Goal: Task Accomplishment & Management: Use online tool/utility

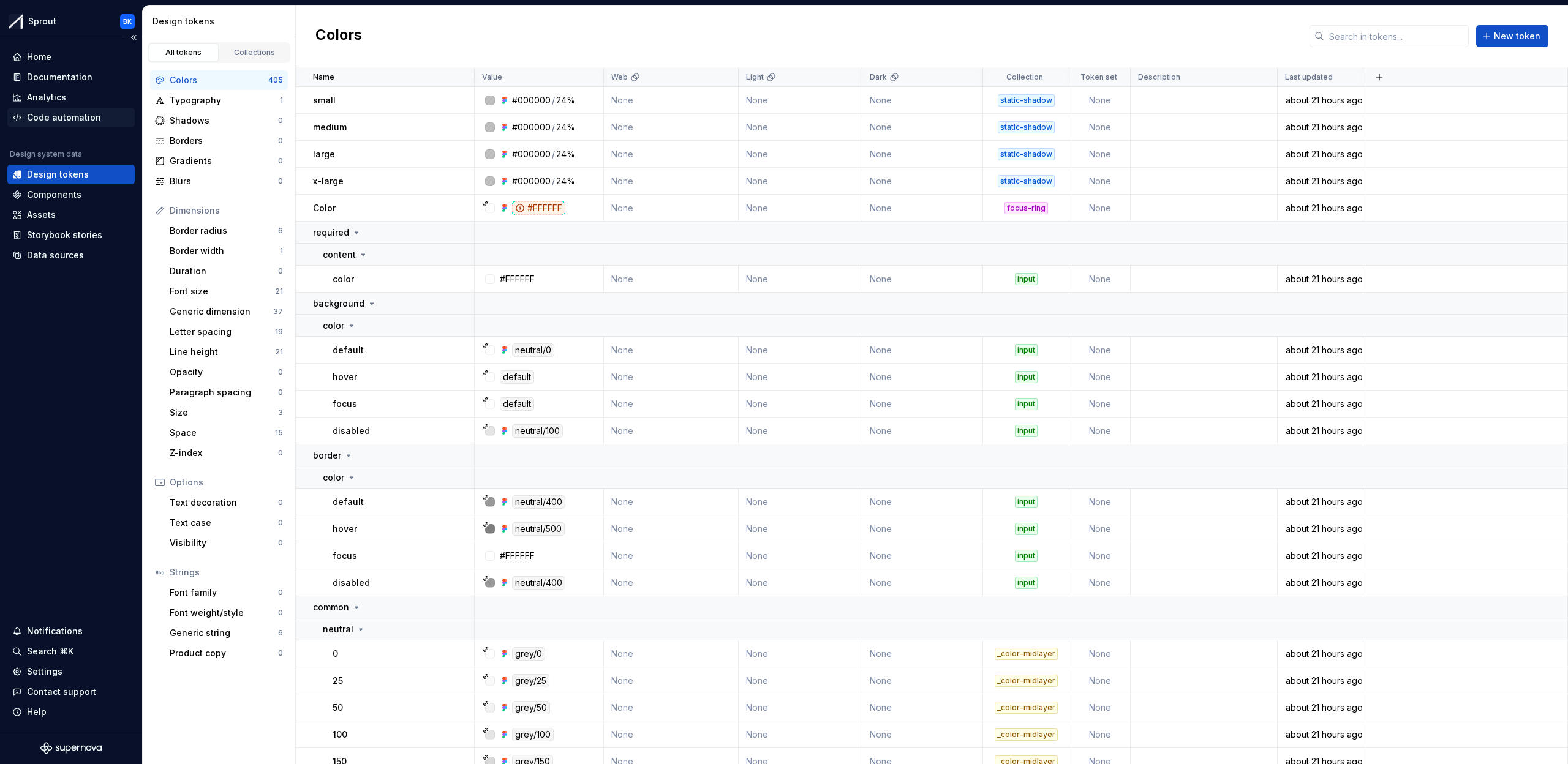
click at [87, 117] on div "Code automation" at bounding box center [64, 117] width 74 height 13
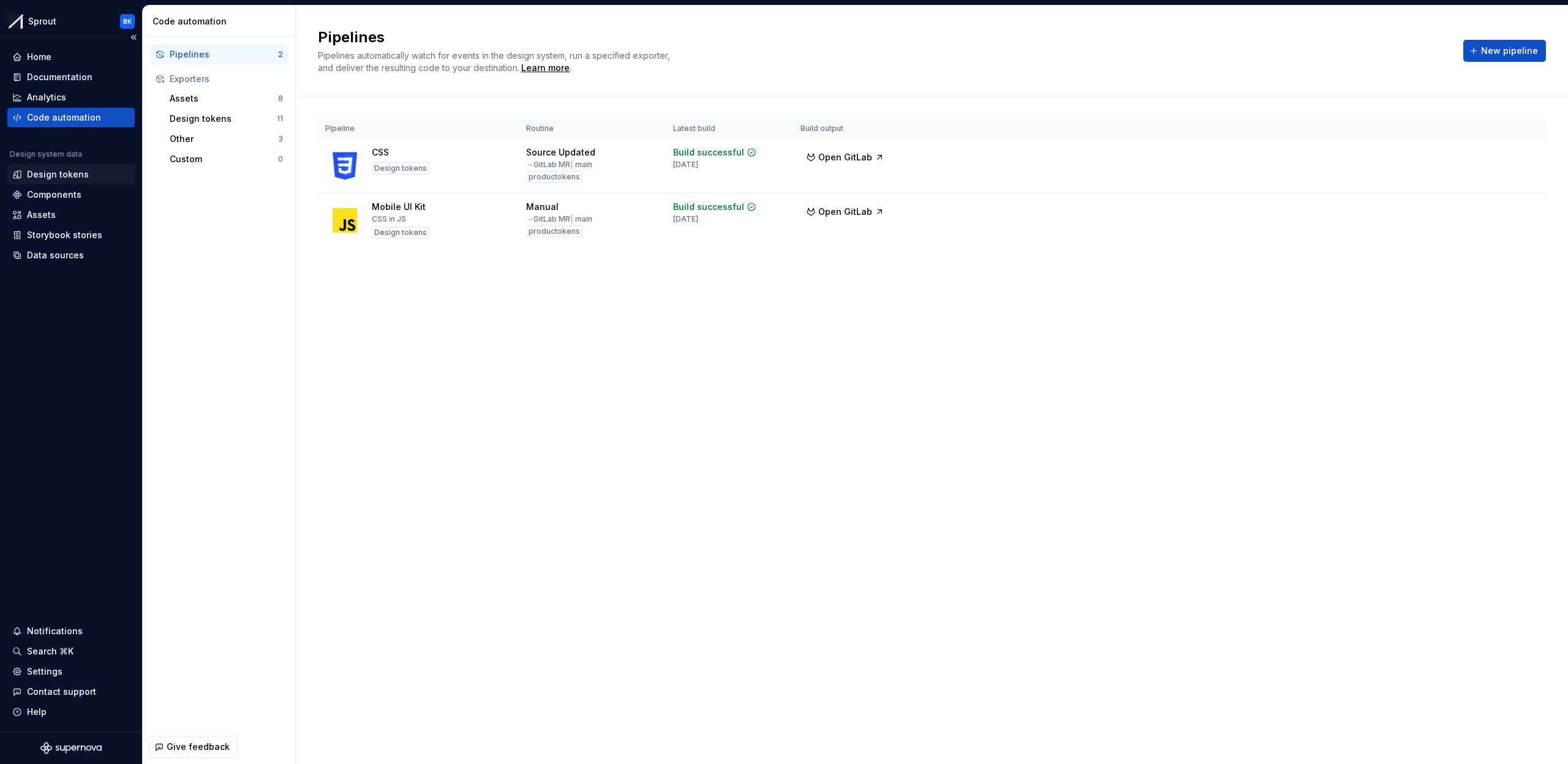
click at [76, 173] on div "Design tokens" at bounding box center [58, 174] width 62 height 13
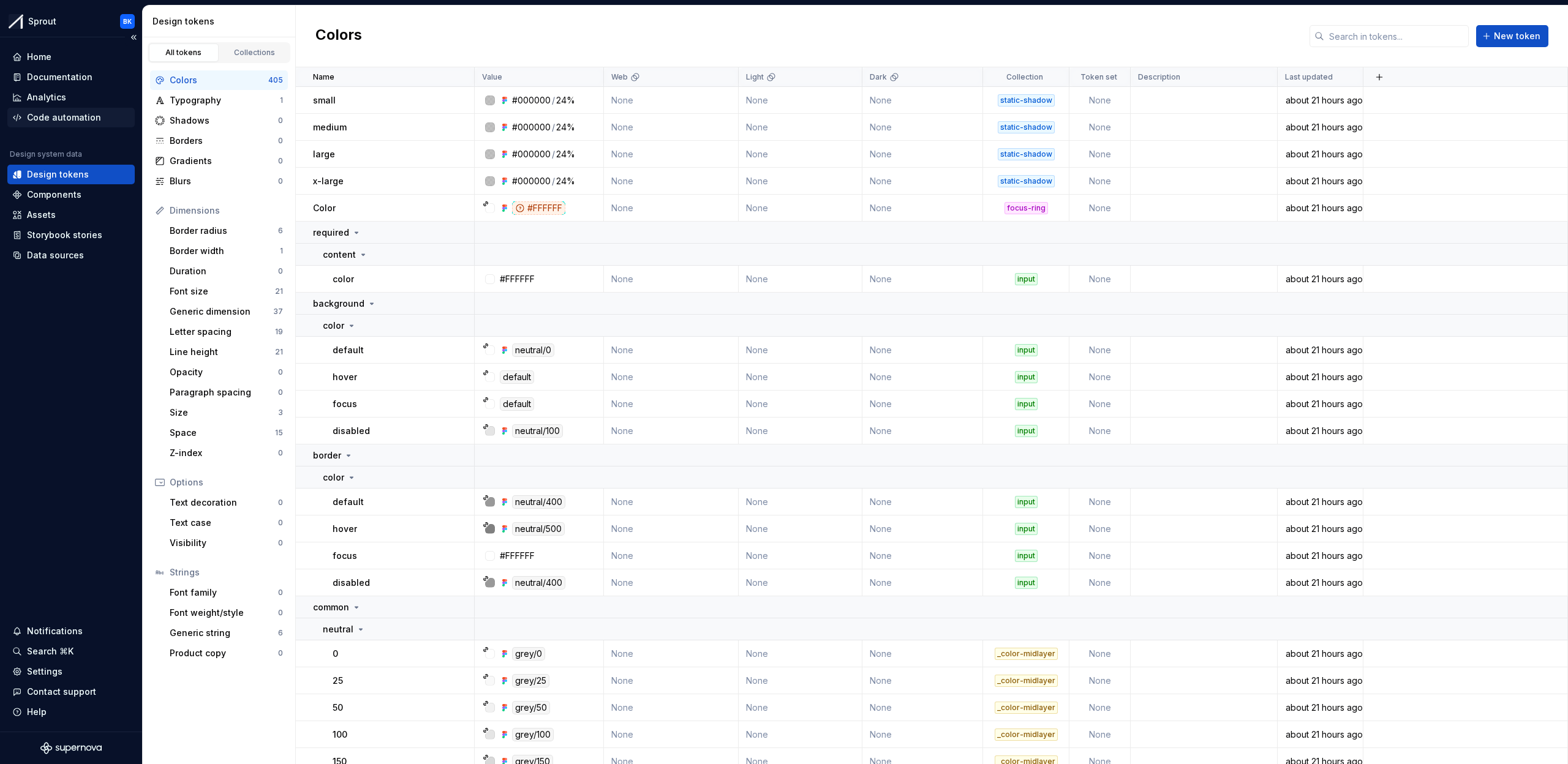
click at [51, 117] on div "Code automation" at bounding box center [64, 117] width 74 height 13
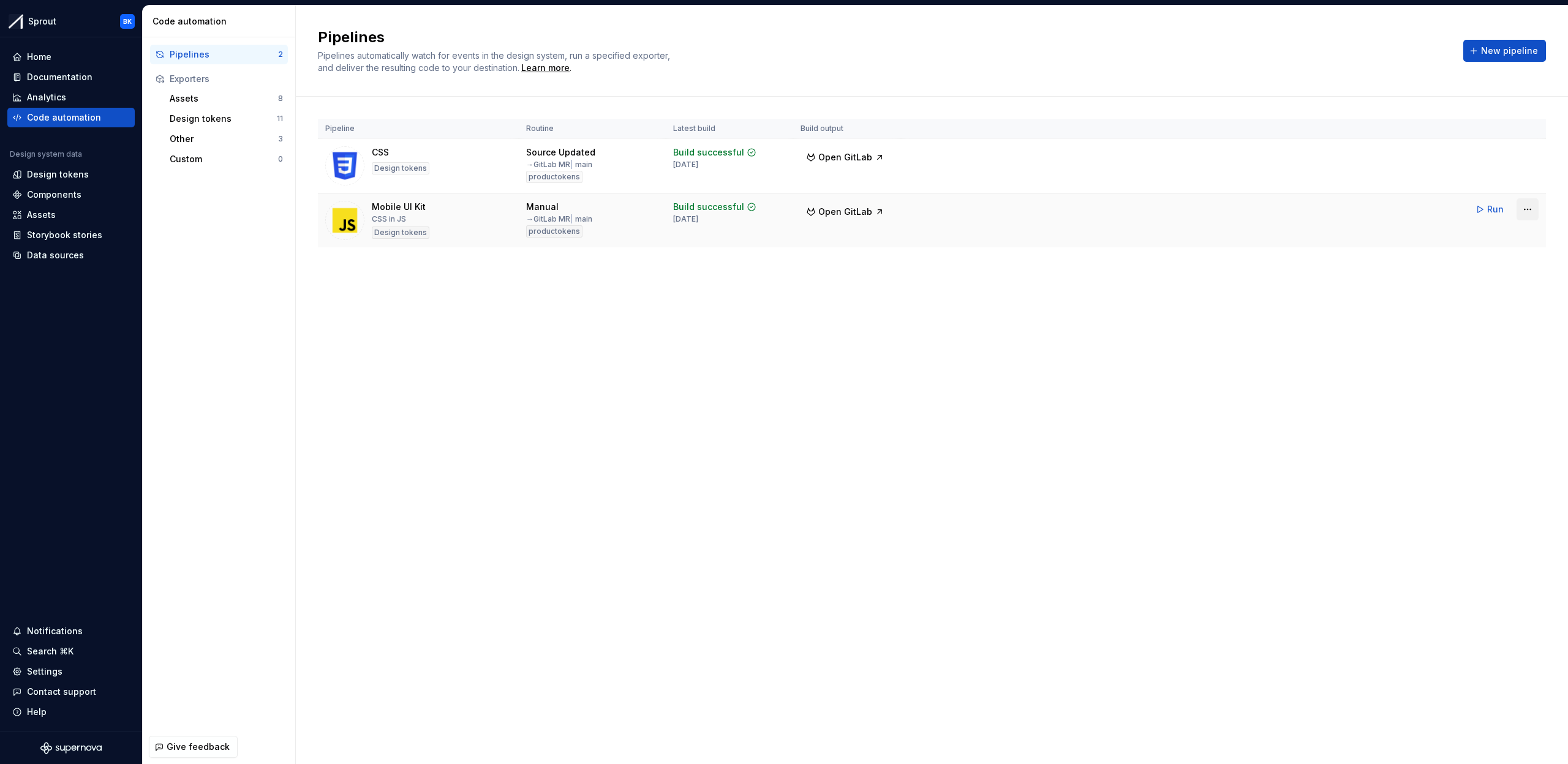
click at [1532, 210] on html "Sprout BK Home Documentation Analytics Code automation Design system data Desig…" at bounding box center [784, 382] width 1568 height 764
click at [1449, 234] on icon at bounding box center [1451, 236] width 10 height 10
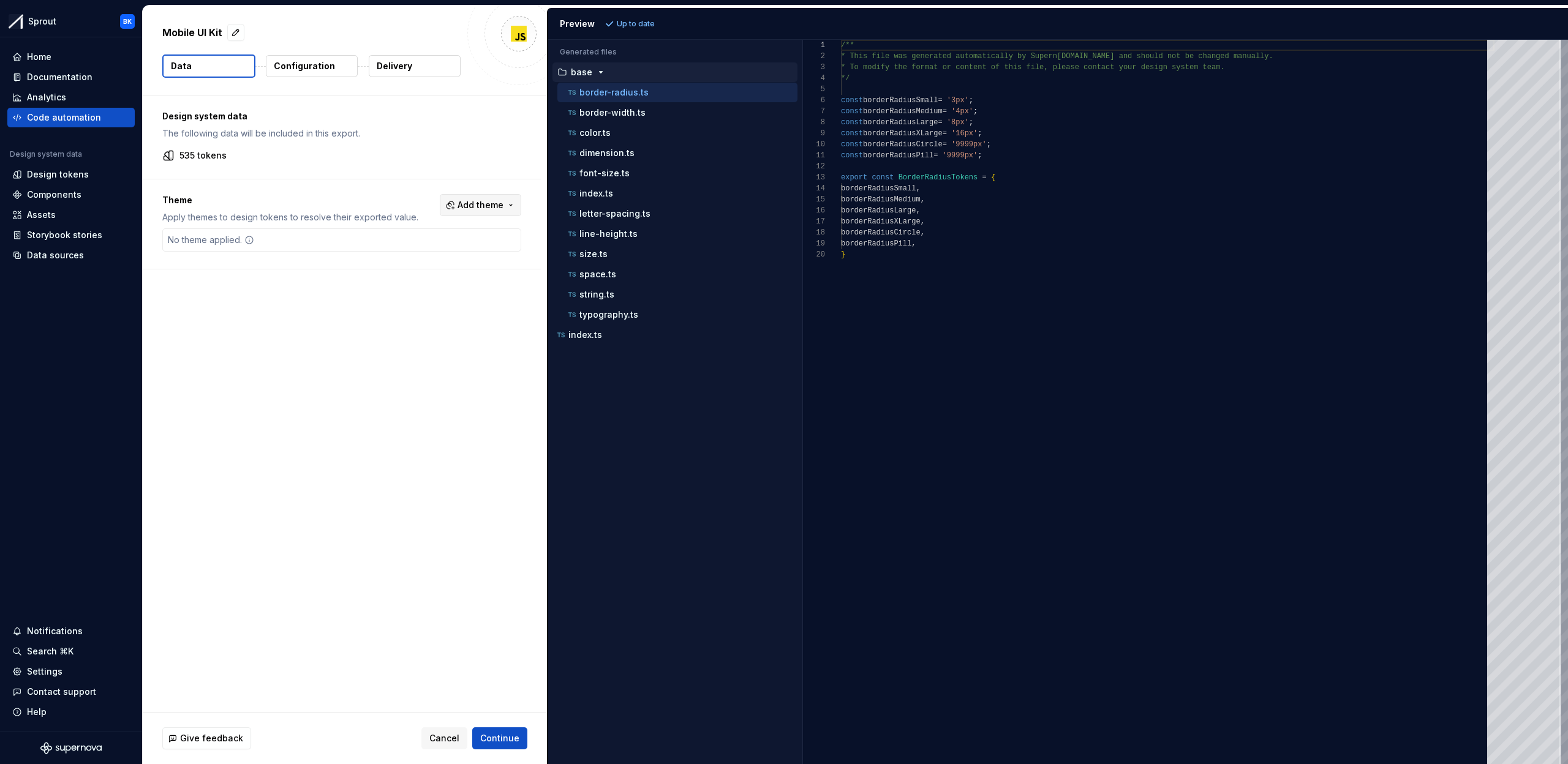
click at [510, 209] on button "Add theme" at bounding box center [480, 205] width 81 height 22
click at [425, 258] on div "Light" at bounding box center [461, 254] width 117 height 13
click at [484, 201] on html "Sprout BK Home Documentation Analytics Code automation Design system data Desig…" at bounding box center [784, 382] width 1568 height 764
click at [633, 19] on span "Refresh preview" at bounding box center [648, 24] width 61 height 10
click at [496, 206] on span "Add theme" at bounding box center [480, 205] width 46 height 13
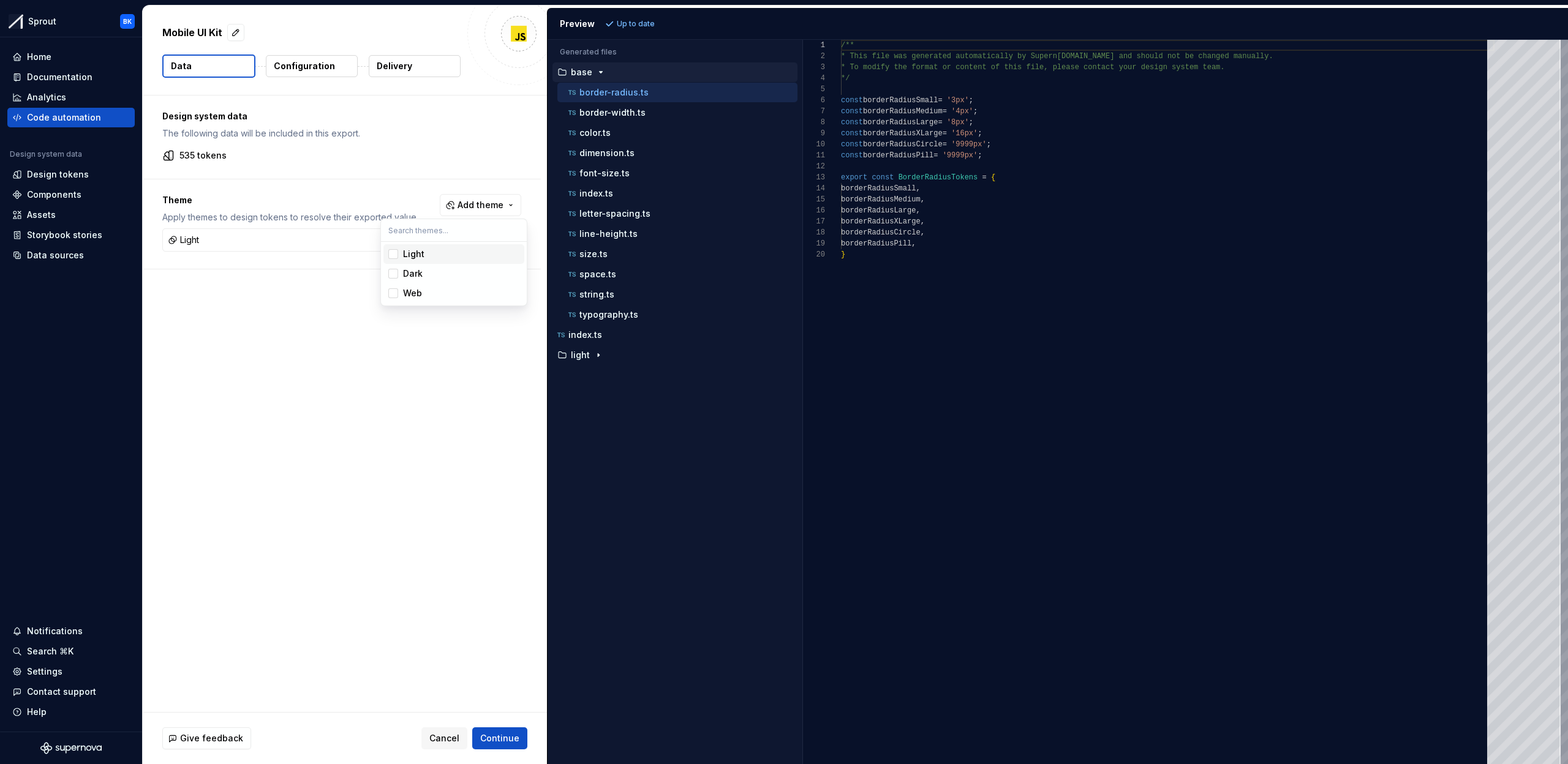
drag, startPoint x: 433, startPoint y: 254, endPoint x: 423, endPoint y: 276, distance: 24.2
click at [433, 254] on div "Light" at bounding box center [461, 254] width 117 height 13
click at [425, 291] on div "Web" at bounding box center [461, 293] width 117 height 13
click at [488, 201] on html "Sprout BK Home Documentation Analytics Code automation Design system data Desig…" at bounding box center [784, 382] width 1568 height 764
click at [623, 17] on button "Refresh preview" at bounding box center [643, 23] width 82 height 17
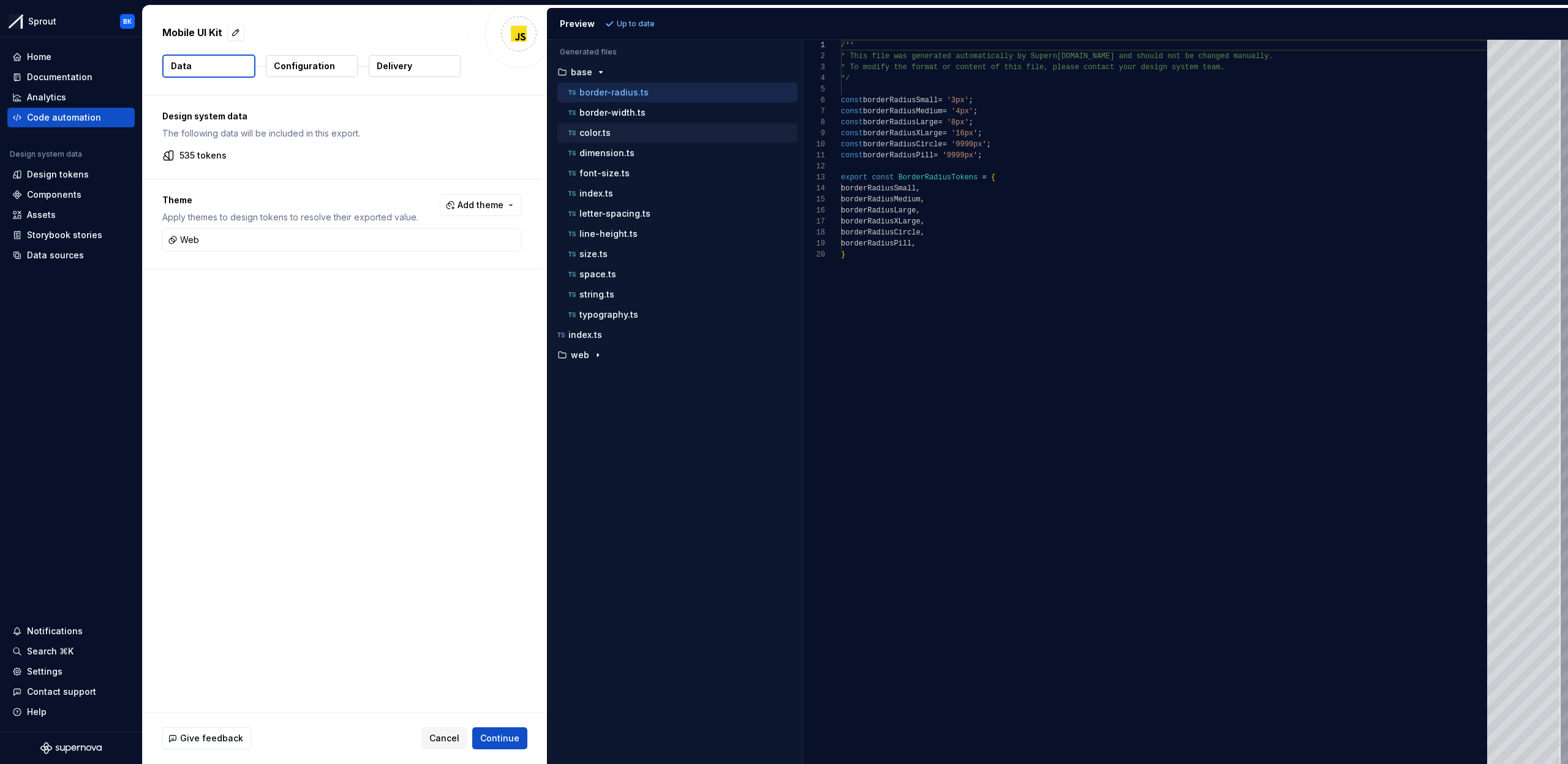
click at [620, 127] on div "color.ts" at bounding box center [682, 133] width 232 height 13
type textarea "**********"
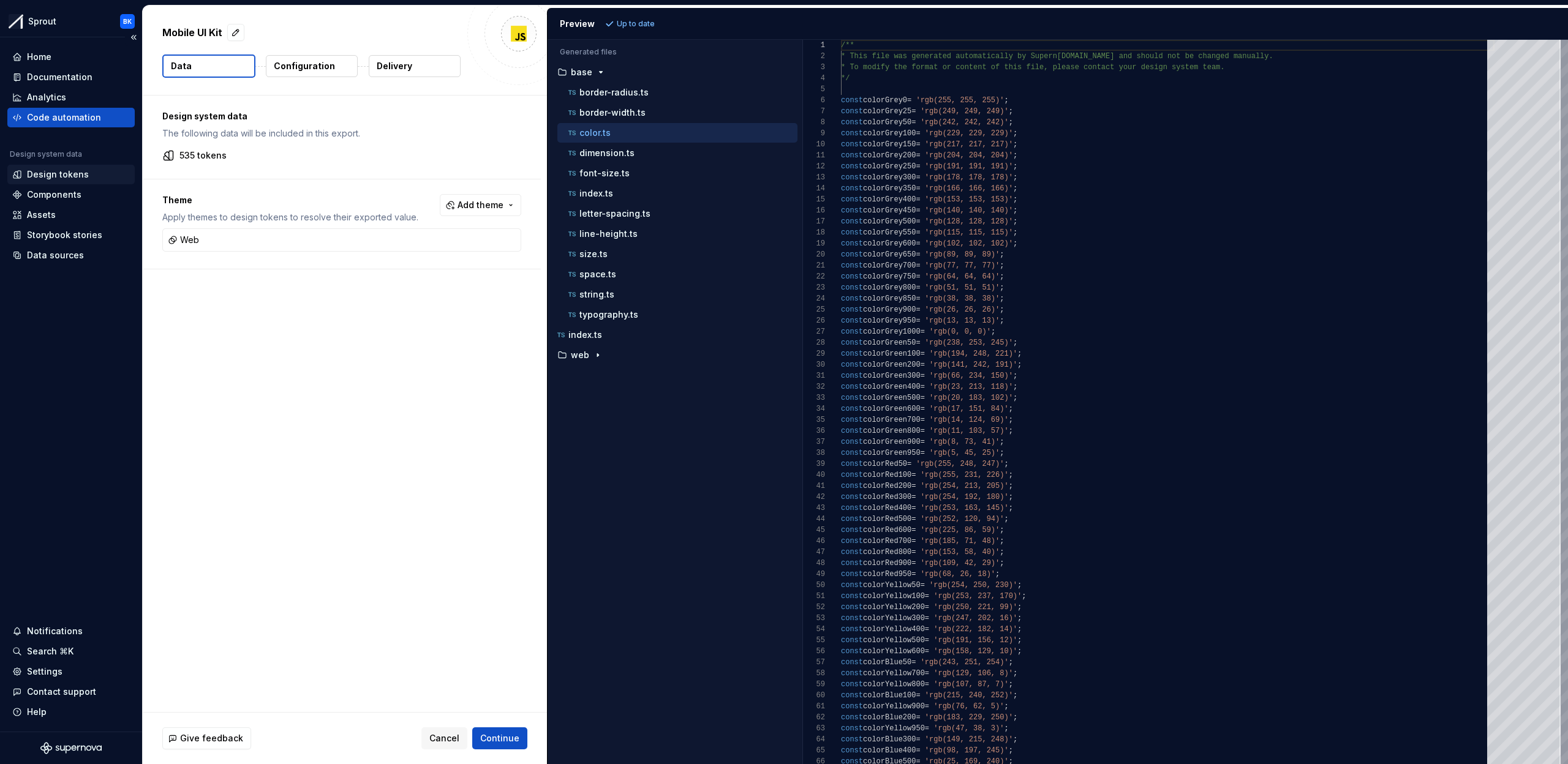
click at [62, 170] on div "Design tokens" at bounding box center [58, 174] width 62 height 13
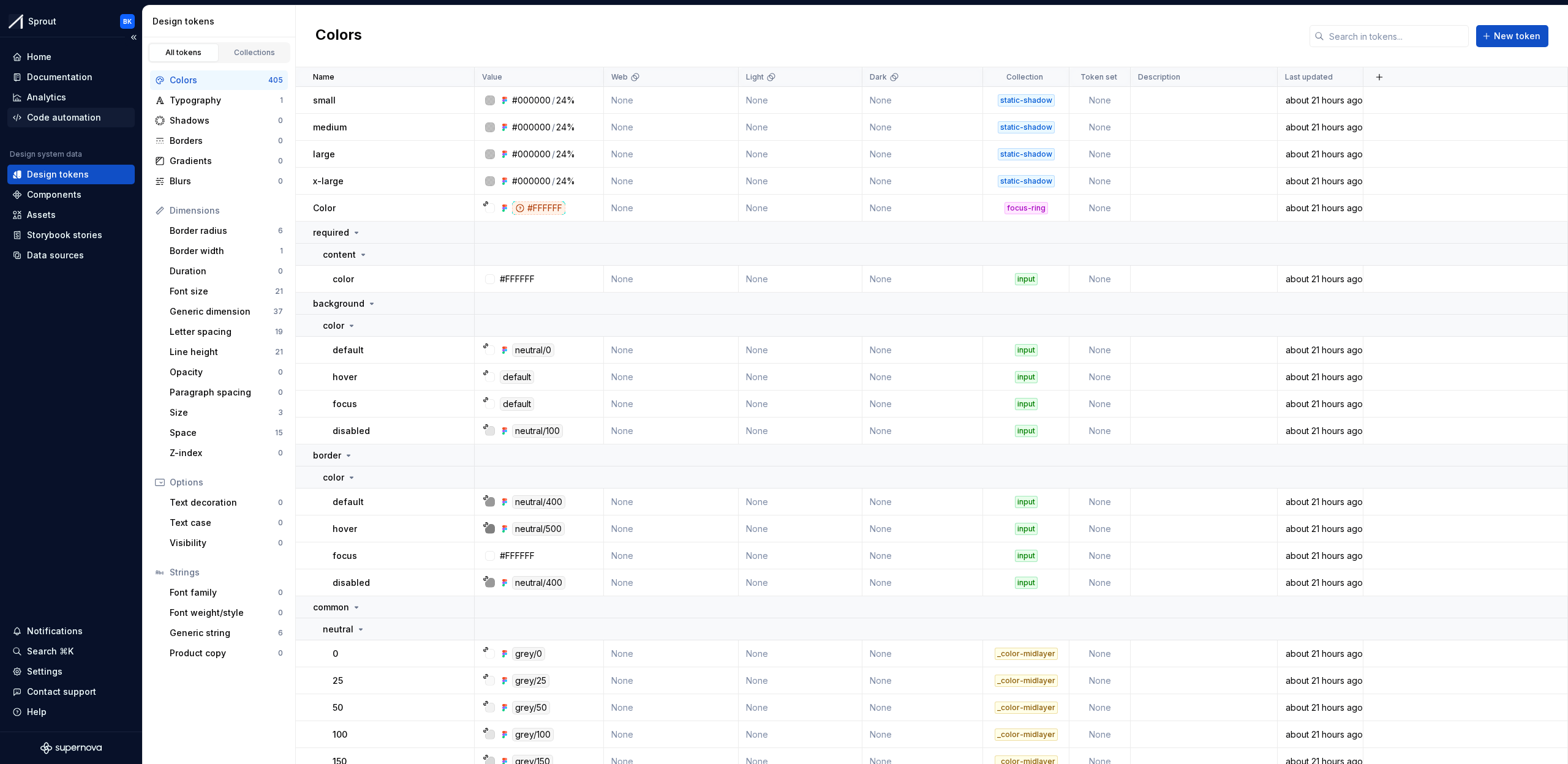
click at [92, 112] on div "Code automation" at bounding box center [64, 117] width 74 height 13
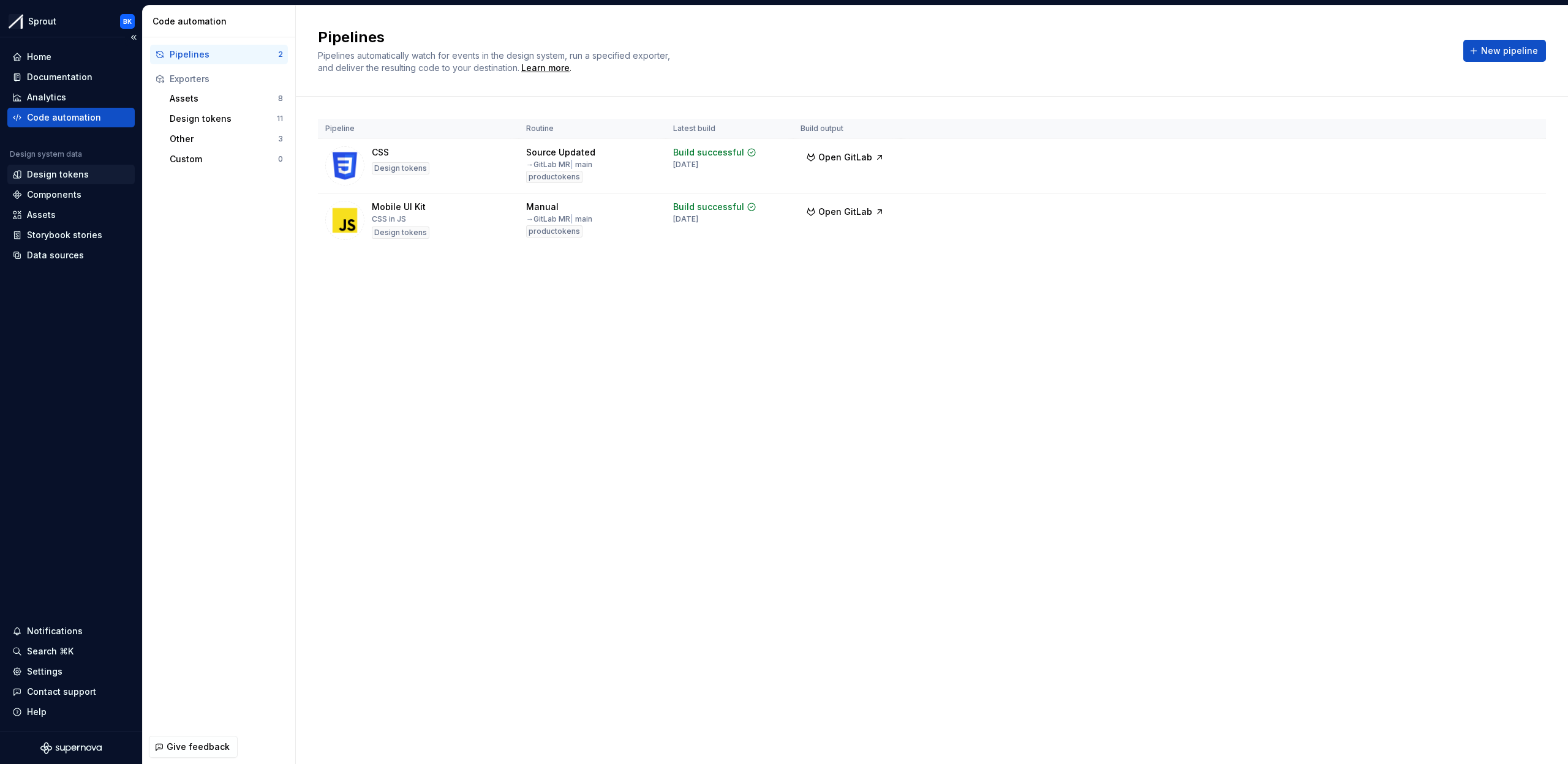
click at [49, 169] on div "Design tokens" at bounding box center [58, 174] width 62 height 13
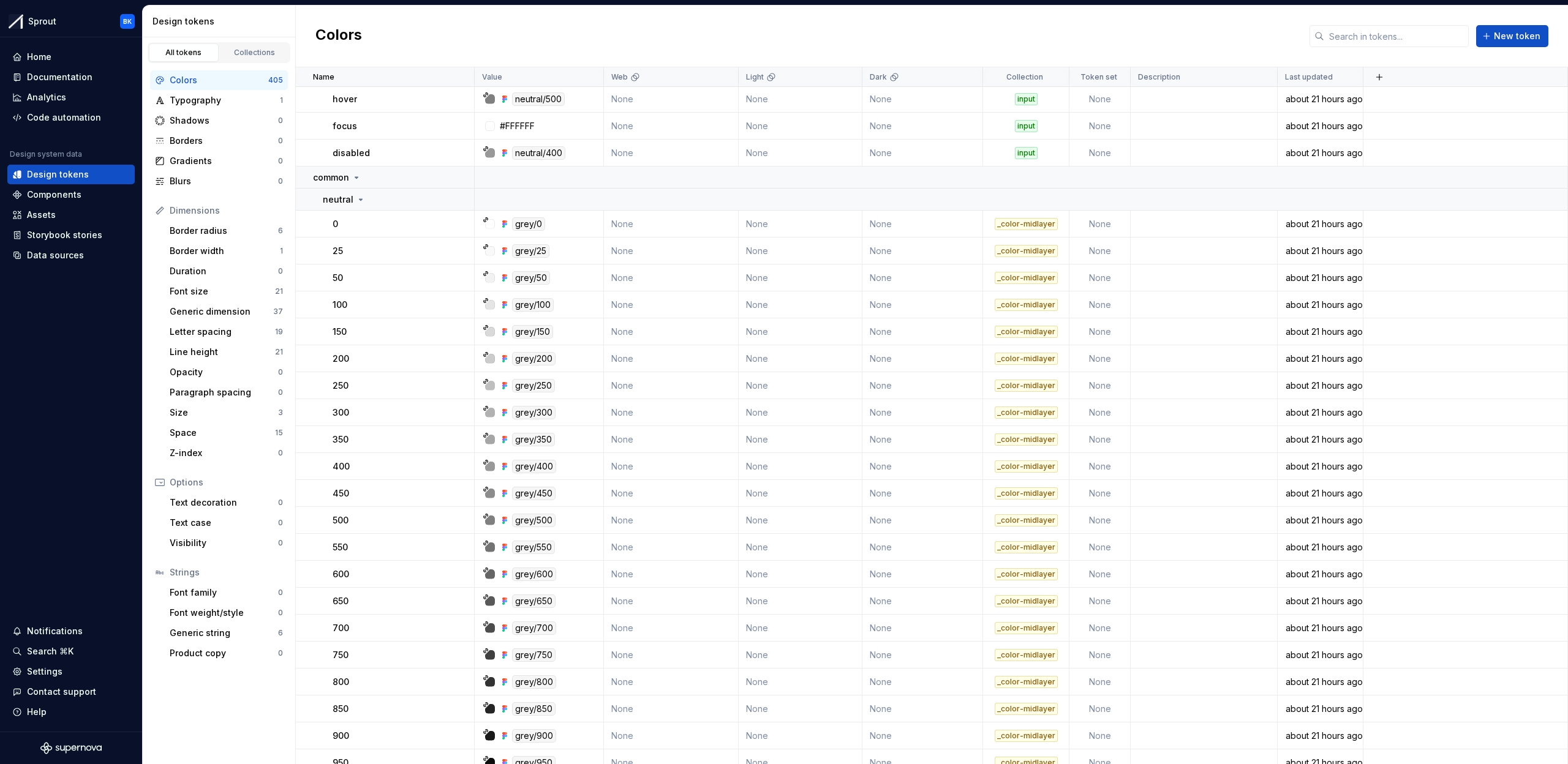
scroll to position [431, 0]
click at [87, 122] on div "Code automation" at bounding box center [64, 117] width 74 height 13
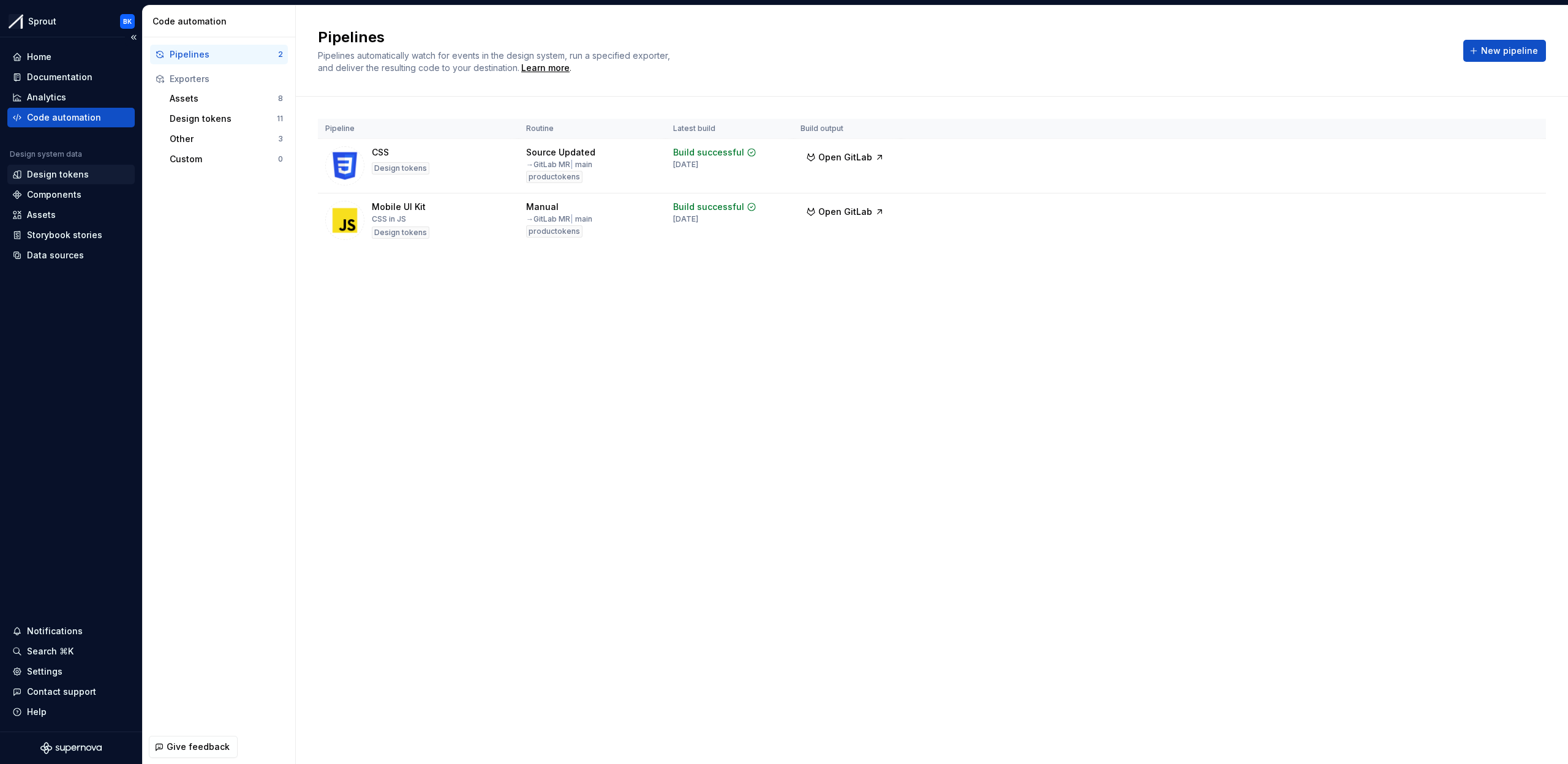
click at [71, 171] on div "Design tokens" at bounding box center [58, 174] width 62 height 13
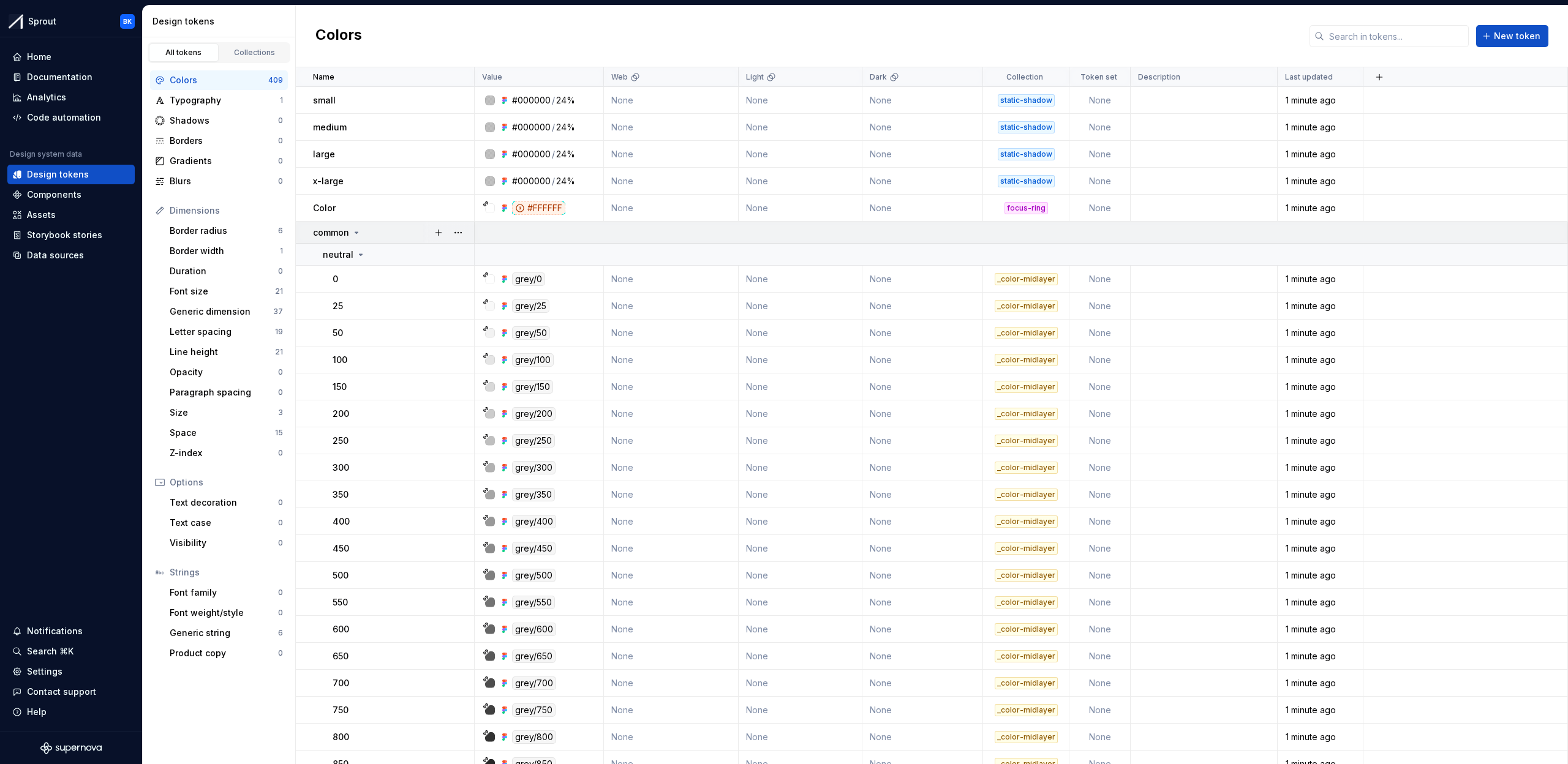
click at [367, 232] on div "common" at bounding box center [393, 232] width 160 height 13
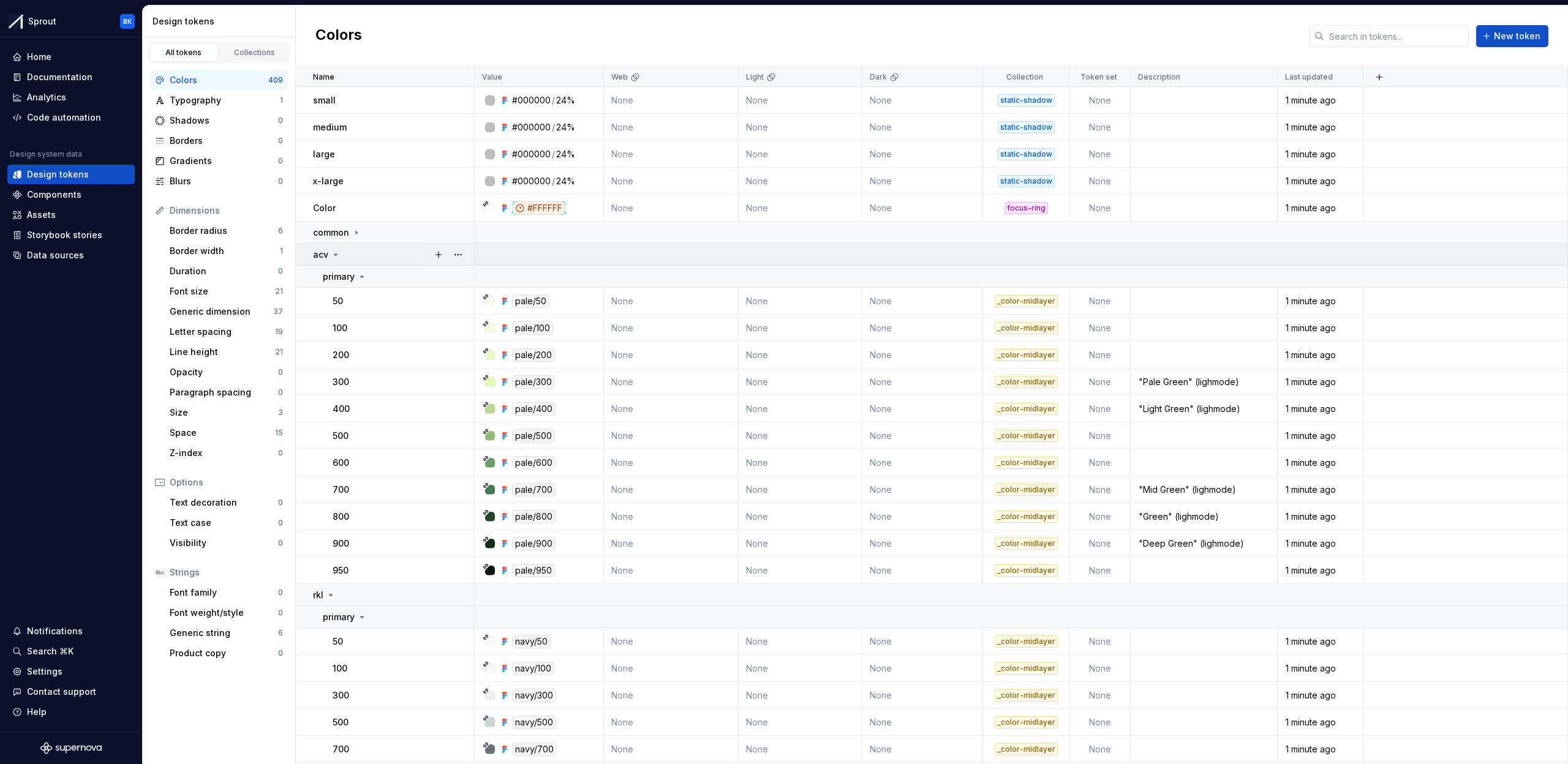
click at [369, 255] on div "acv" at bounding box center [393, 254] width 160 height 13
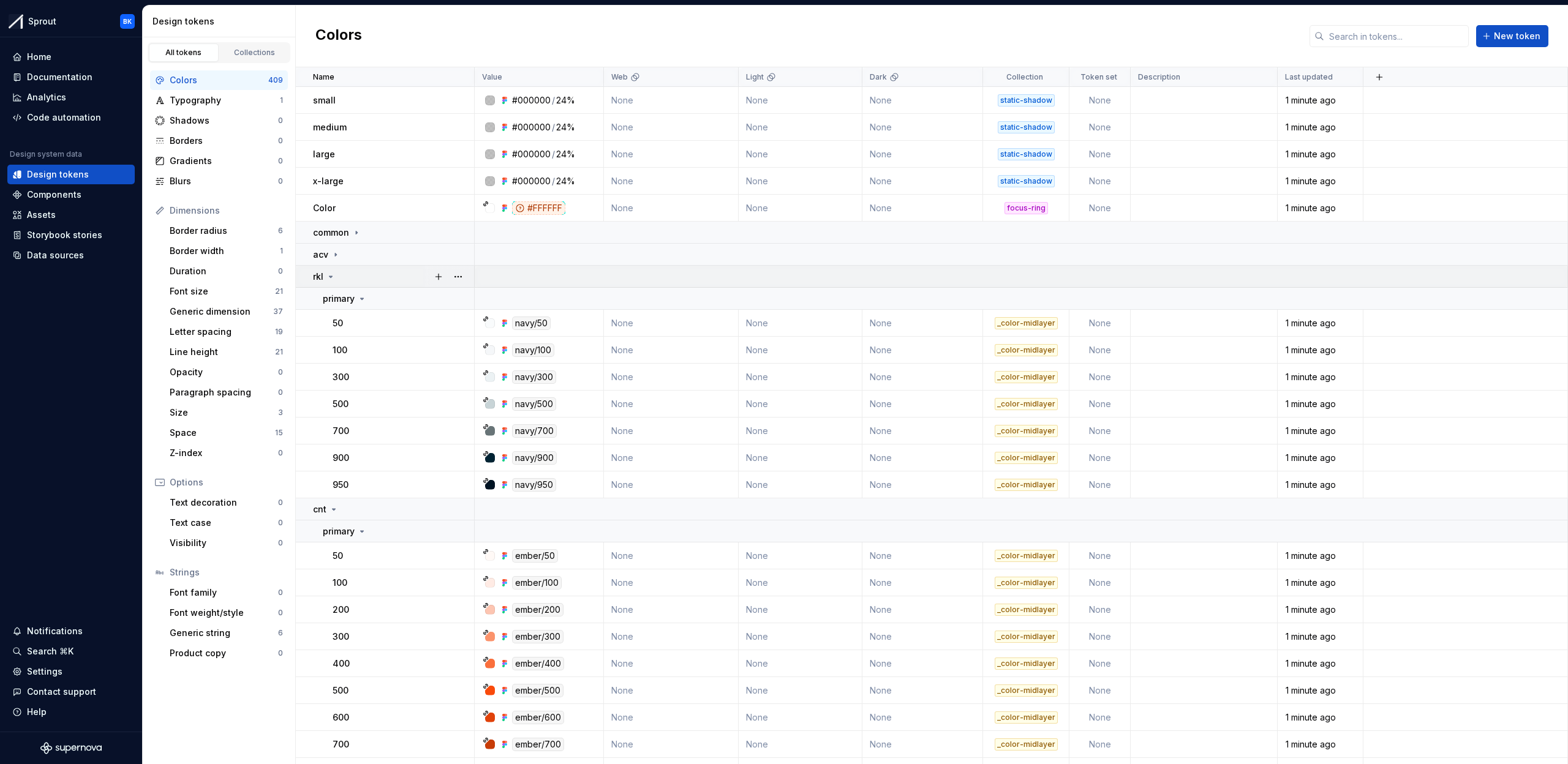
click at [360, 278] on div "rkl" at bounding box center [393, 277] width 160 height 13
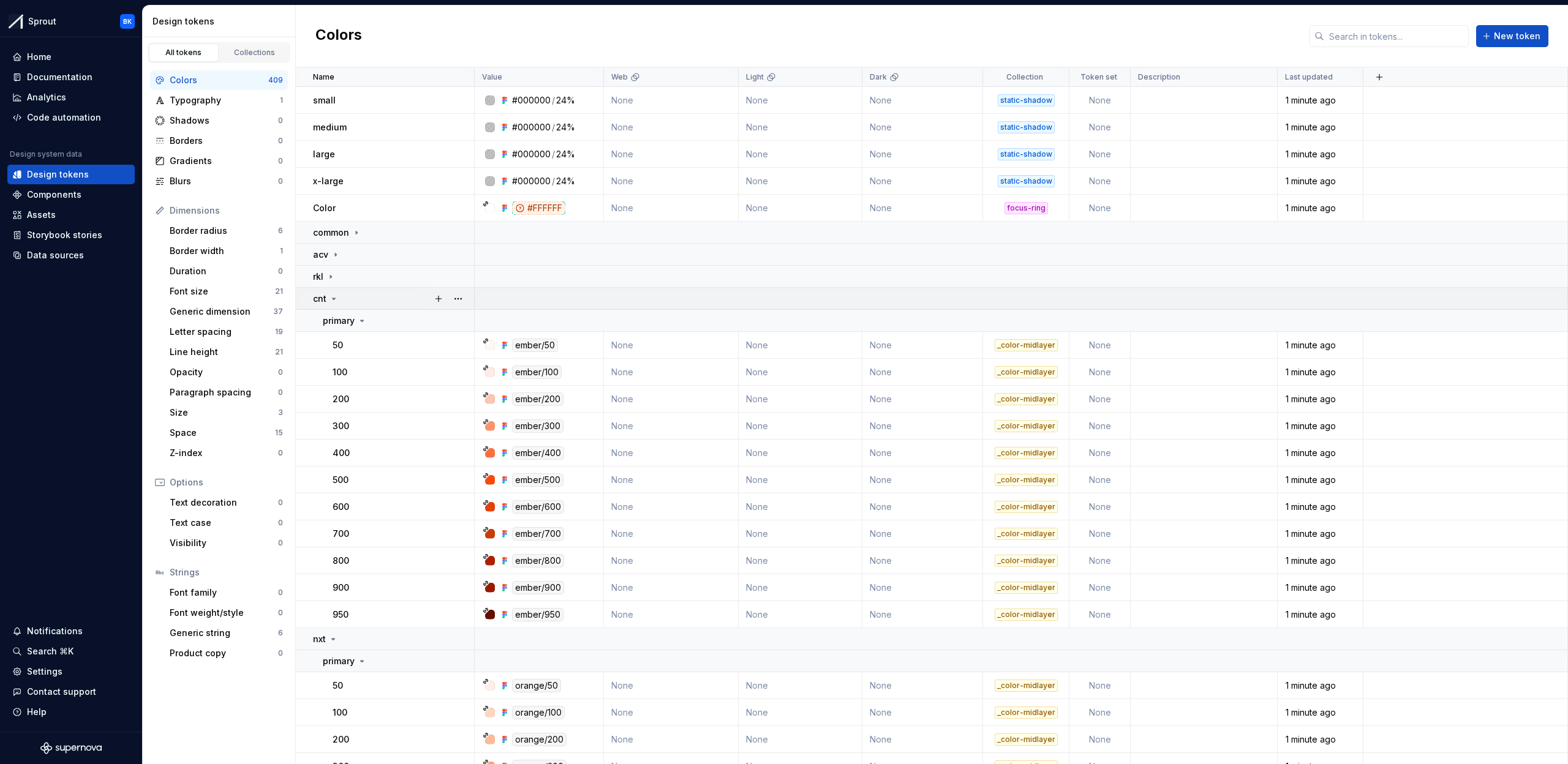
click at [370, 299] on div "cnt" at bounding box center [393, 299] width 160 height 13
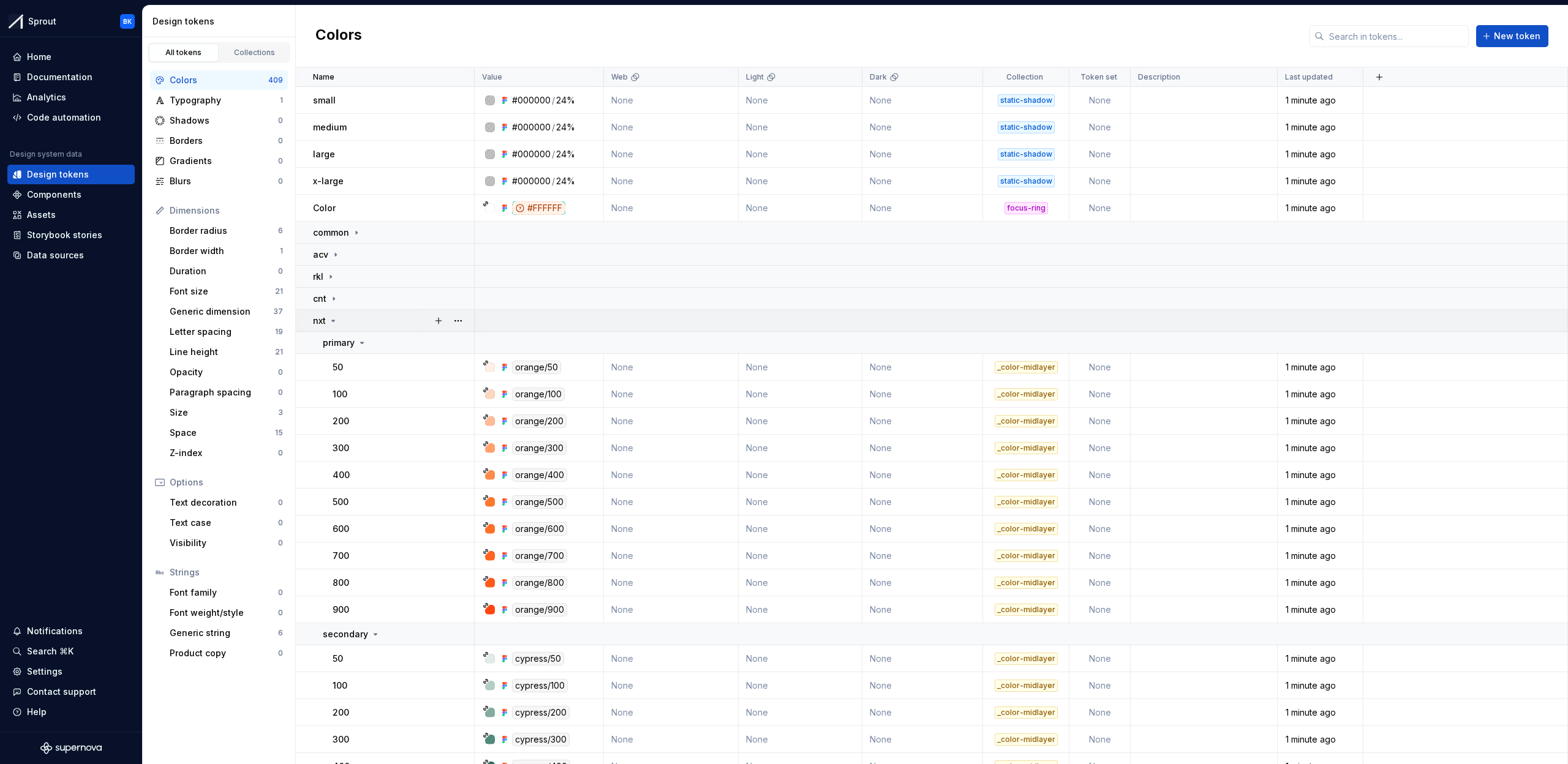
click at [376, 328] on td "nxt" at bounding box center [385, 320] width 179 height 22
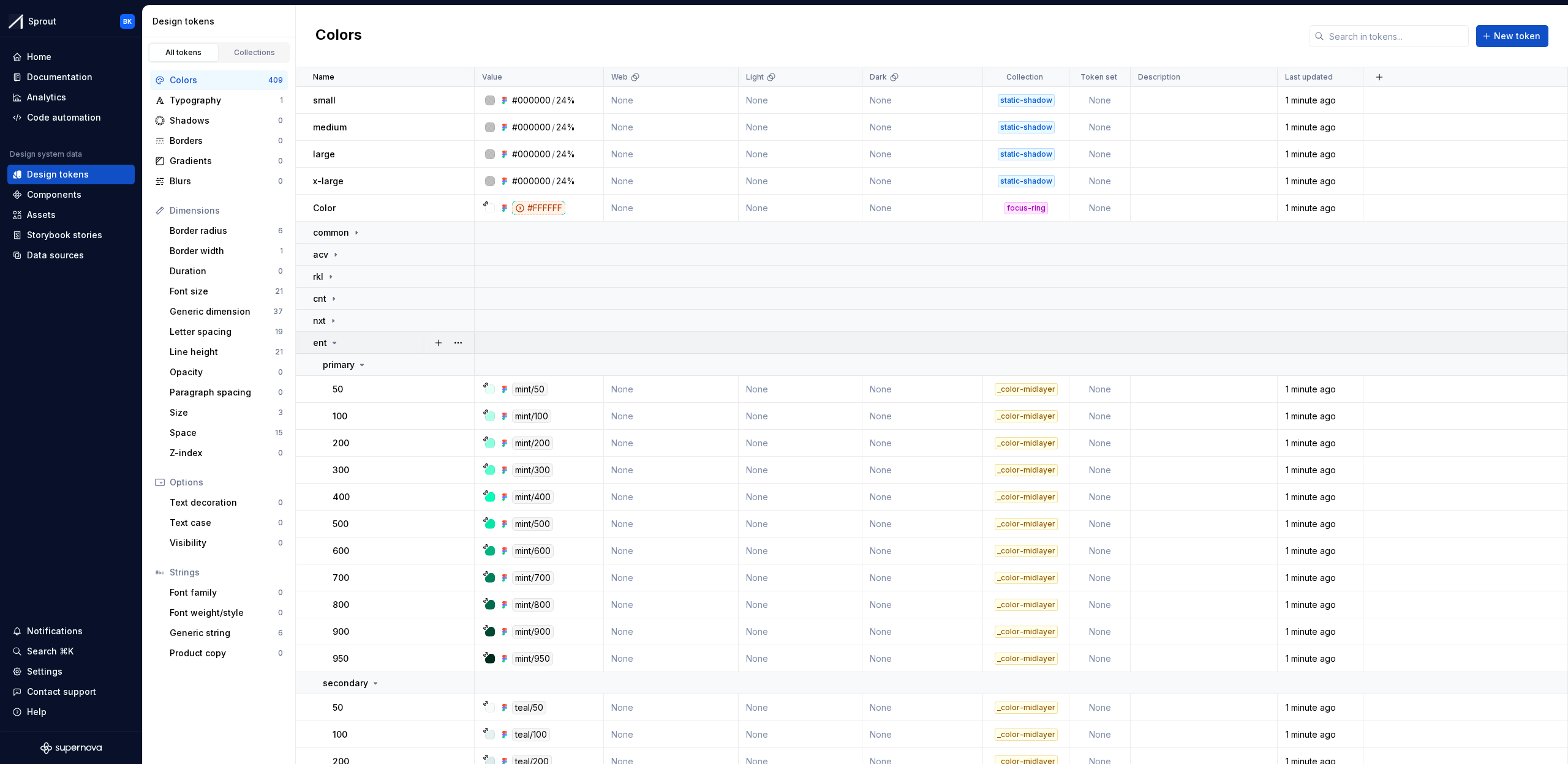
click at [377, 349] on div "ent" at bounding box center [393, 343] width 160 height 13
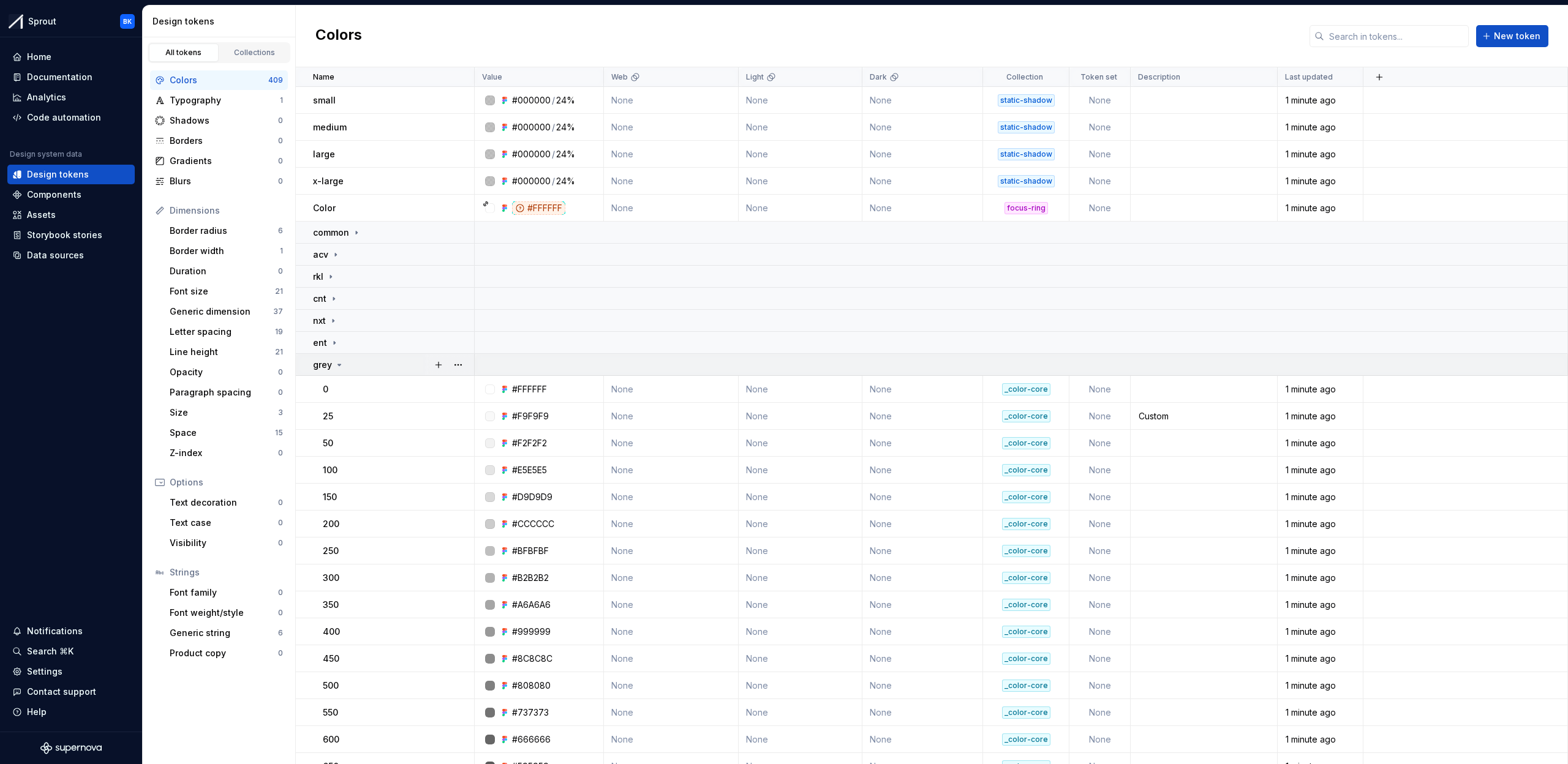
click at [376, 364] on div "grey" at bounding box center [393, 365] width 160 height 13
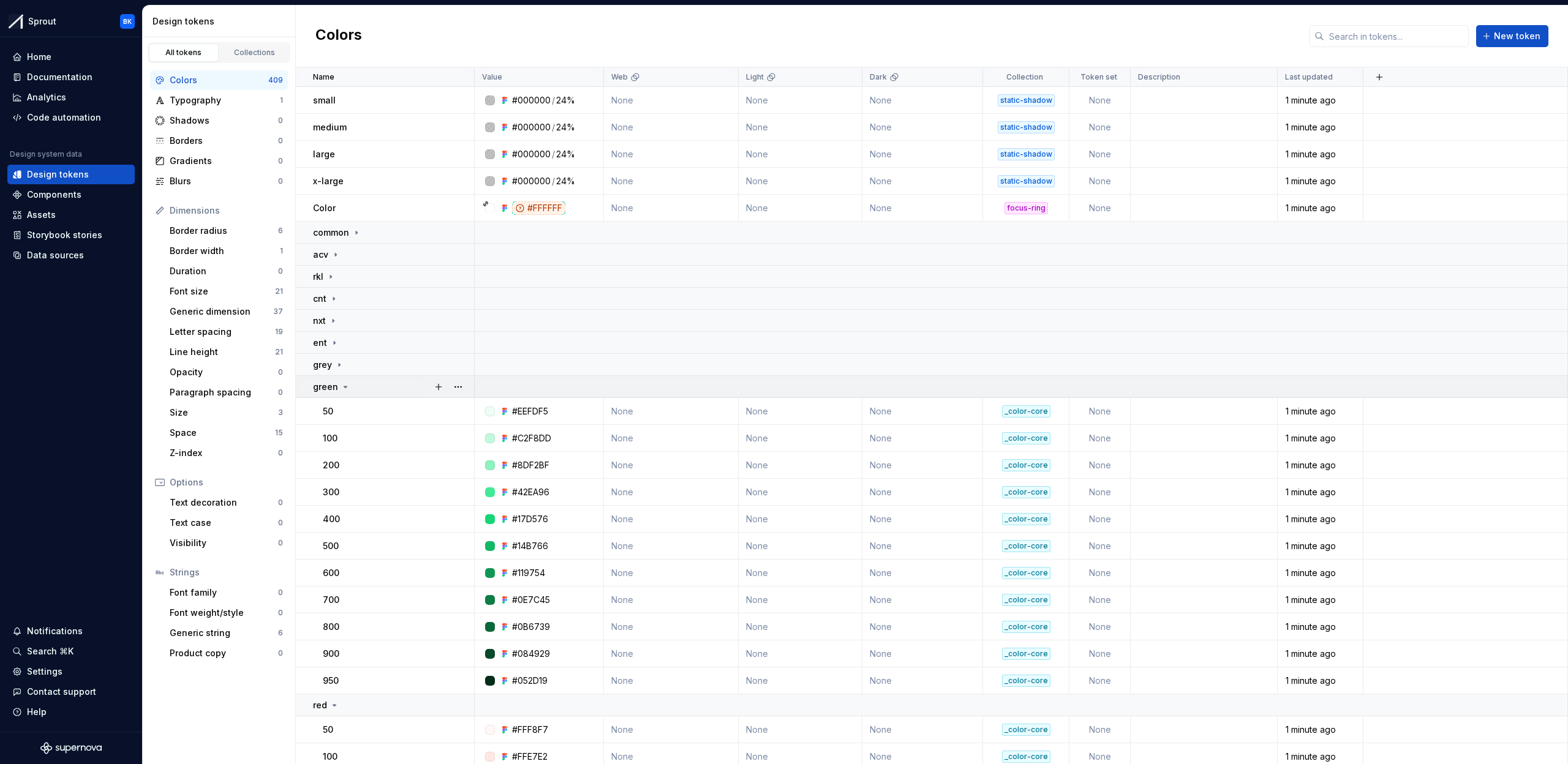
click at [367, 387] on div "green" at bounding box center [393, 387] width 160 height 13
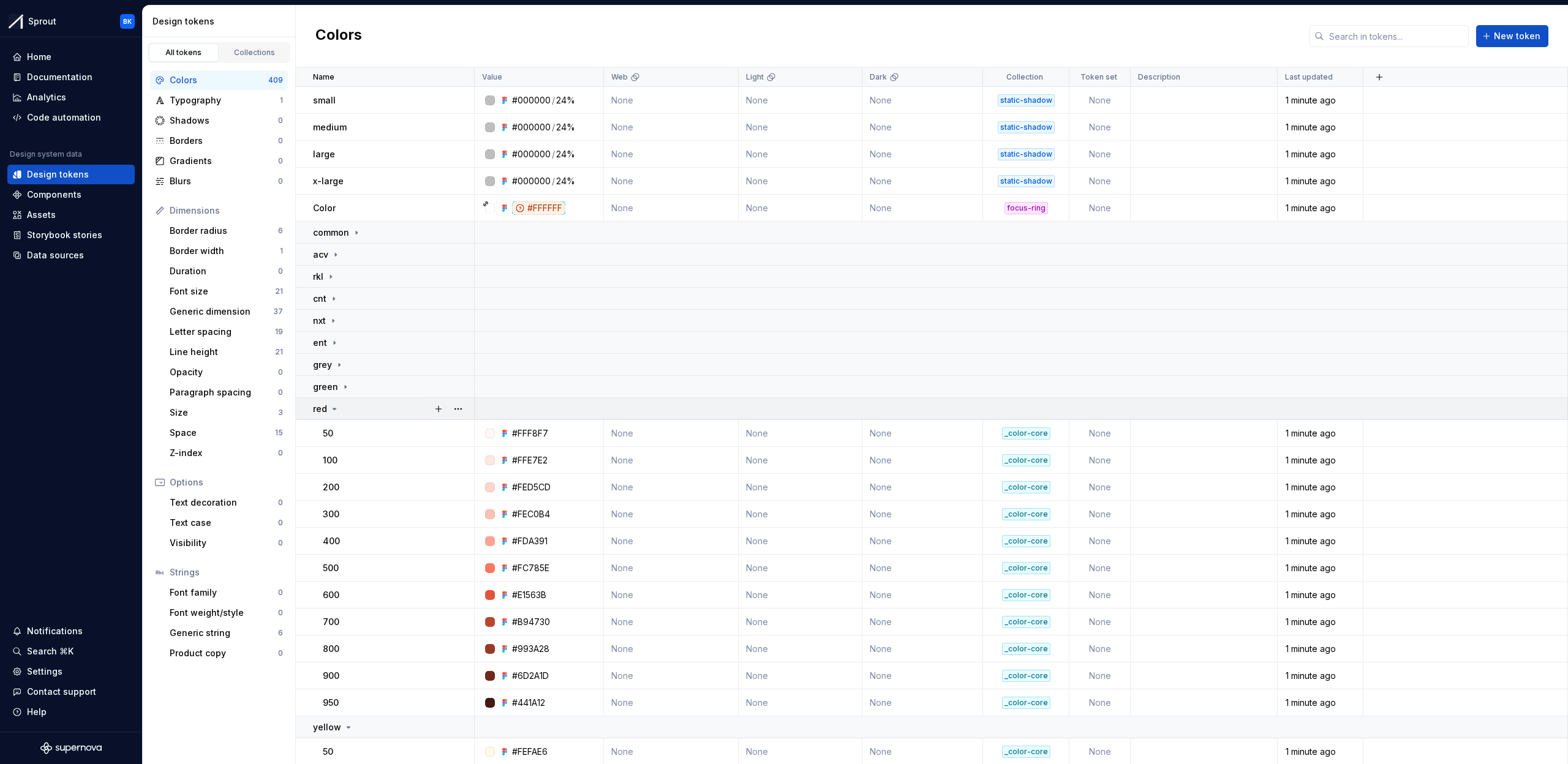
drag, startPoint x: 369, startPoint y: 403, endPoint x: 372, endPoint y: 411, distance: 8.5
click at [369, 403] on div "red" at bounding box center [393, 408] width 160 height 13
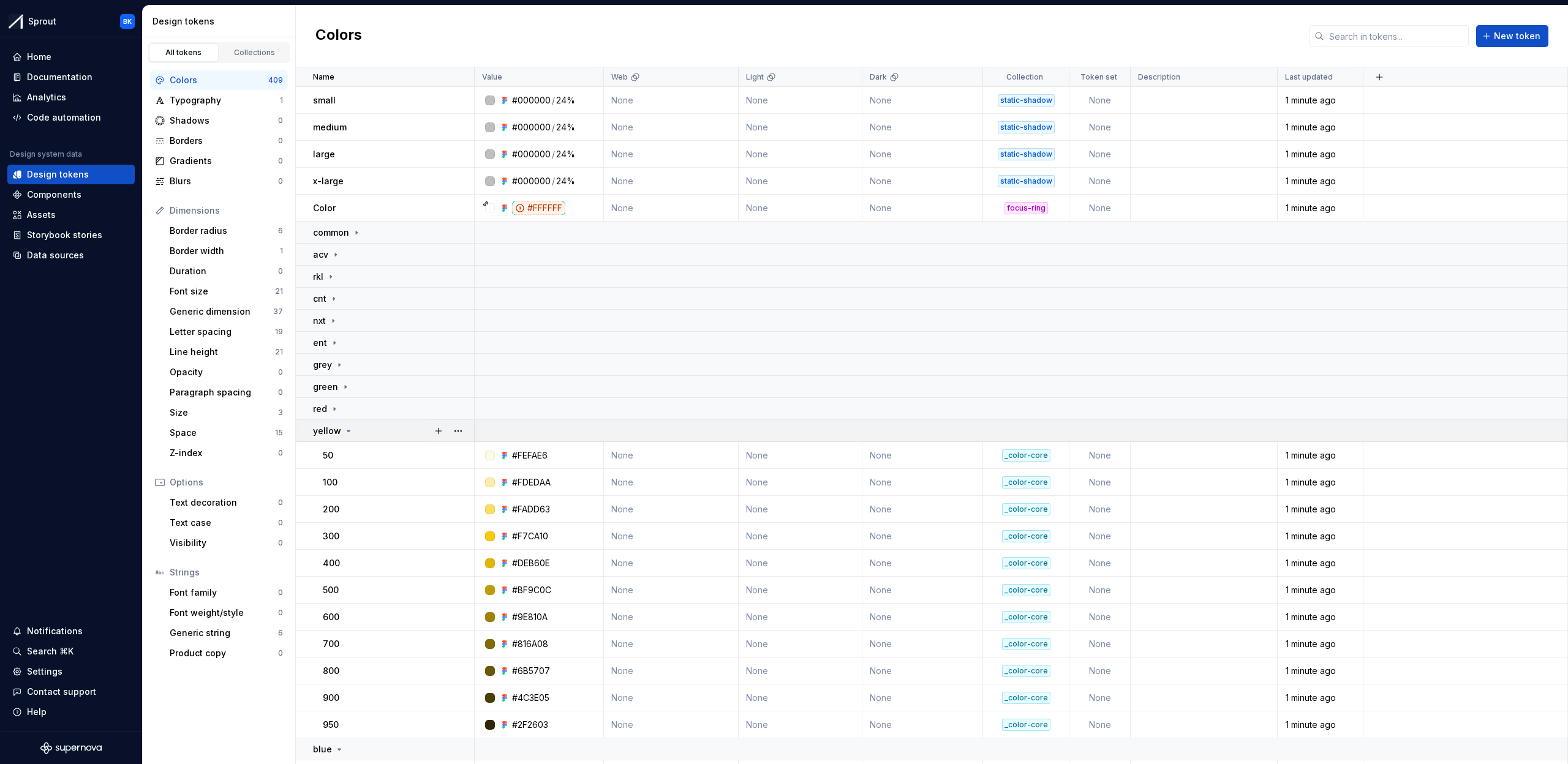
click at [376, 425] on div "yellow" at bounding box center [393, 431] width 160 height 13
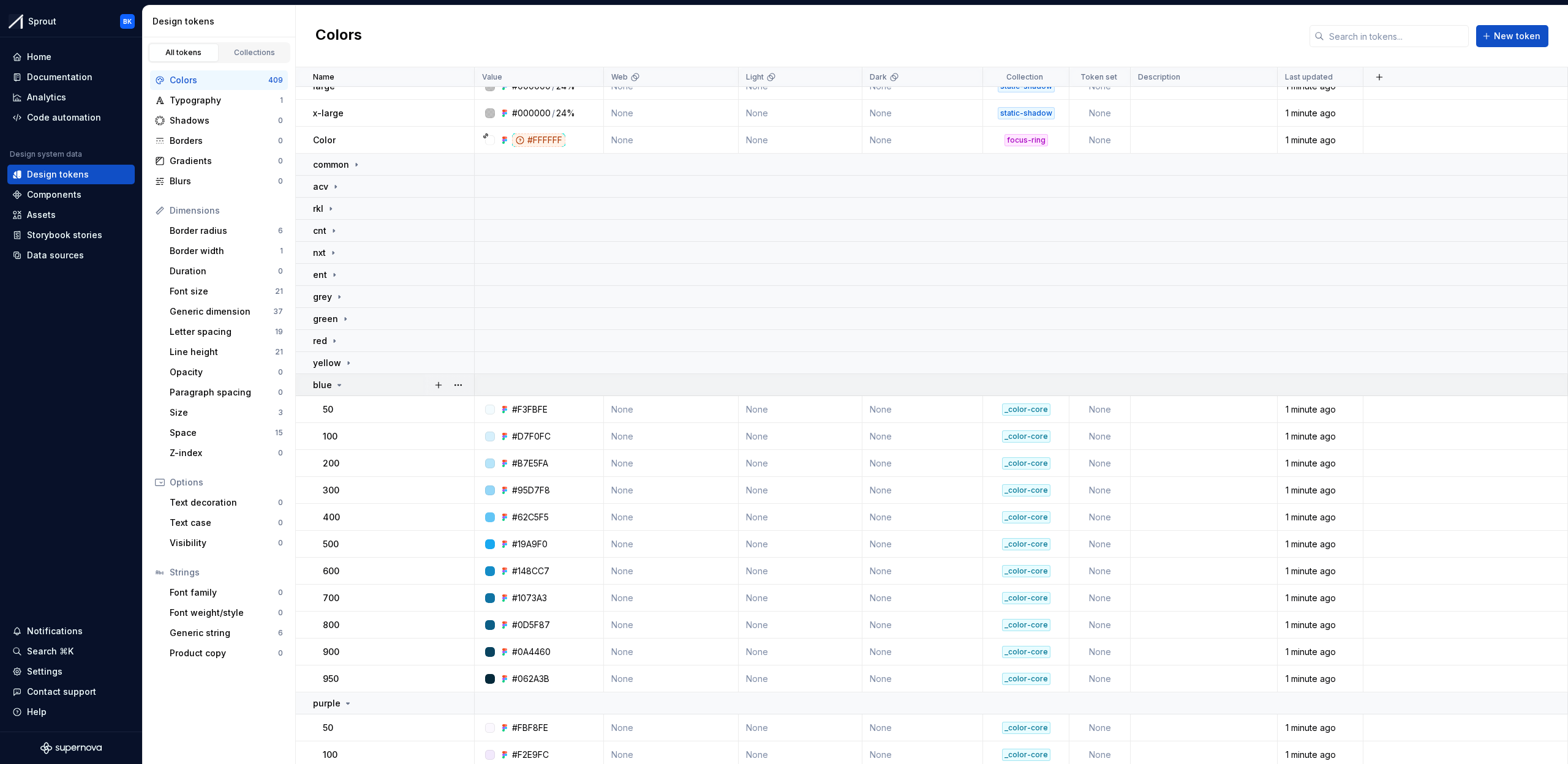
scroll to position [79, 0]
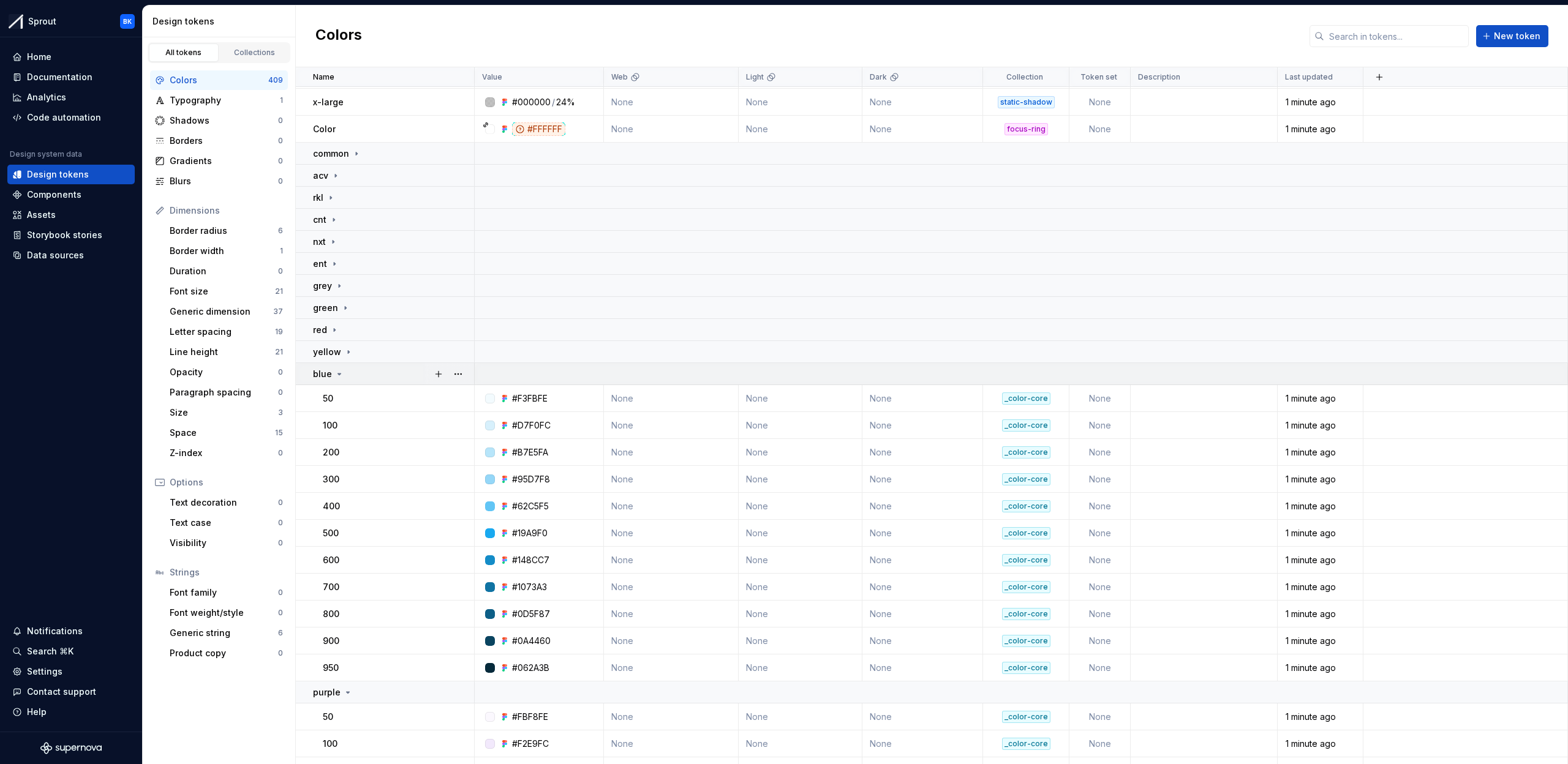
click at [379, 375] on div "blue" at bounding box center [393, 374] width 160 height 13
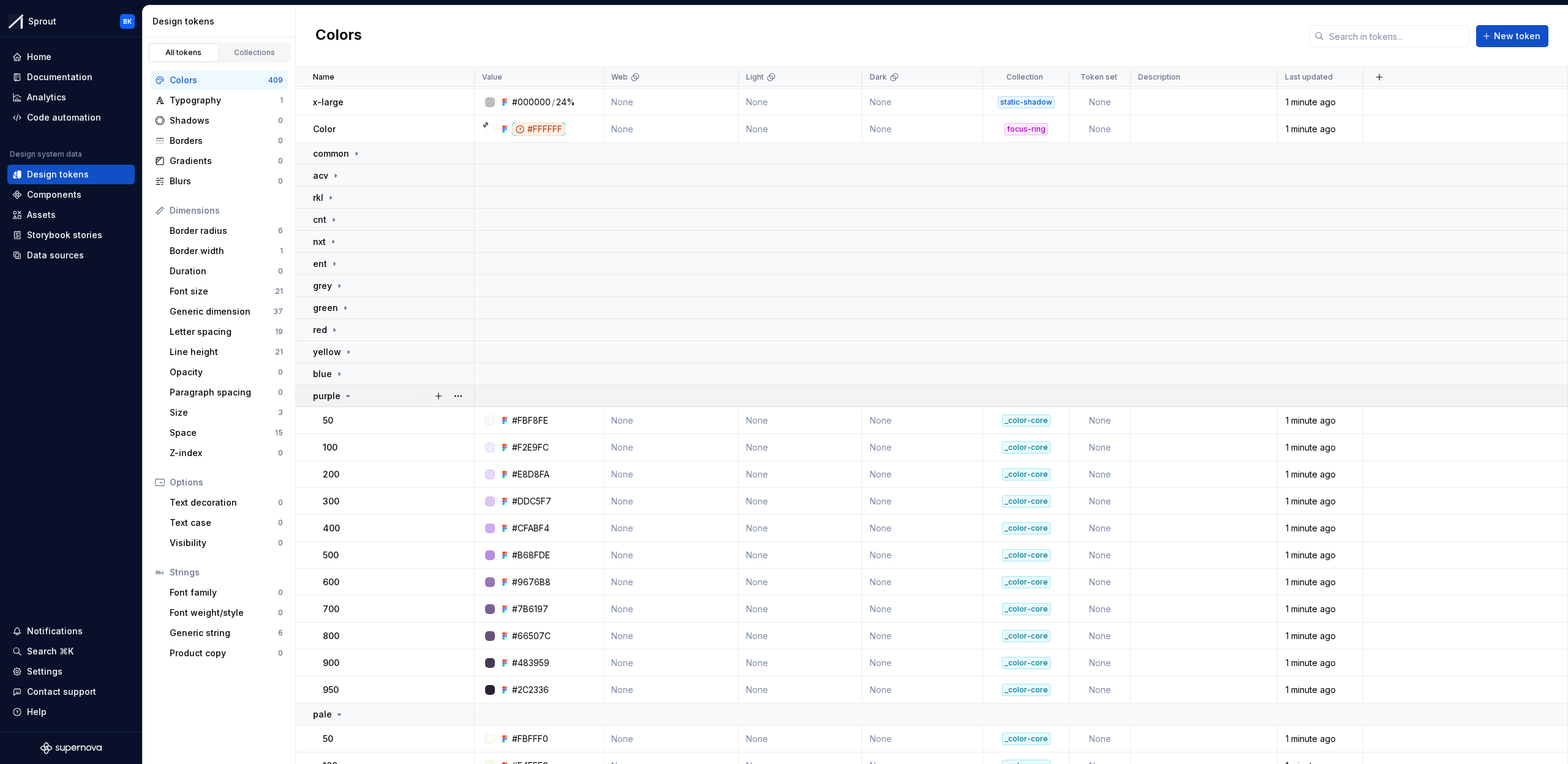
click at [378, 390] on div "purple" at bounding box center [393, 396] width 160 height 13
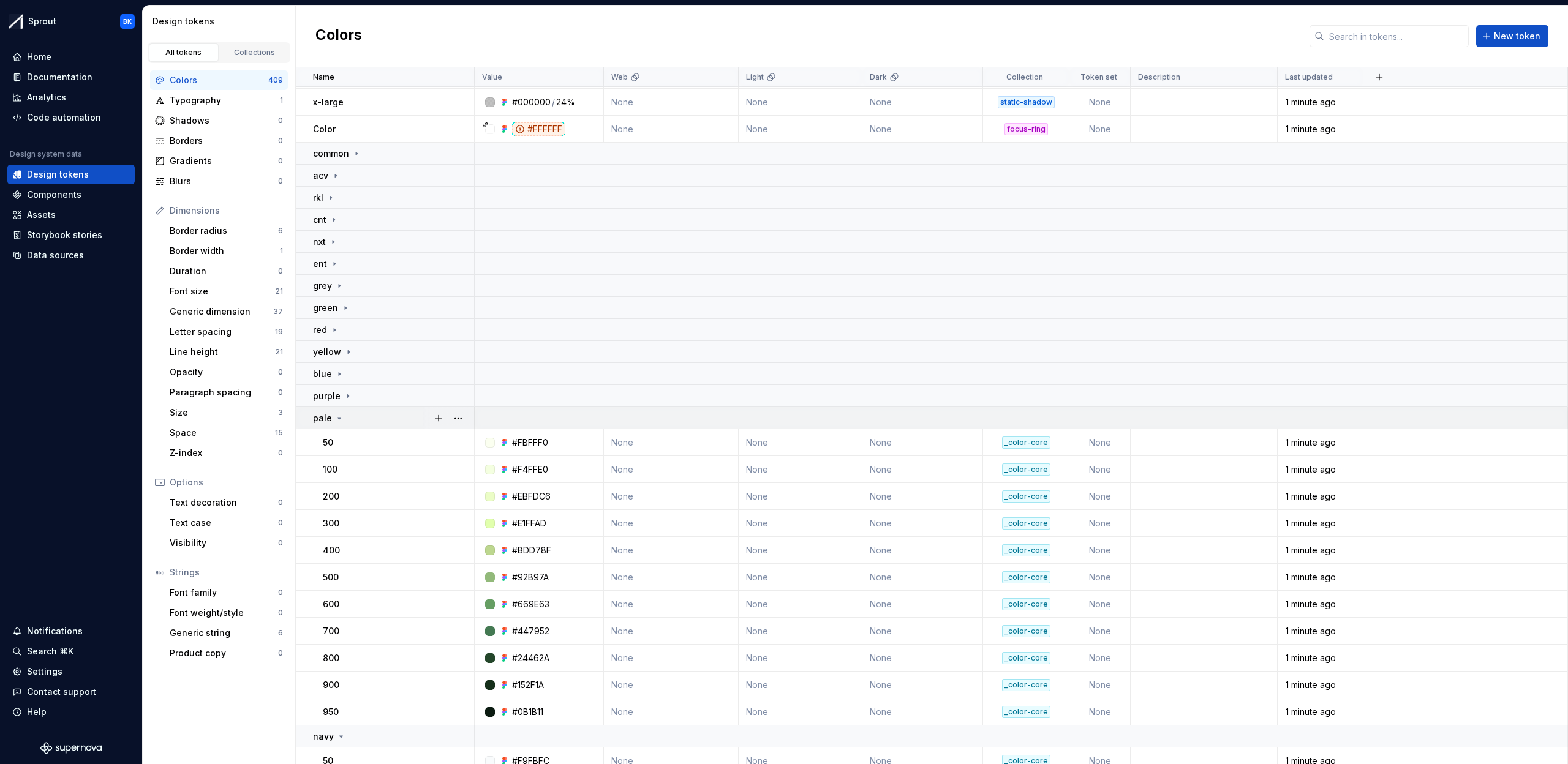
click at [378, 419] on div "pale" at bounding box center [393, 418] width 160 height 13
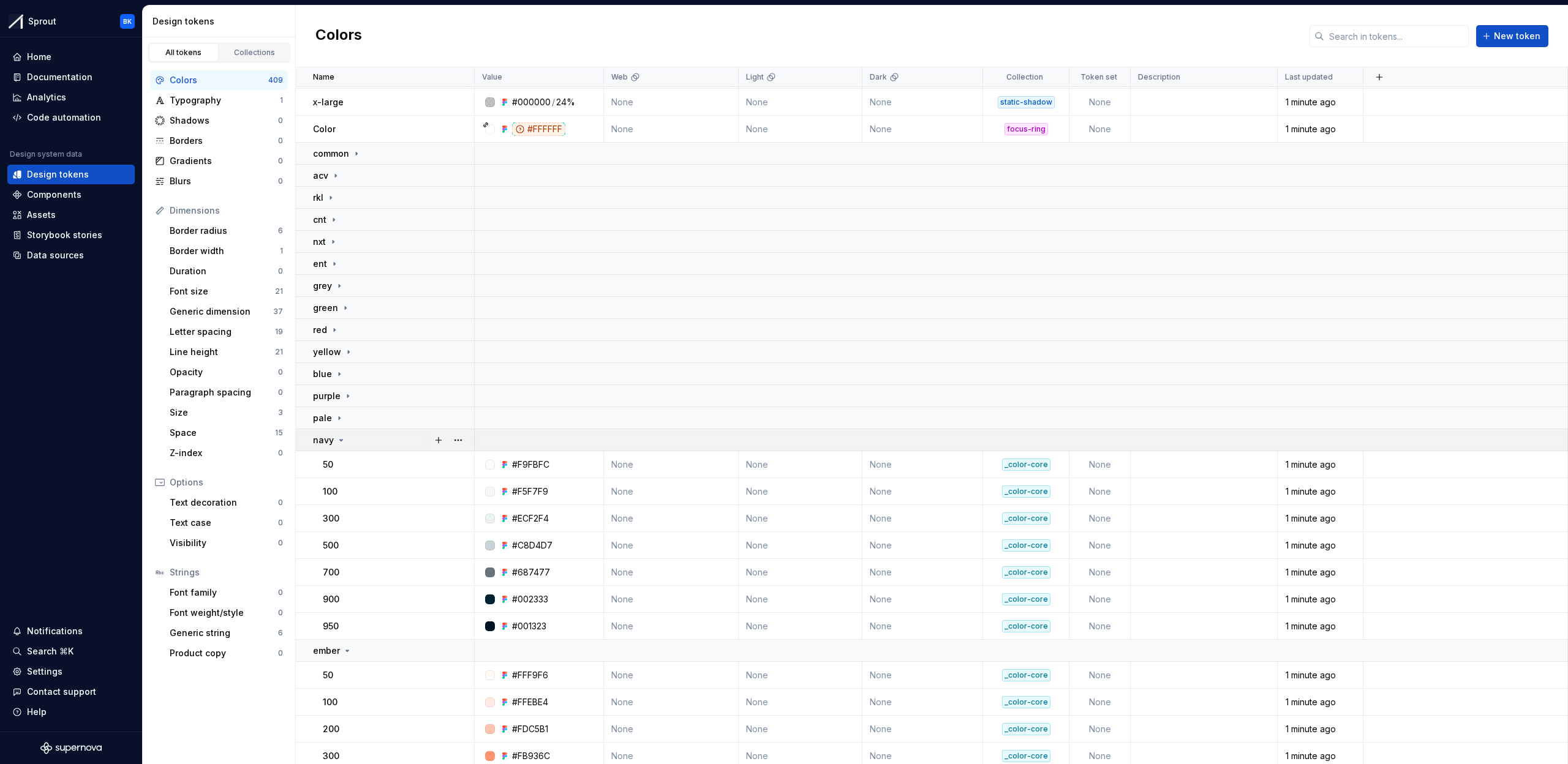
click at [378, 446] on td "navy" at bounding box center [385, 440] width 179 height 22
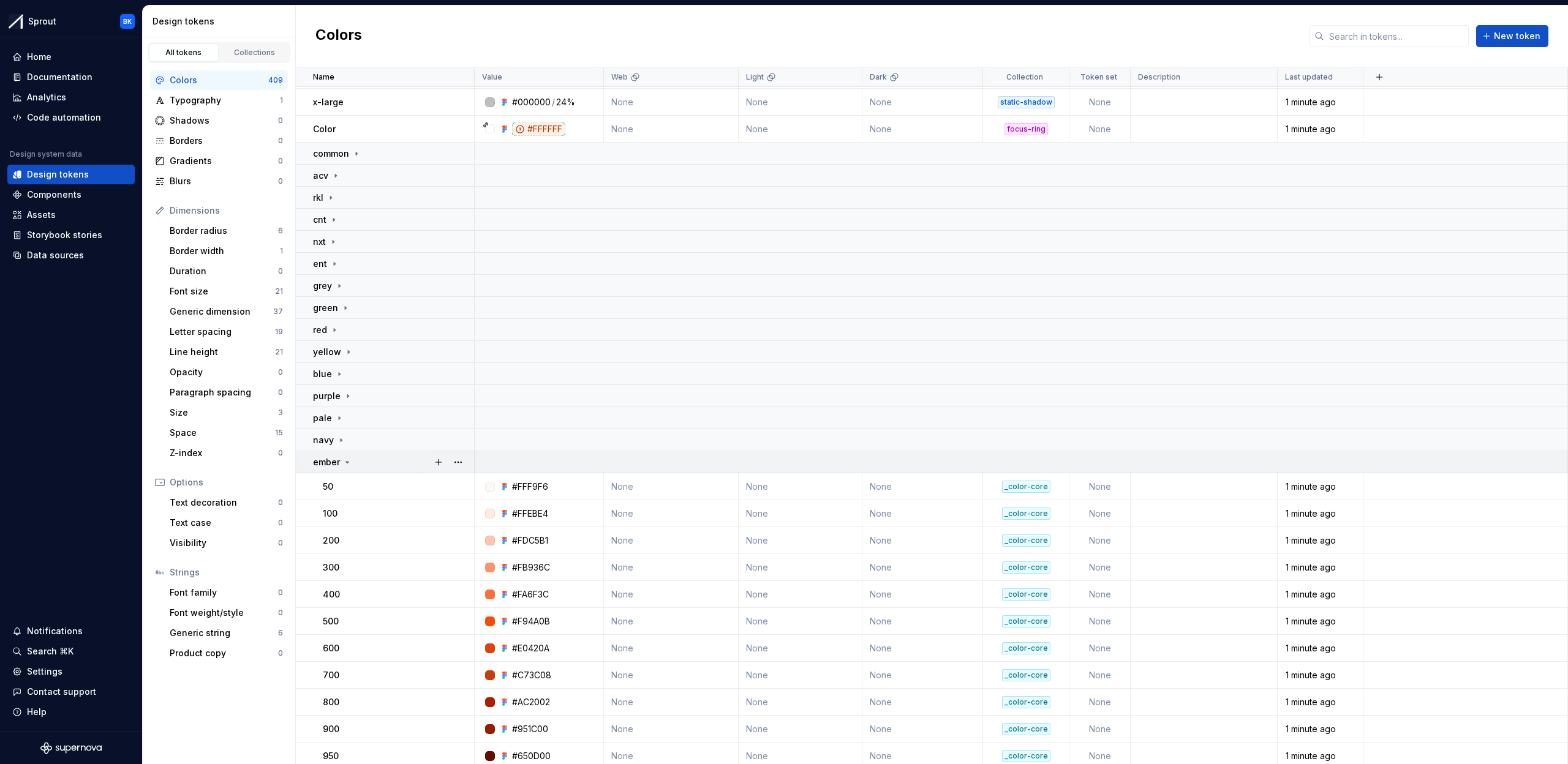
click at [378, 466] on div "ember" at bounding box center [393, 462] width 160 height 13
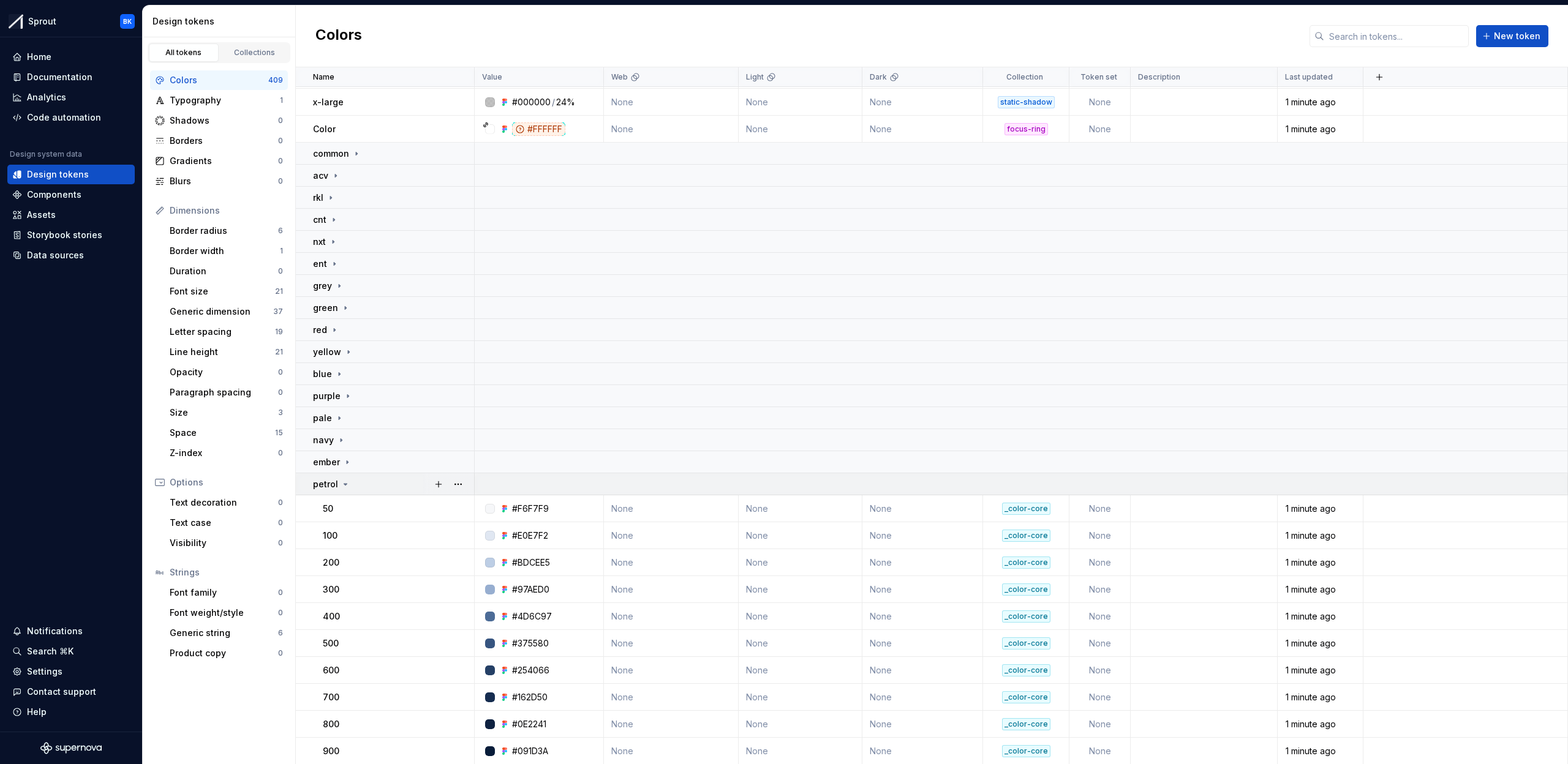
click at [378, 484] on div "petrol" at bounding box center [393, 484] width 160 height 13
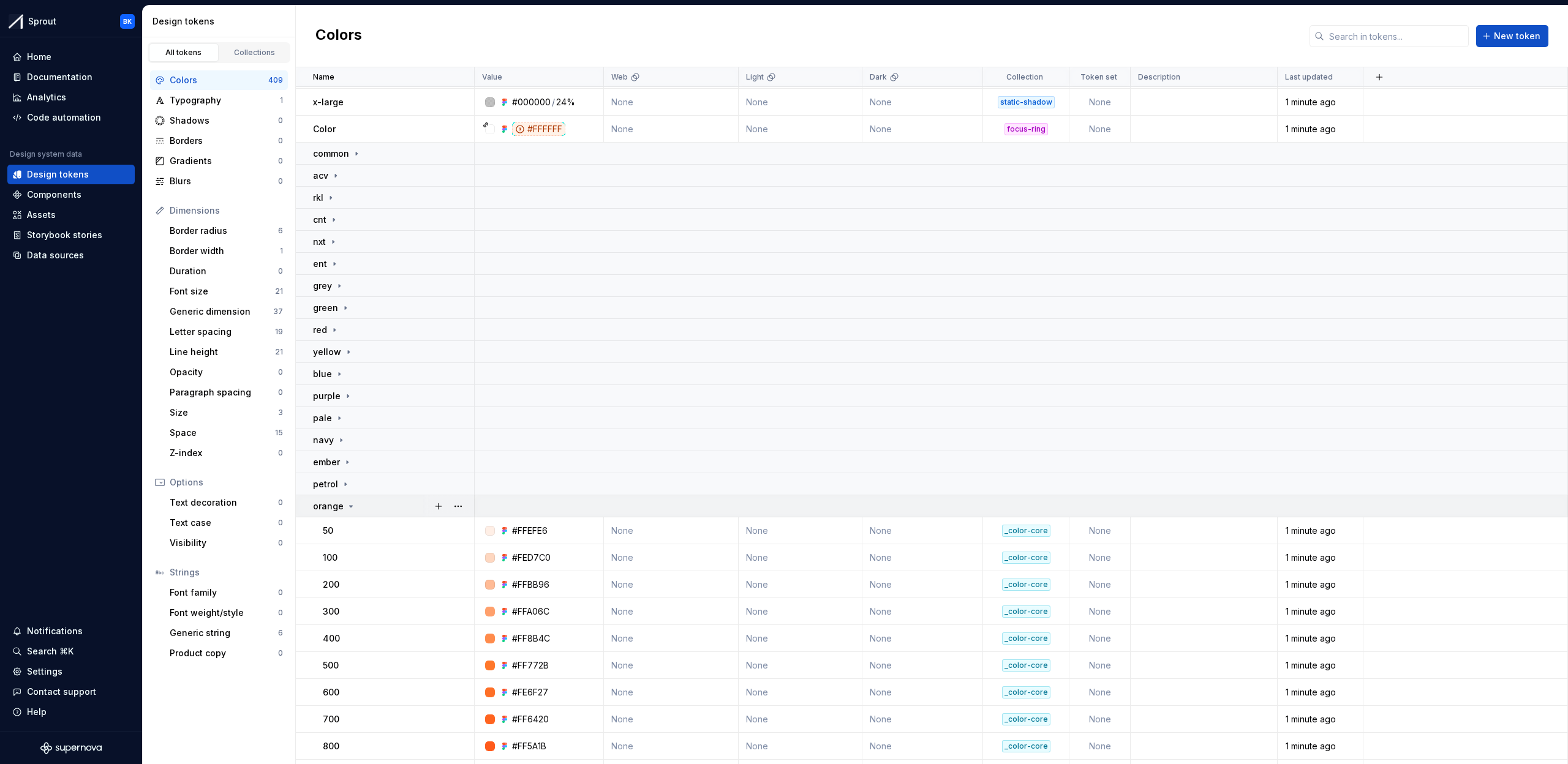
click at [377, 502] on div "orange" at bounding box center [393, 507] width 160 height 13
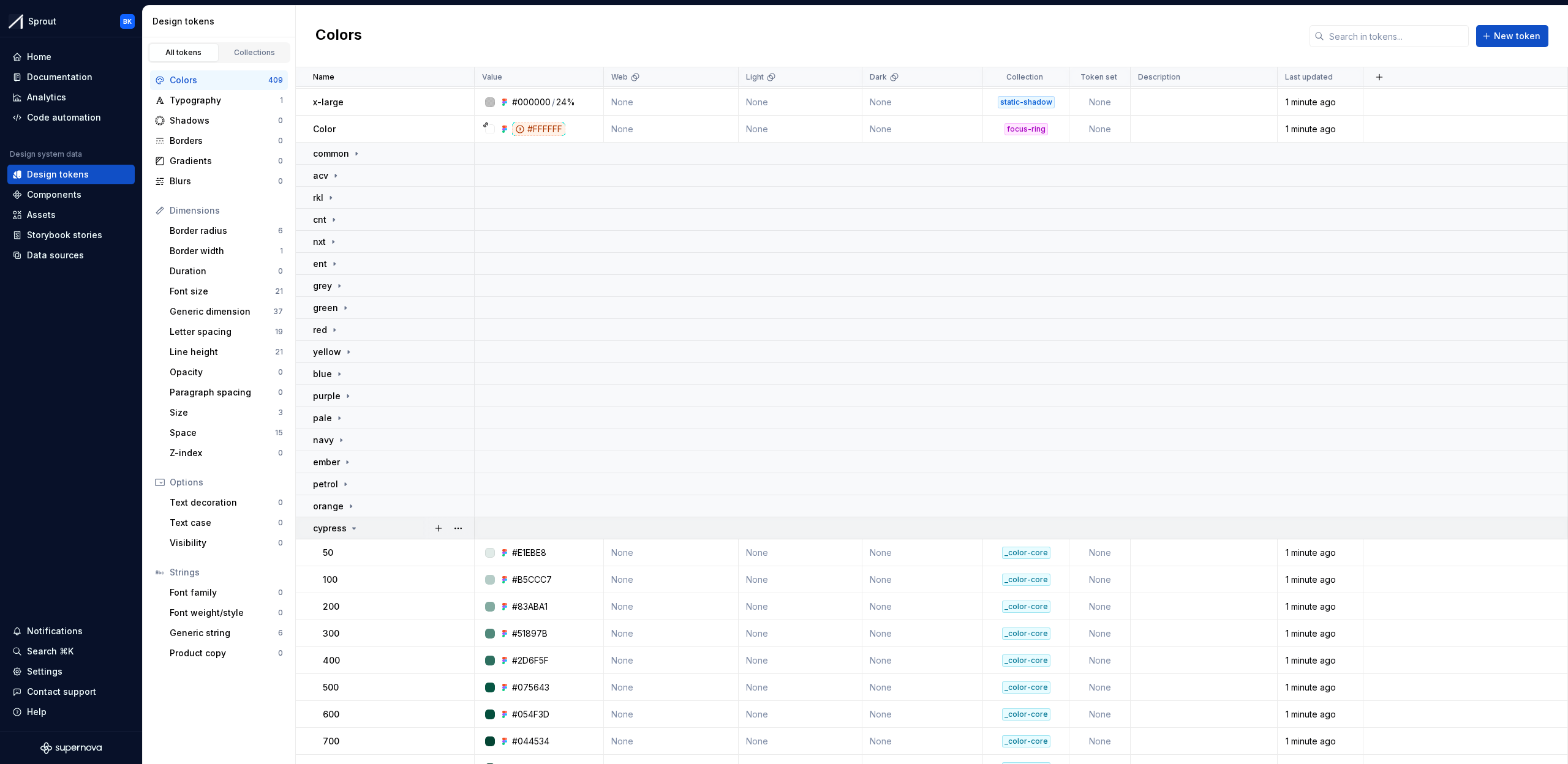
click at [377, 530] on div "cypress" at bounding box center [393, 528] width 160 height 13
click at [387, 554] on div "mint" at bounding box center [393, 550] width 160 height 13
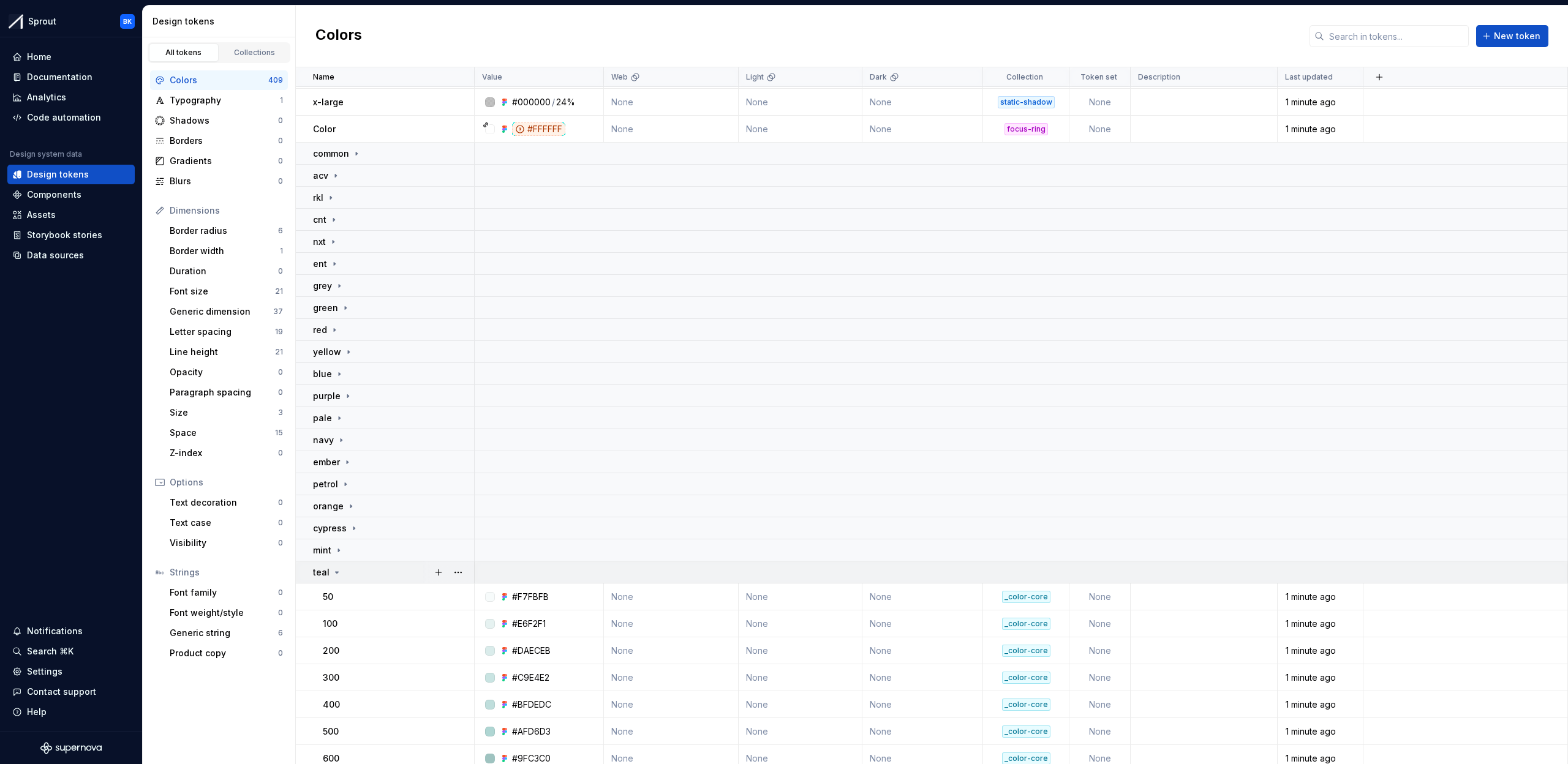
click at [378, 573] on div "teal" at bounding box center [393, 572] width 160 height 13
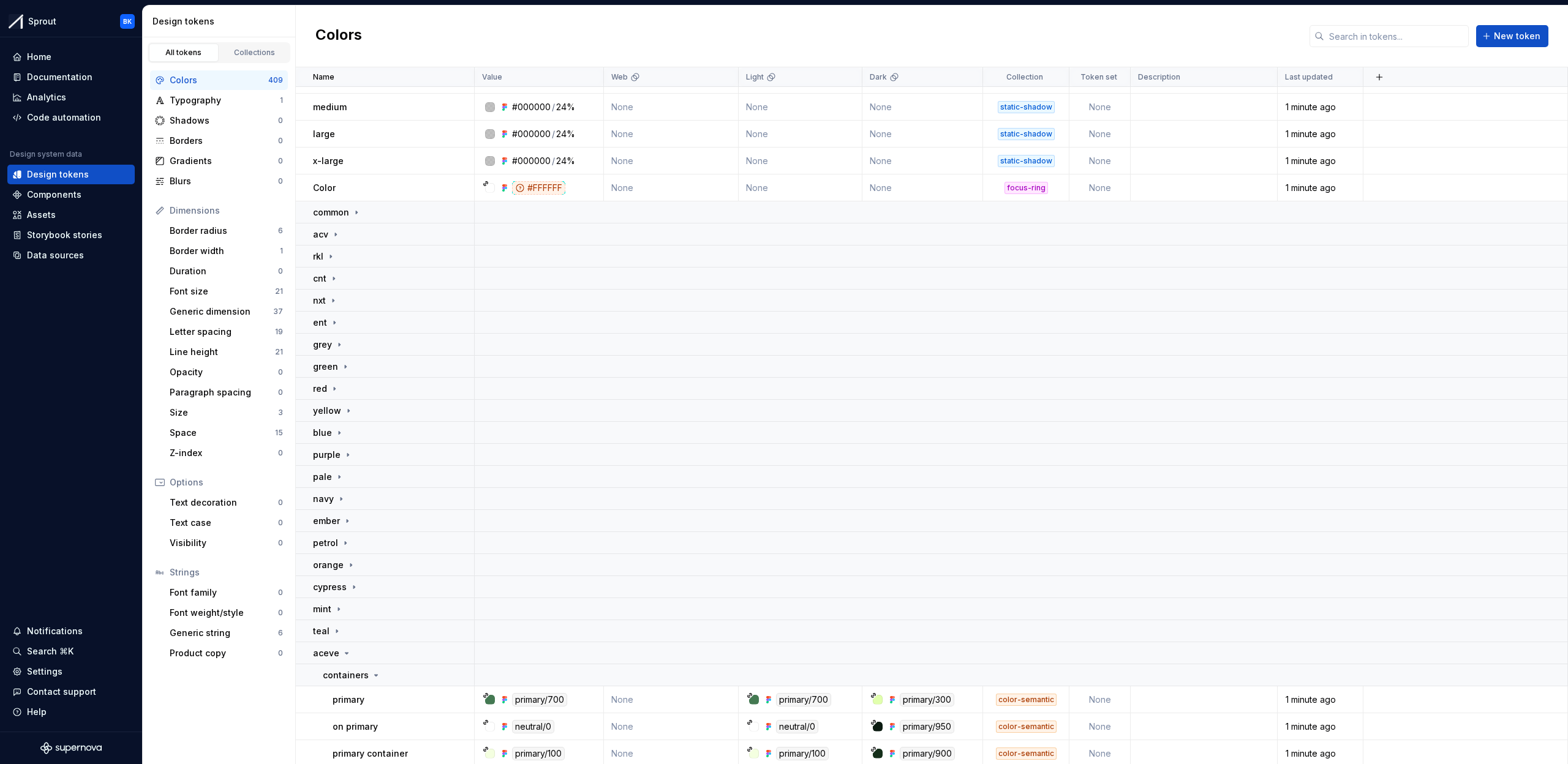
scroll to position [0, 0]
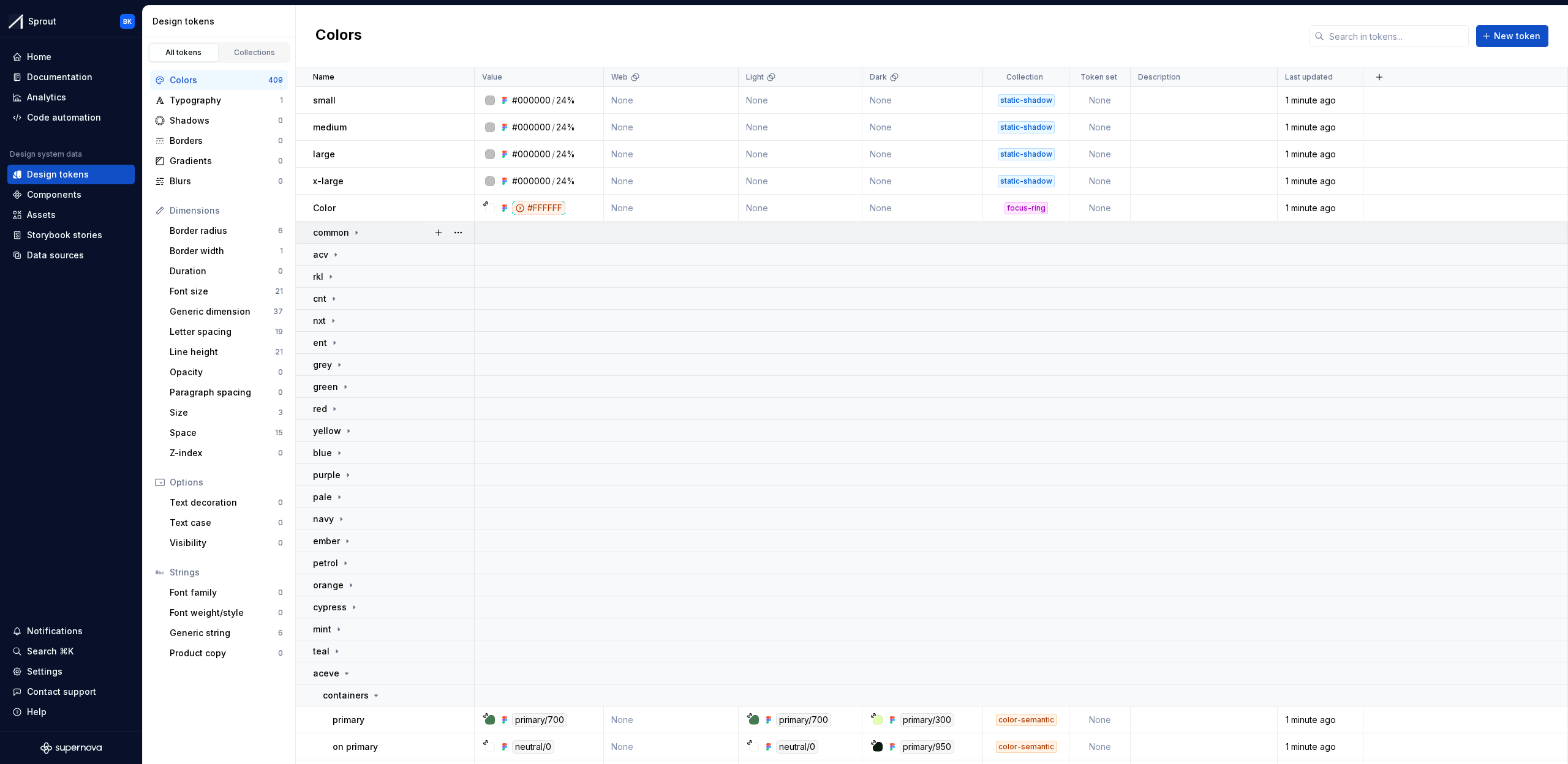
click at [393, 232] on div "common" at bounding box center [393, 232] width 160 height 13
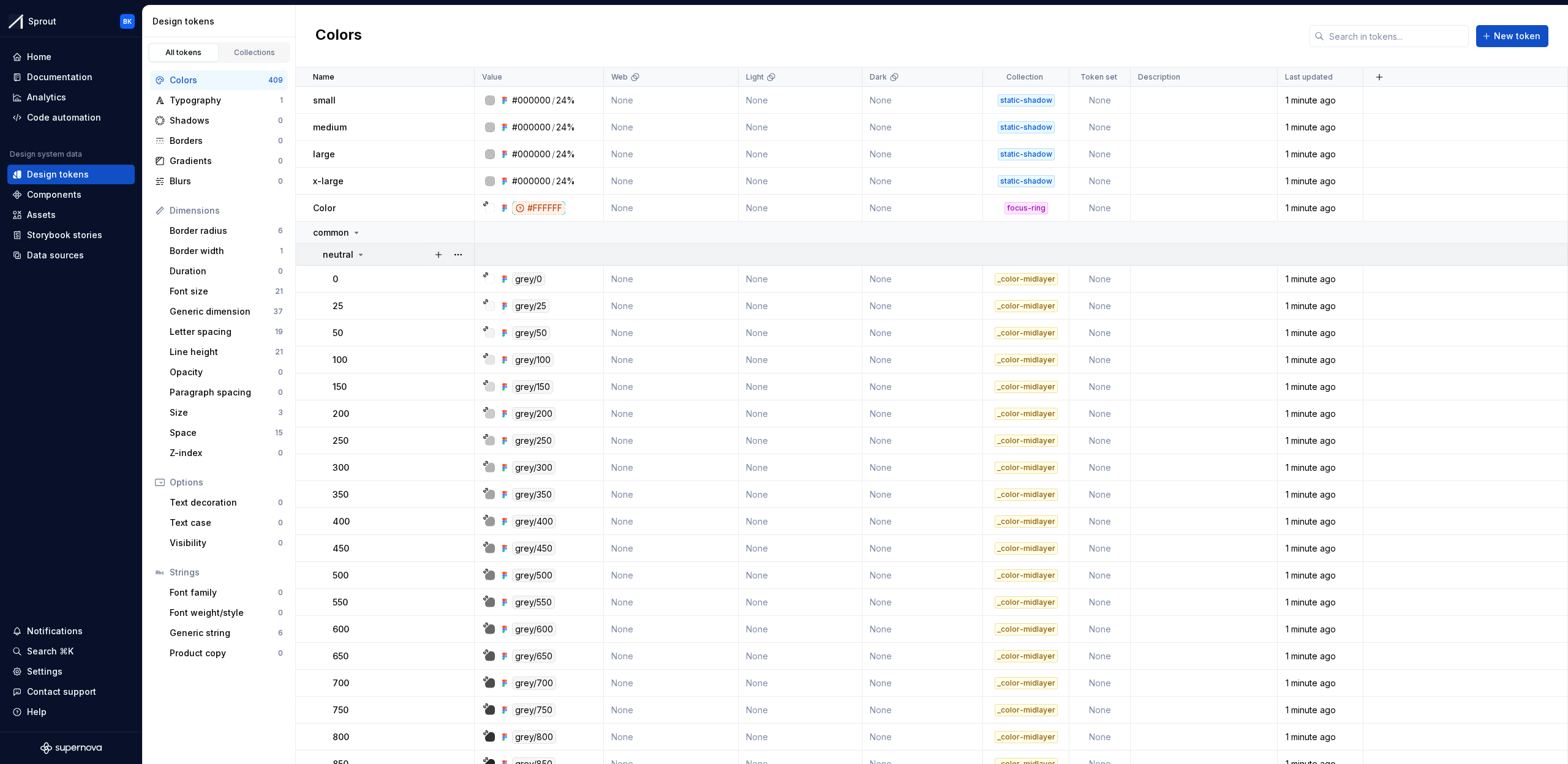
click at [367, 257] on div "neutral" at bounding box center [399, 254] width 151 height 13
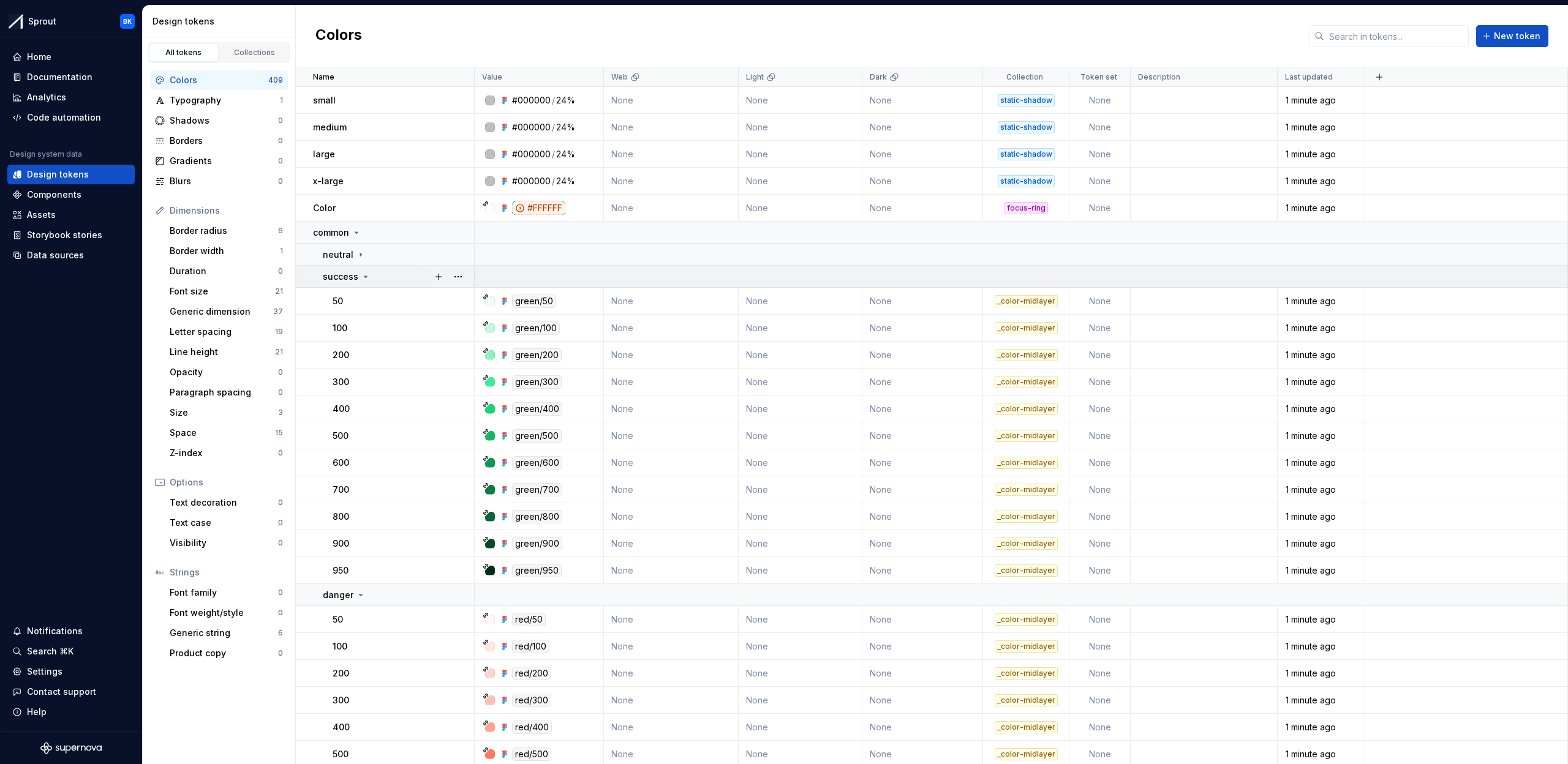
click at [367, 272] on icon at bounding box center [366, 277] width 10 height 10
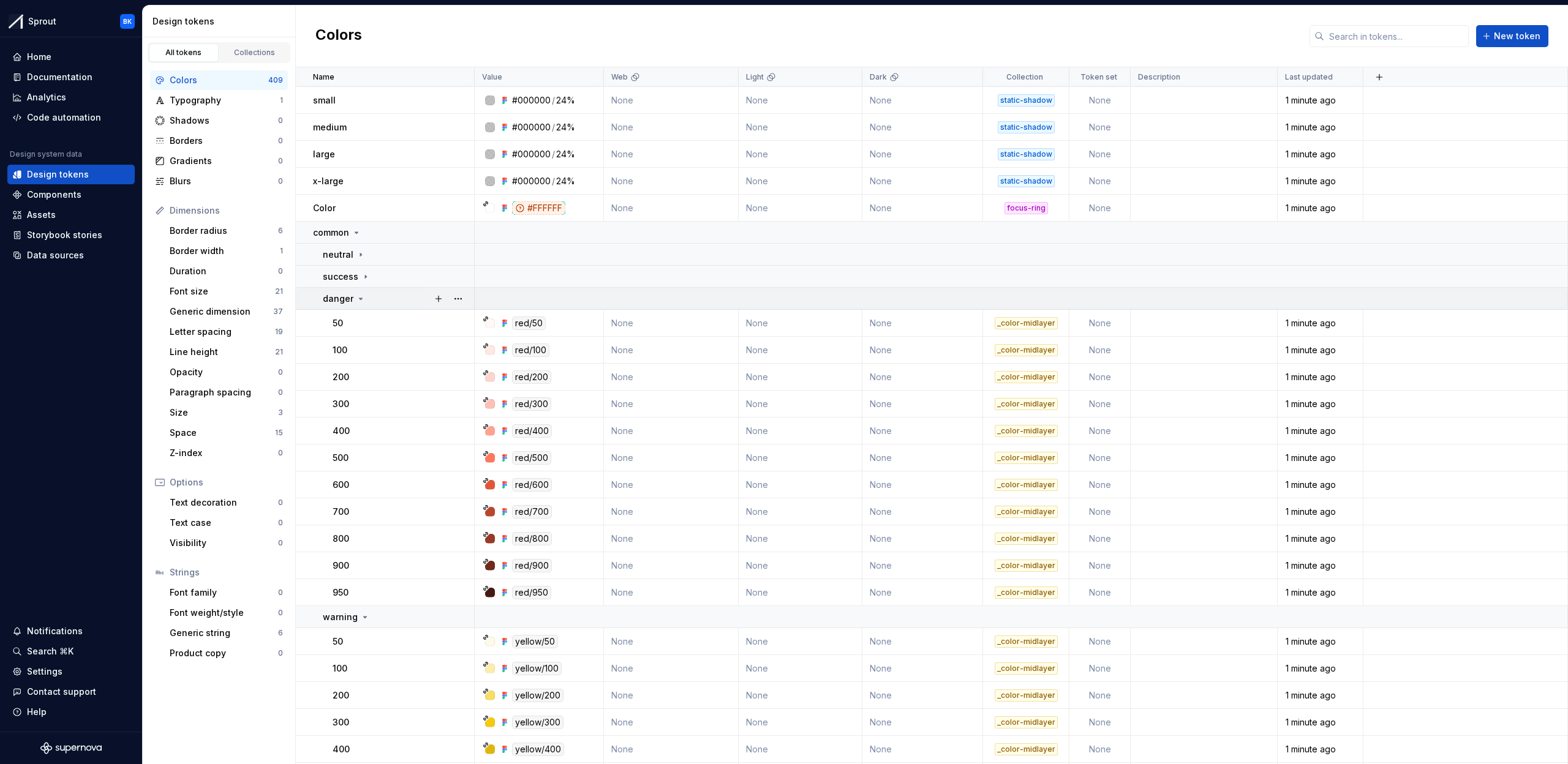
click at [367, 284] on td "success" at bounding box center [385, 277] width 179 height 22
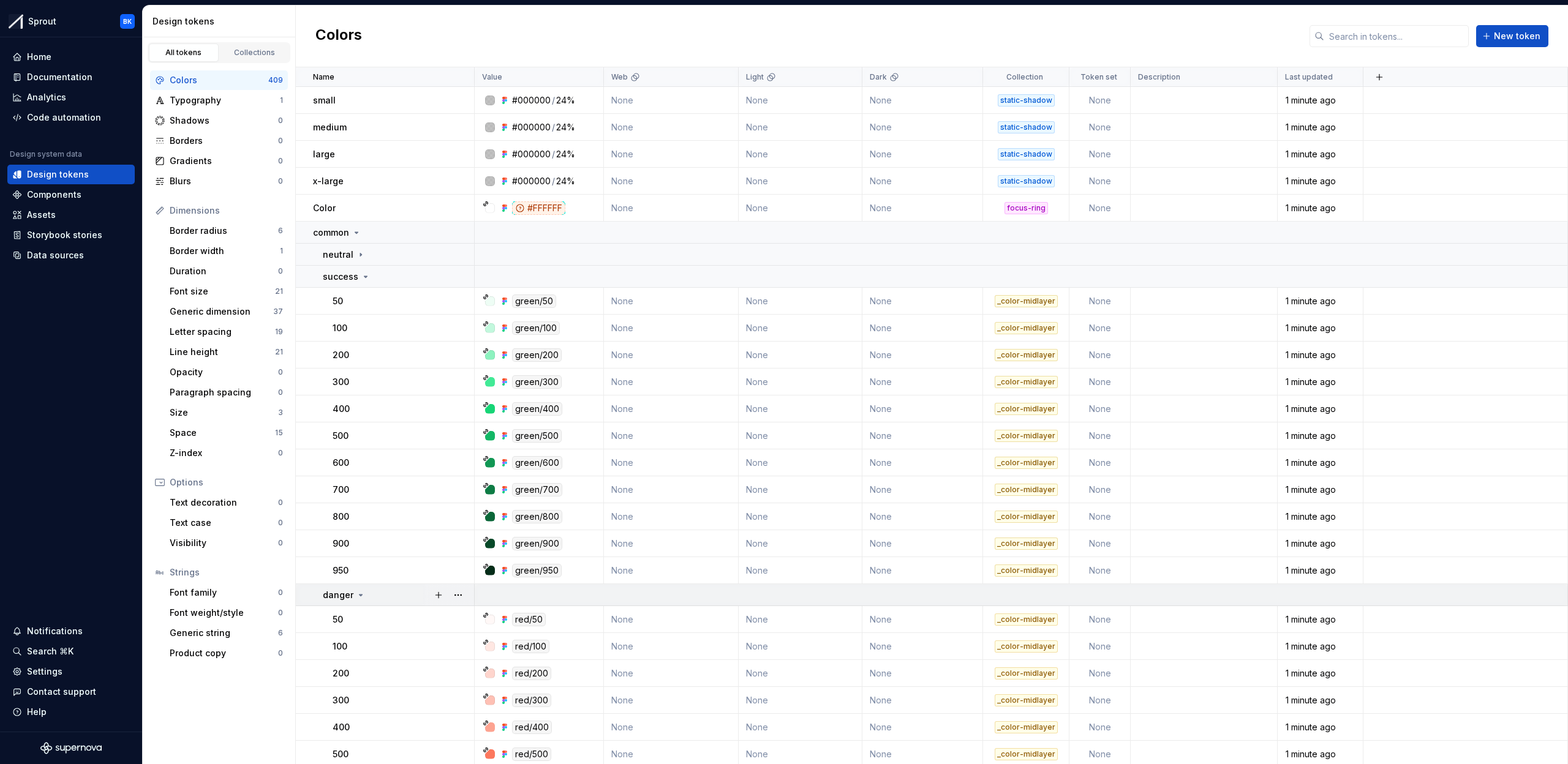
drag, startPoint x: 380, startPoint y: 281, endPoint x: 376, endPoint y: 294, distance: 13.6
click at [380, 282] on div "success" at bounding box center [399, 277] width 151 height 13
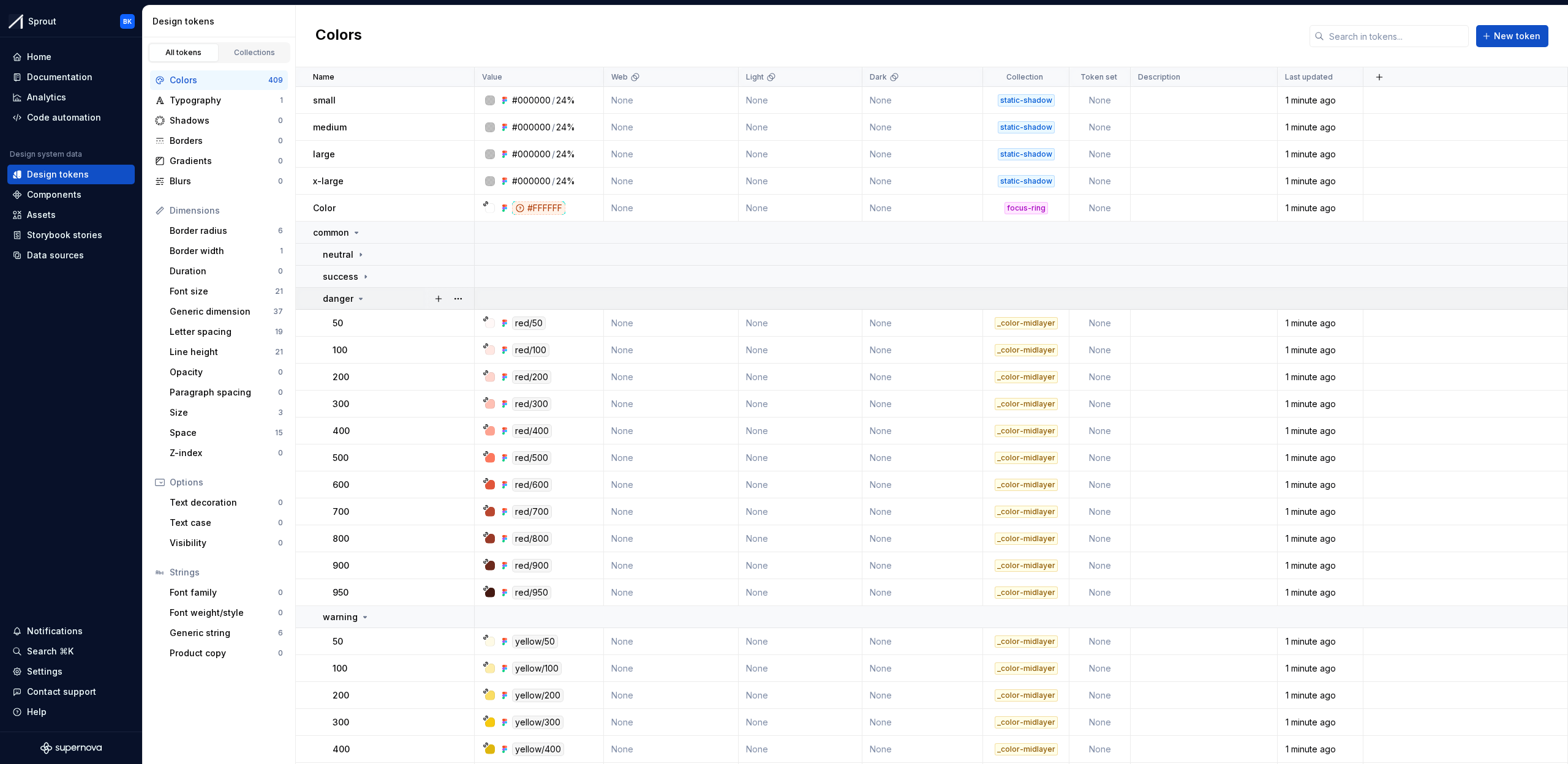
click at [374, 298] on div "danger" at bounding box center [399, 299] width 151 height 13
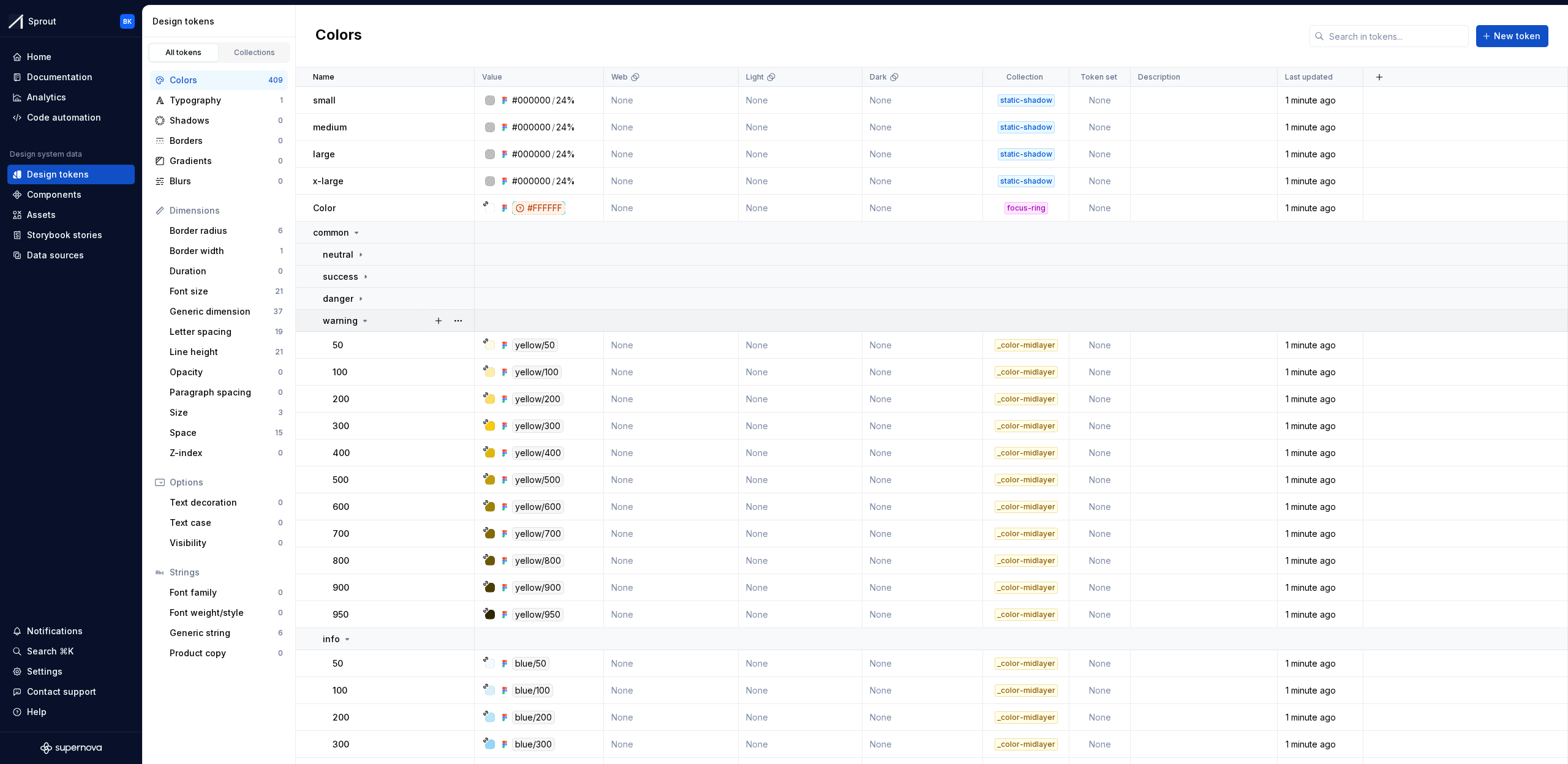
click at [369, 314] on div "warning" at bounding box center [399, 320] width 151 height 13
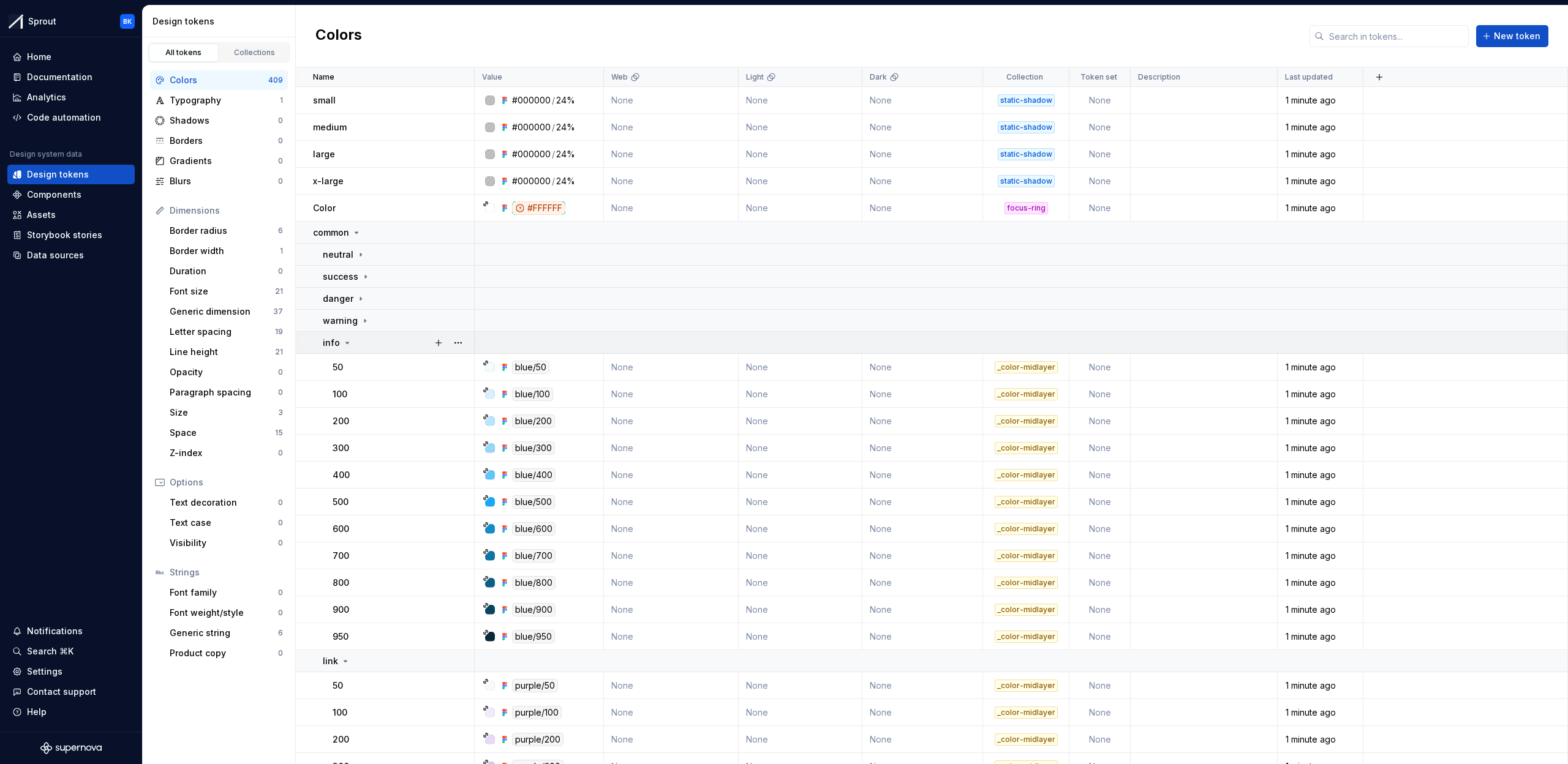
click at [369, 341] on div "info" at bounding box center [399, 343] width 151 height 13
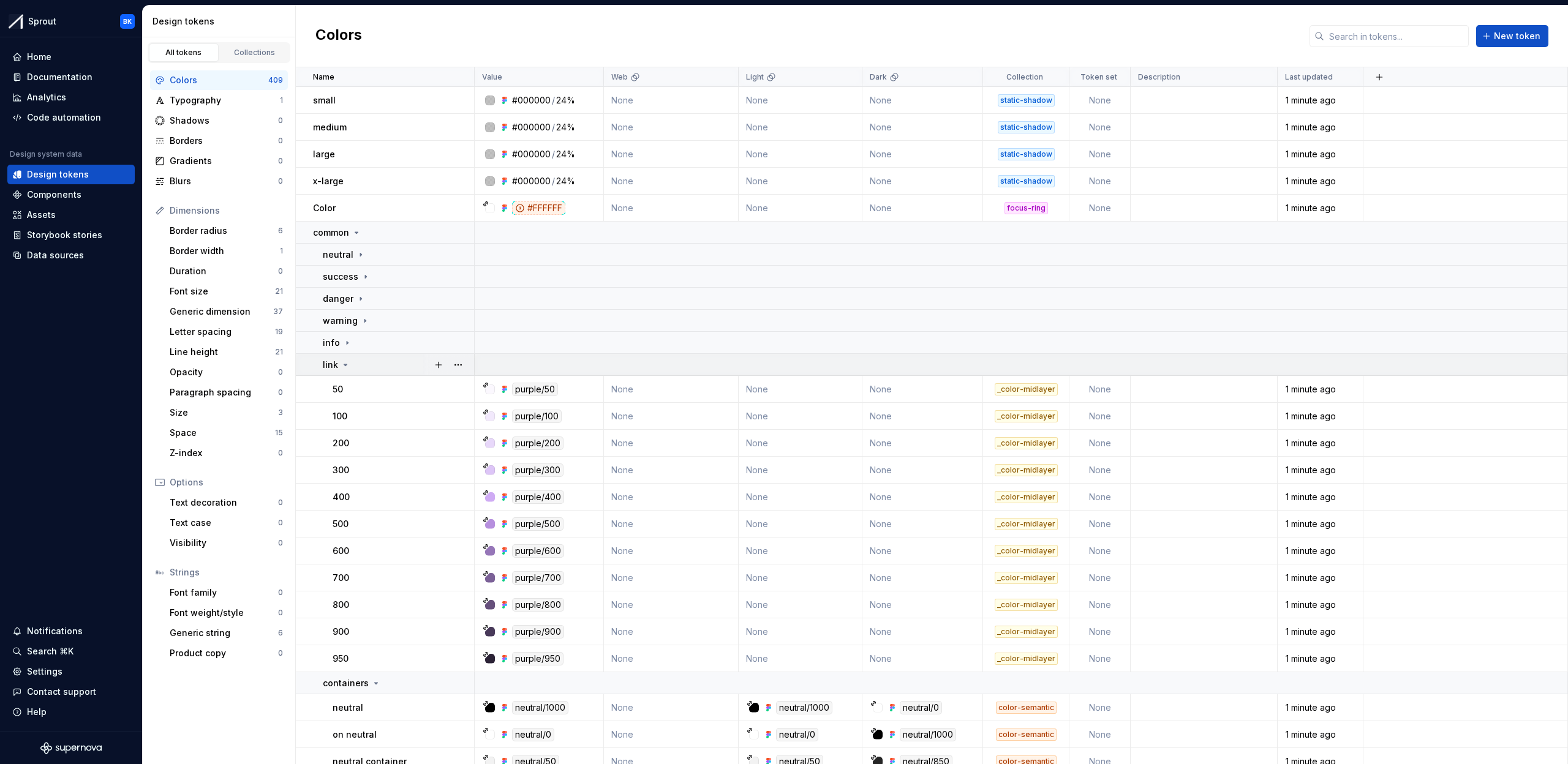
click at [369, 364] on div "link" at bounding box center [399, 365] width 151 height 13
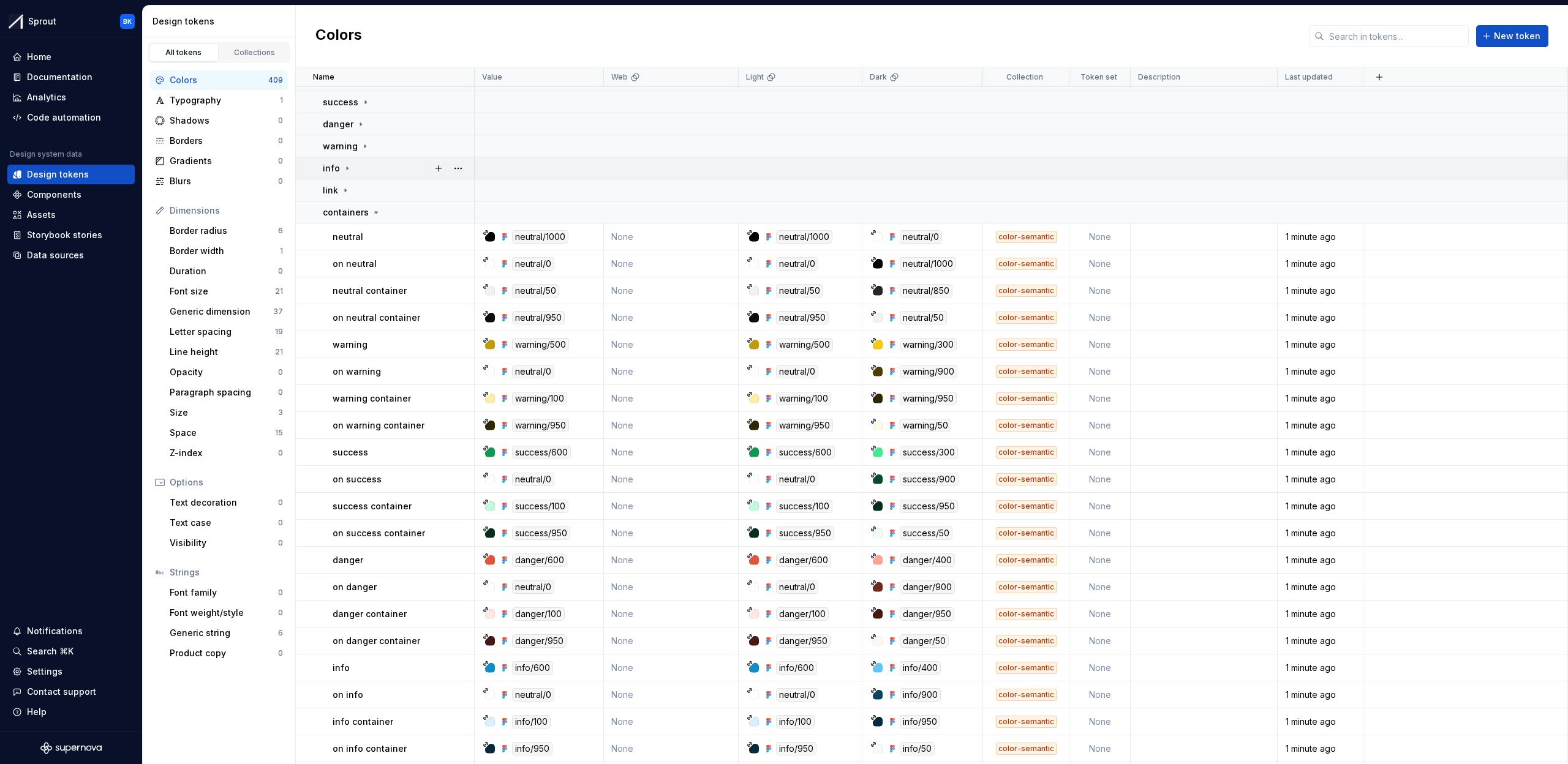
scroll to position [179, 0]
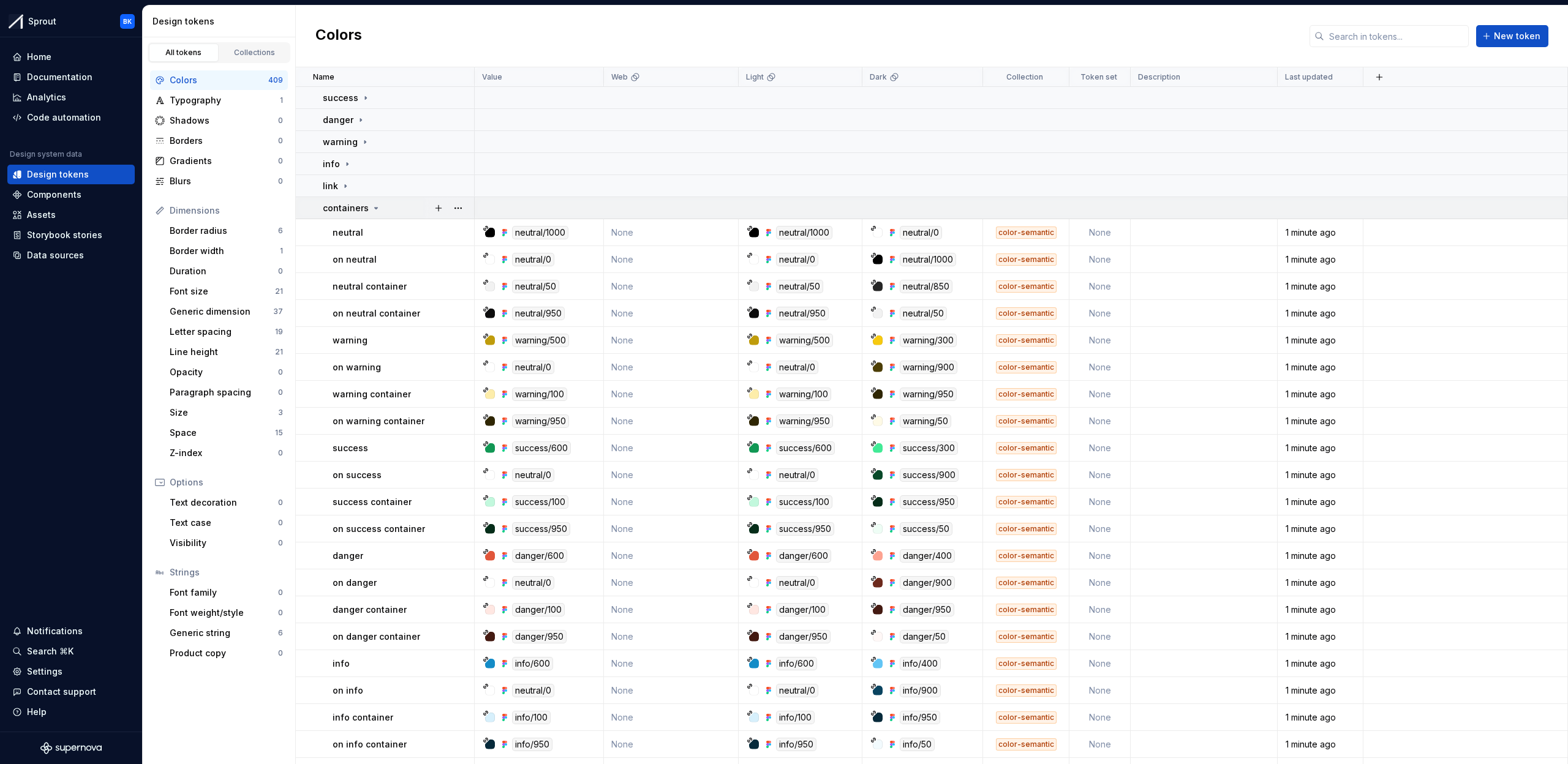
click at [393, 198] on td "containers" at bounding box center [385, 208] width 179 height 22
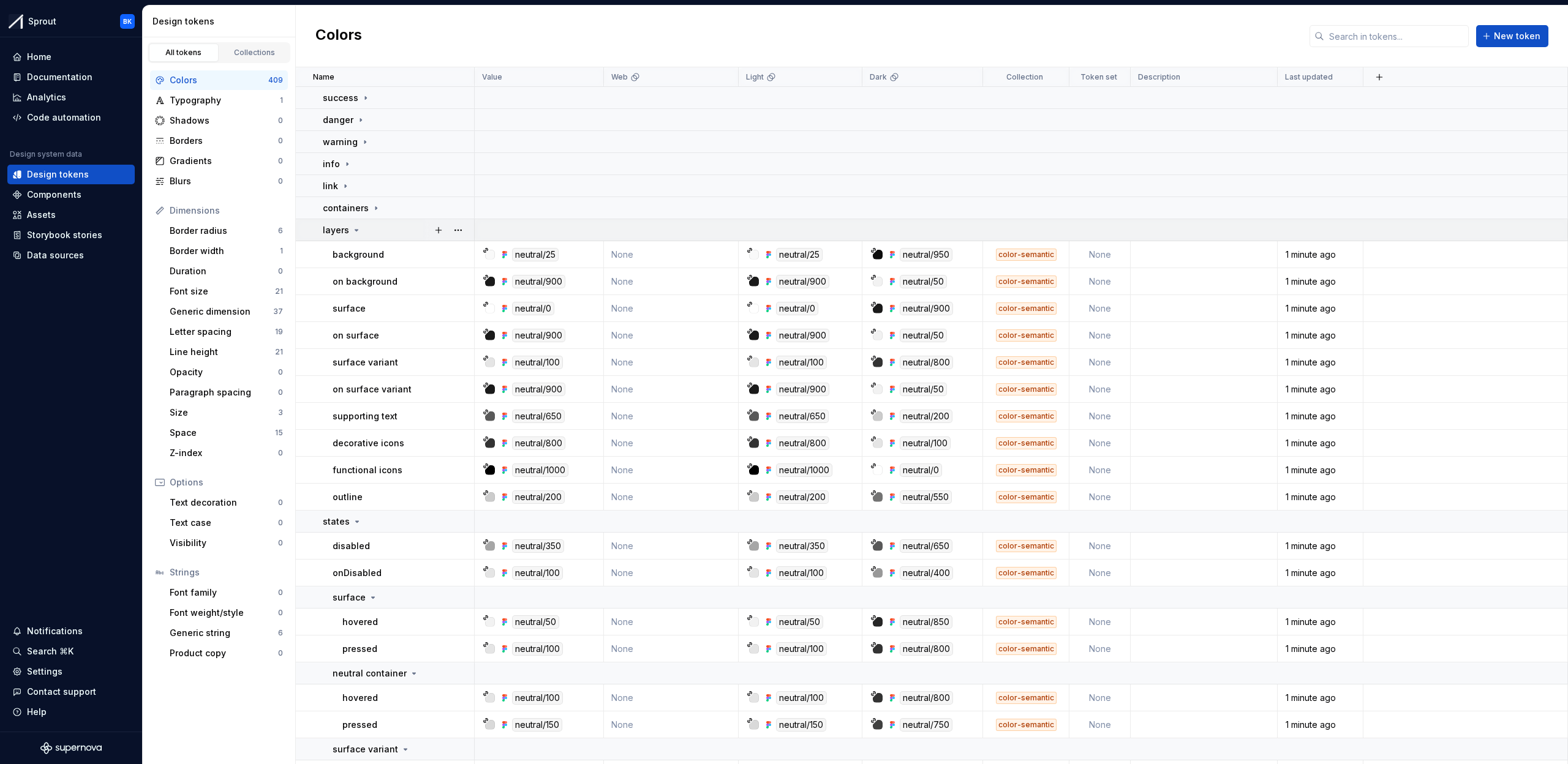
drag, startPoint x: 368, startPoint y: 226, endPoint x: 367, endPoint y: 238, distance: 12.0
click at [368, 226] on div "layers" at bounding box center [399, 230] width 151 height 13
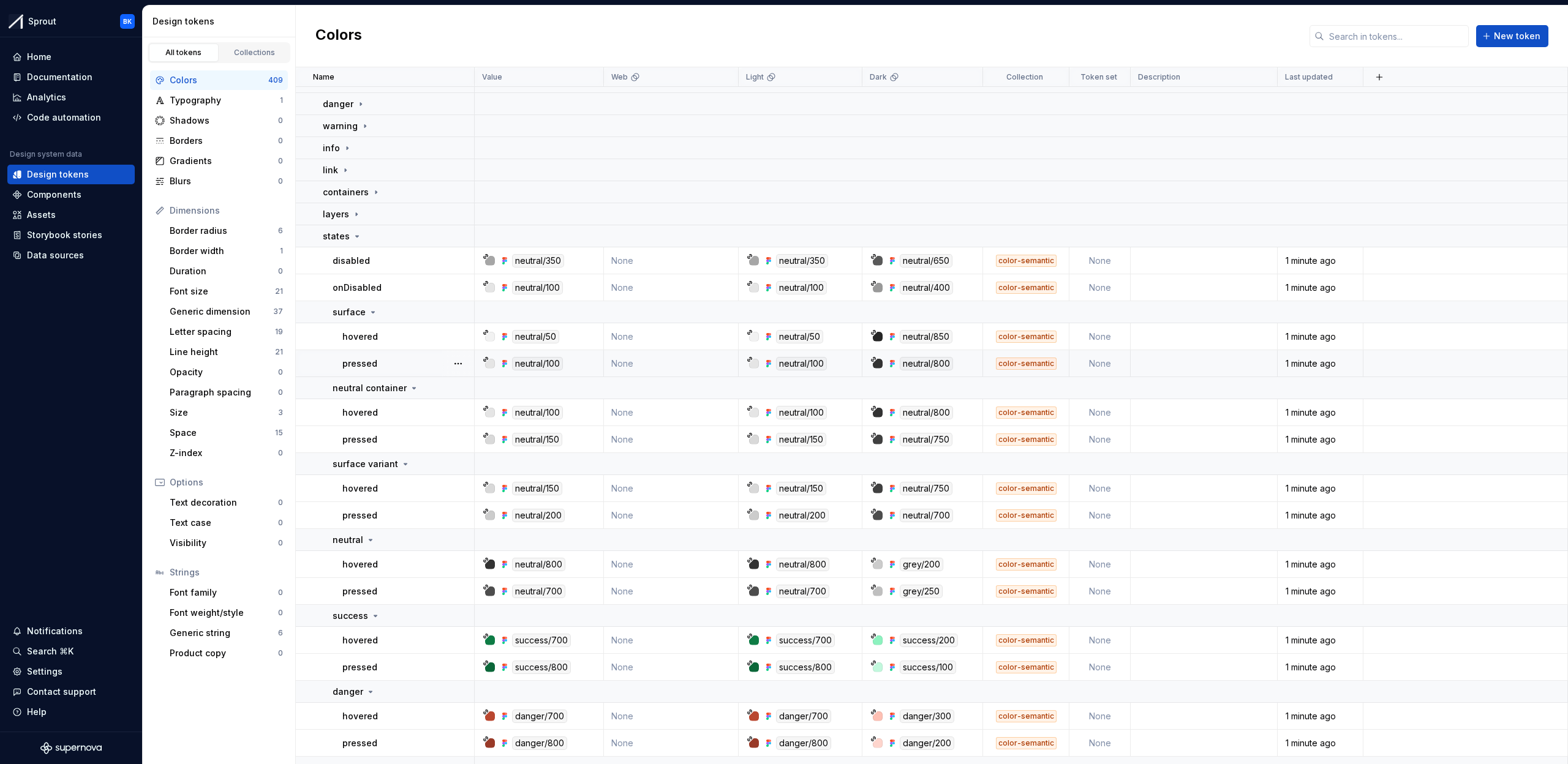
scroll to position [216, 0]
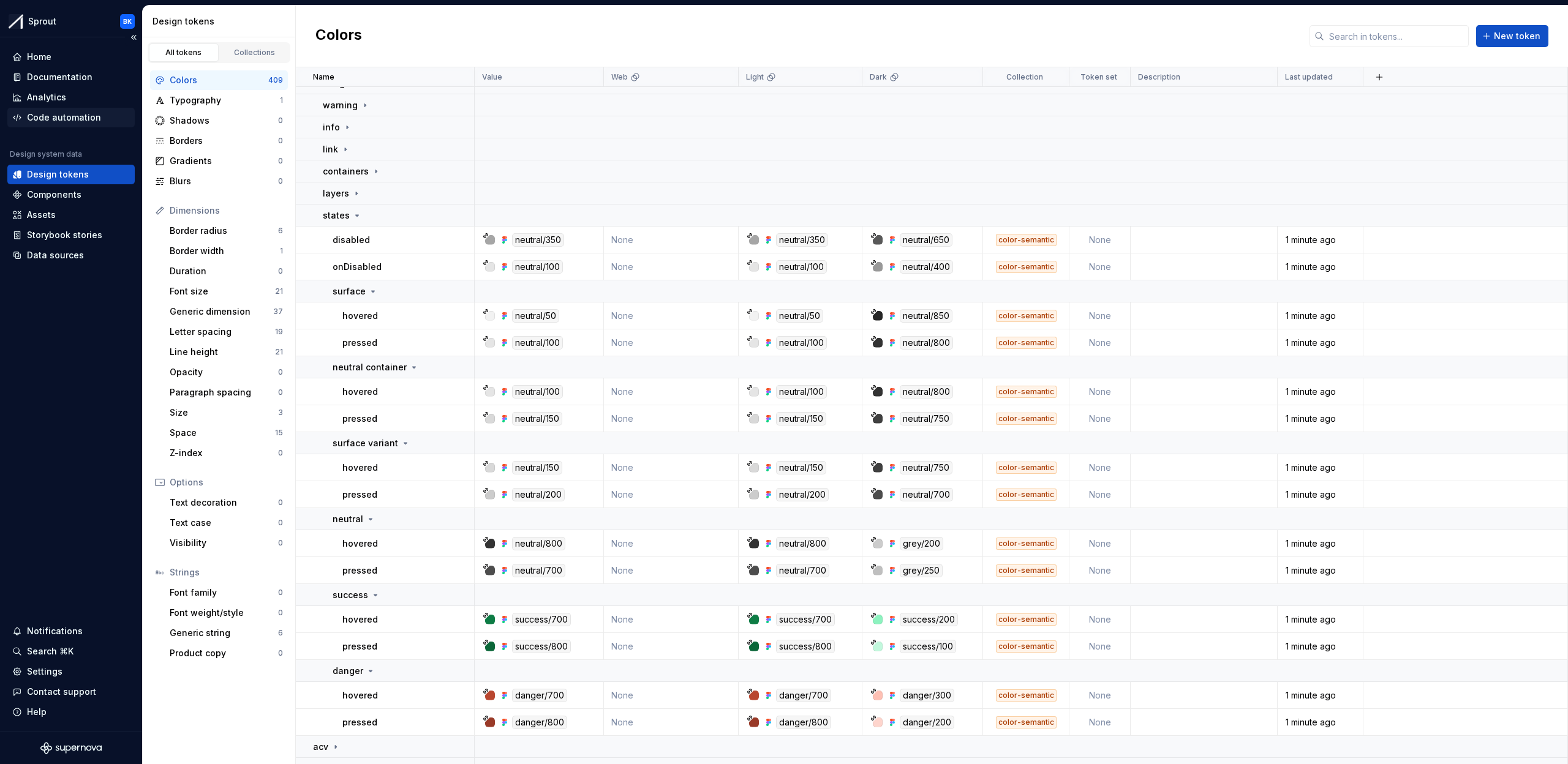
click at [74, 112] on div "Code automation" at bounding box center [64, 117] width 74 height 13
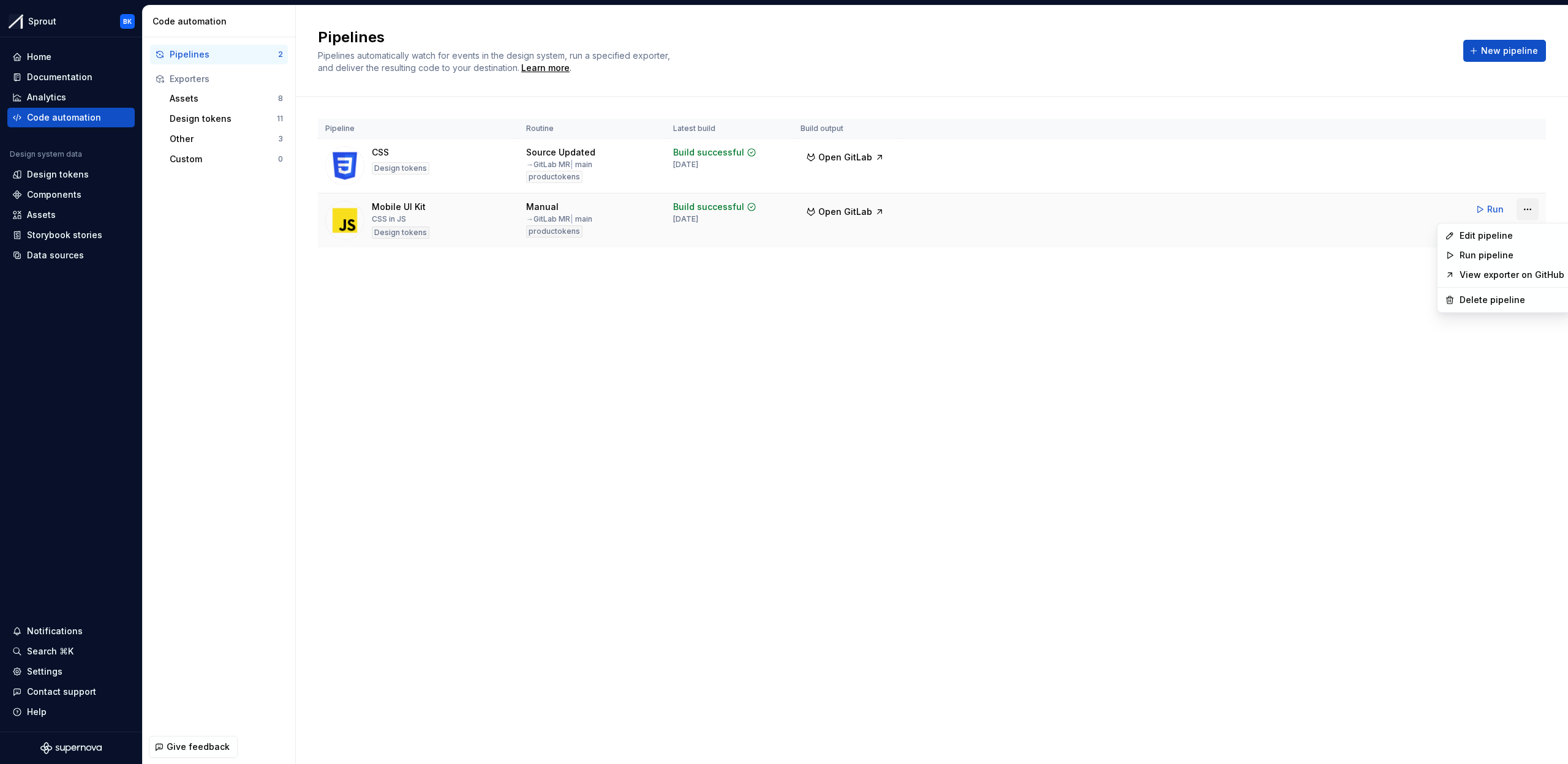
click at [1536, 208] on html "Sprout BK Home Documentation Analytics Code automation Design system data Desig…" at bounding box center [784, 382] width 1568 height 764
click at [1508, 235] on div "Edit pipeline" at bounding box center [1512, 236] width 105 height 13
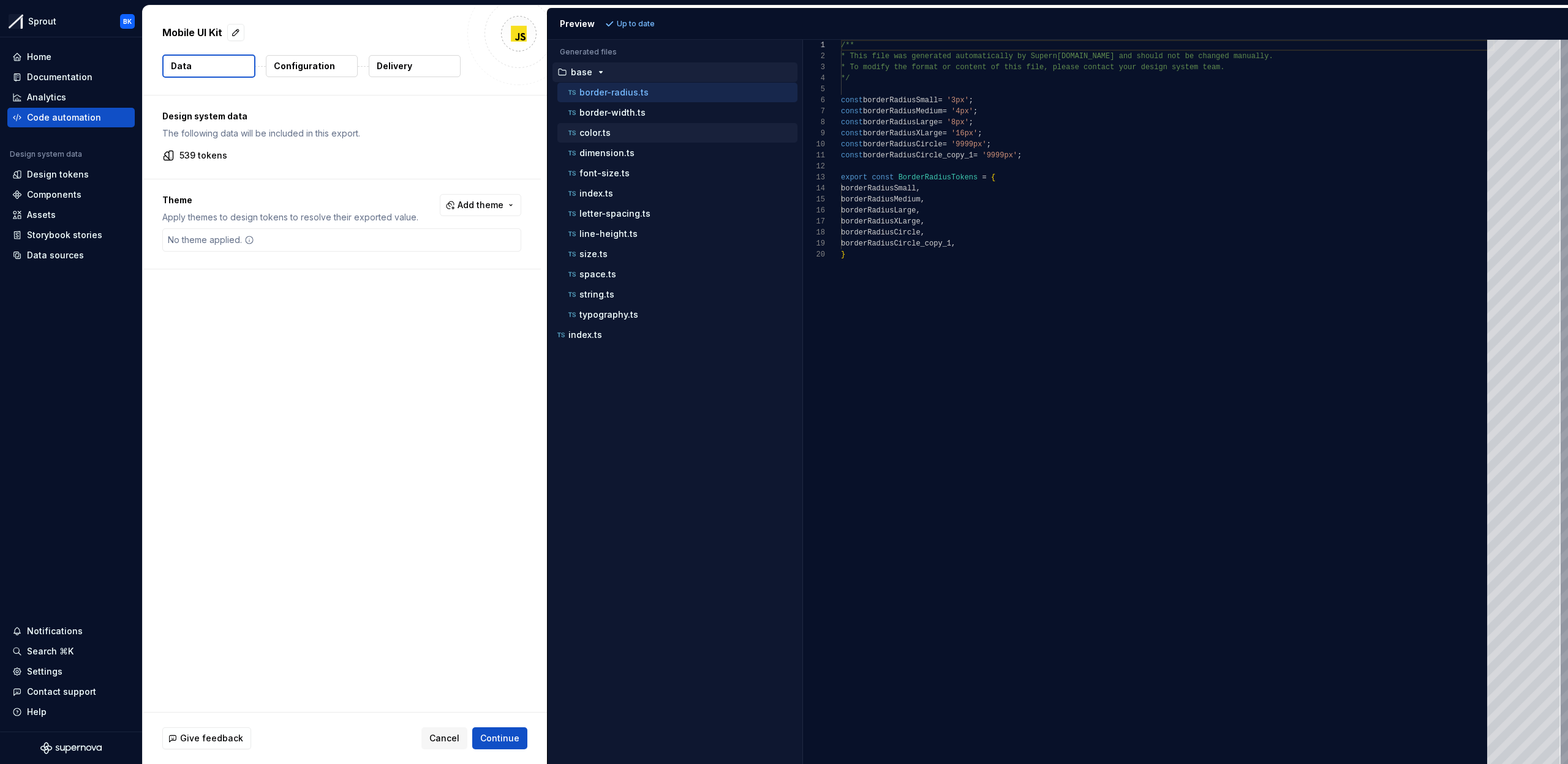
click at [678, 133] on div "color.ts" at bounding box center [682, 133] width 232 height 13
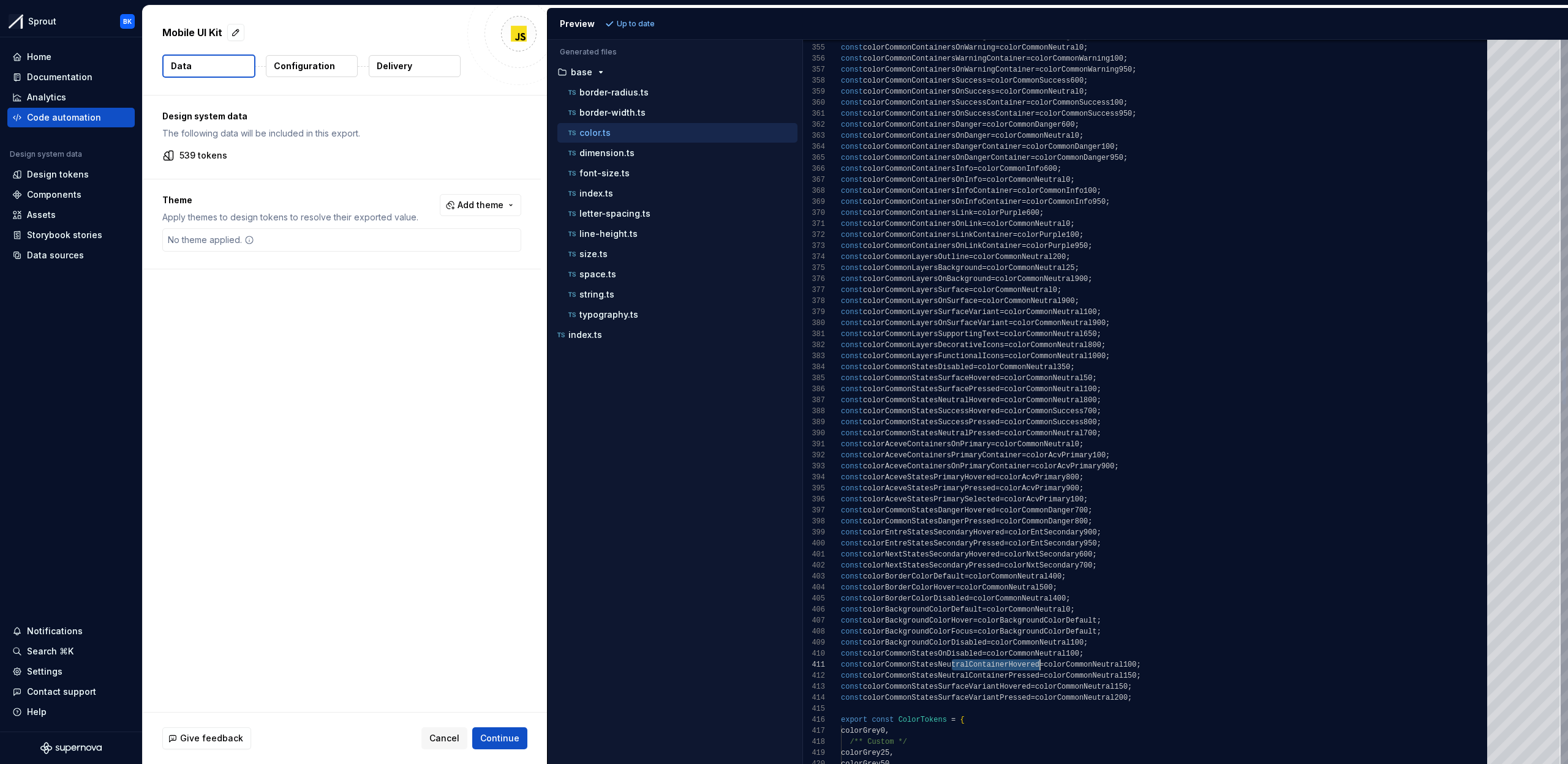
scroll to position [0, 203]
drag, startPoint x: 956, startPoint y: 664, endPoint x: 1042, endPoint y: 669, distance: 86.1
click at [1039, 668] on span "colorCommonStatesNeutralContainerHovered" at bounding box center [951, 665] width 176 height 8
click at [984, 680] on div "const colorCommonContainersWarning = colorCommonWarning500 ; const colorCommonC…" at bounding box center [1168, 725] width 654 height 9171
drag, startPoint x: 964, startPoint y: 680, endPoint x: 1157, endPoint y: 689, distance: 193.2
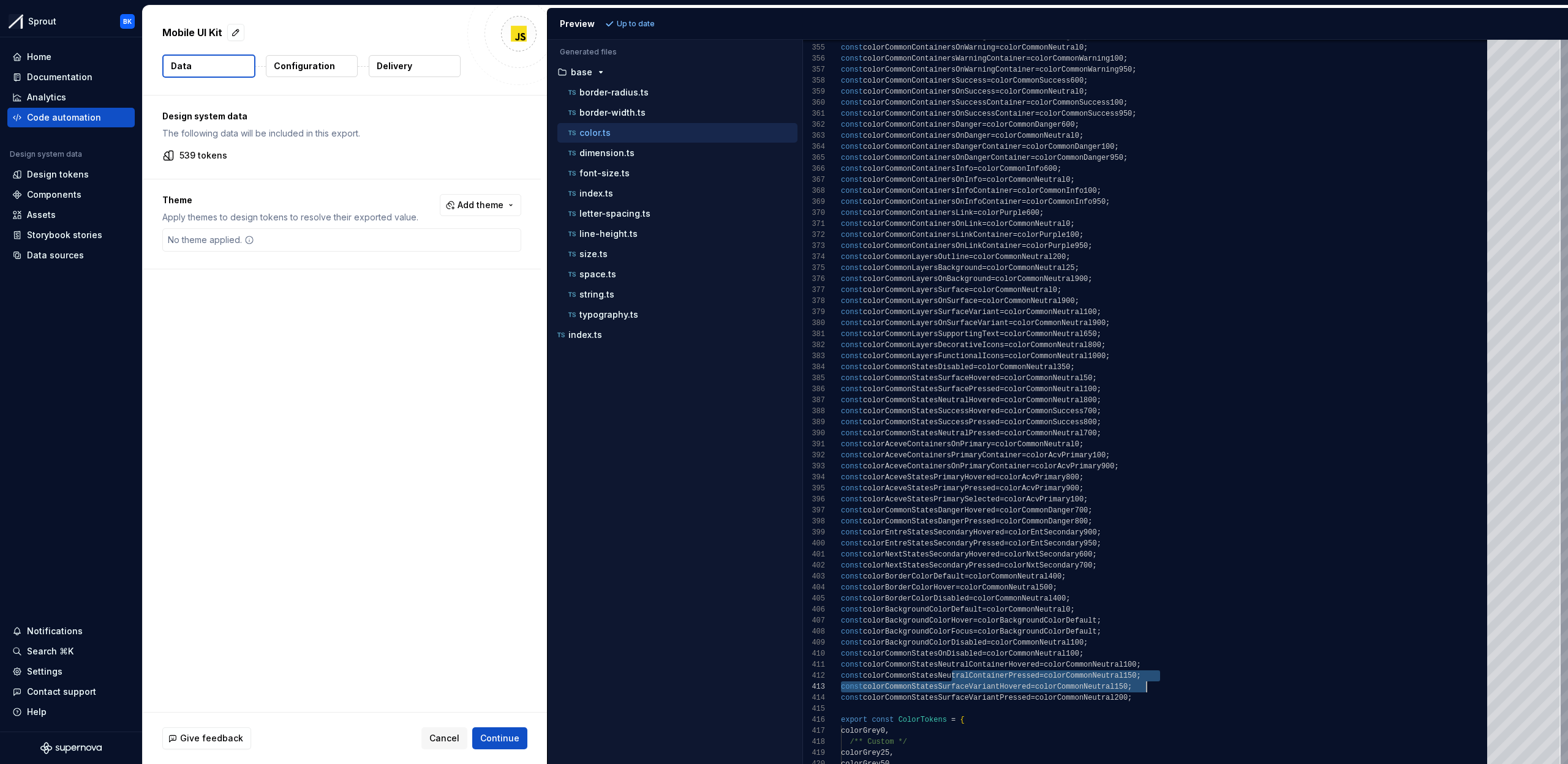
click at [1152, 689] on div "const colorCommonContainersWarning = colorCommonWarning500 ; const colorCommonC…" at bounding box center [1168, 725] width 654 height 9171
click at [1180, 692] on div "const colorCommonContainersWarning = colorCommonWarning500 ; const colorCommonC…" at bounding box center [1168, 725] width 654 height 9171
click at [689, 216] on div "letter-spacing.ts" at bounding box center [682, 214] width 232 height 13
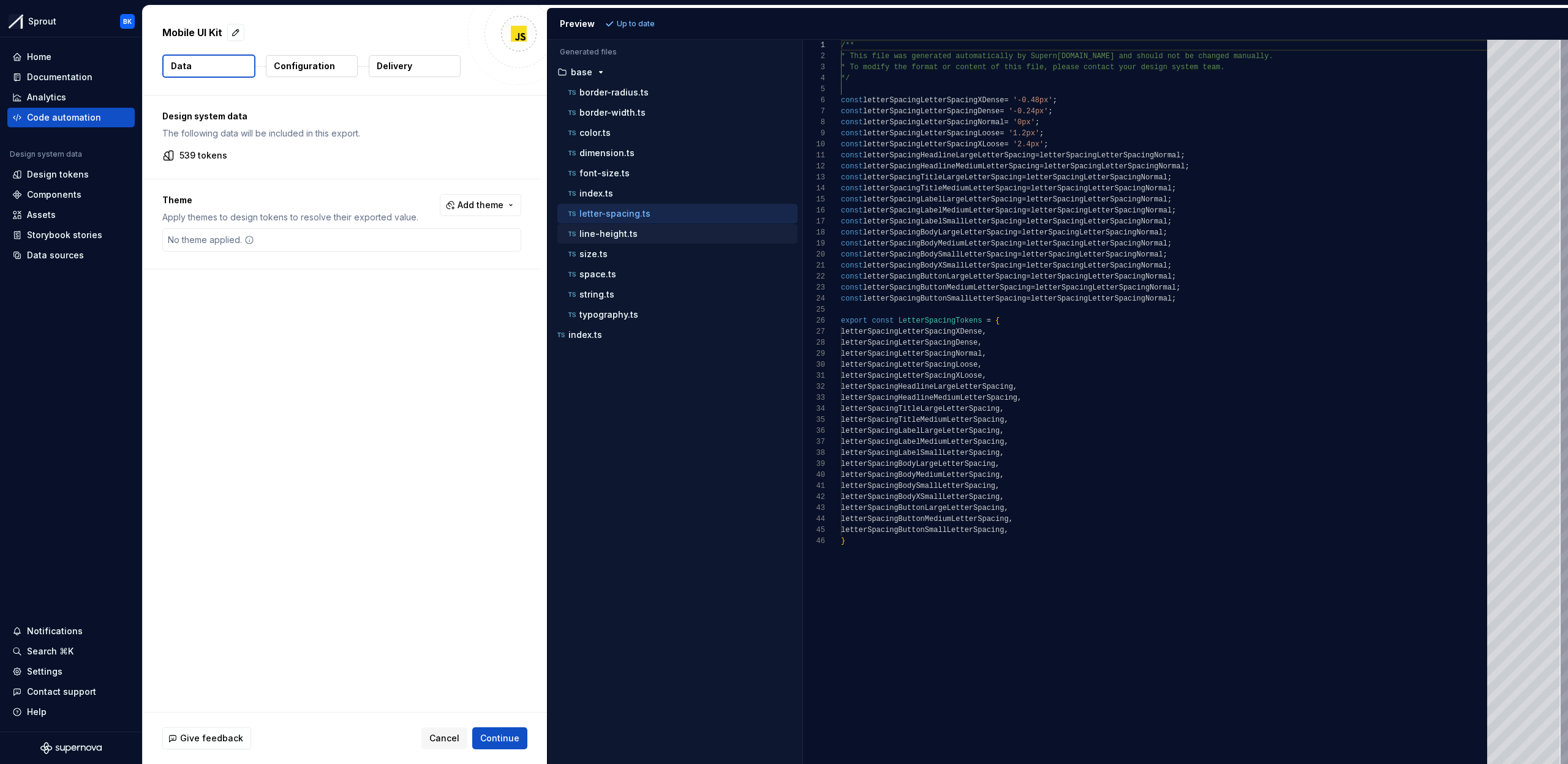
click at [674, 235] on div "line-height.ts" at bounding box center [682, 234] width 232 height 13
type textarea "**********"
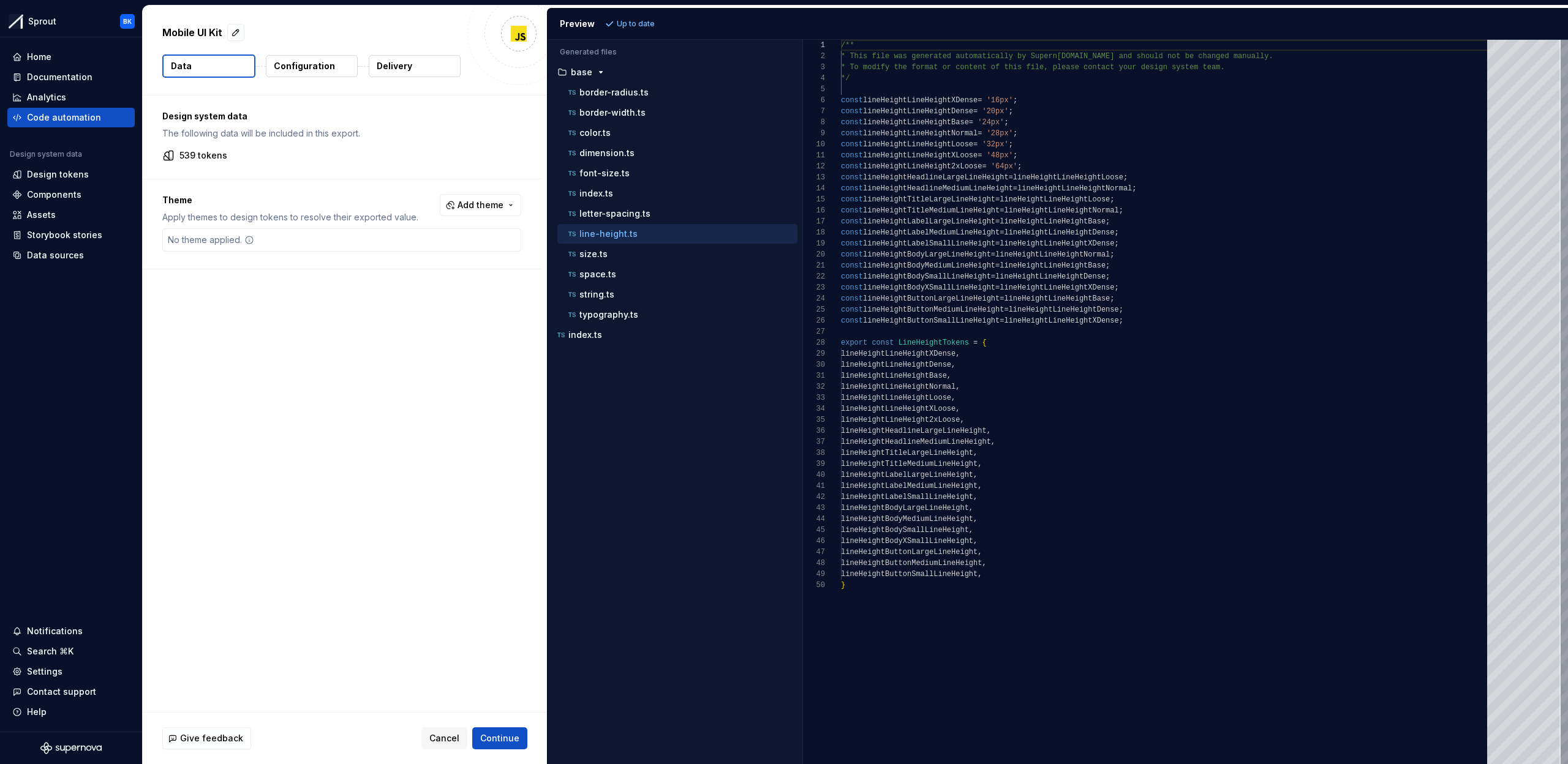
click at [445, 283] on div "Design system data The following data will be included in this export. 539 toke…" at bounding box center [345, 403] width 404 height 616
drag, startPoint x: 373, startPoint y: 305, endPoint x: 356, endPoint y: 250, distance: 57.6
click at [373, 305] on div "Design system data The following data will be included in this export. 539 toke…" at bounding box center [345, 403] width 404 height 616
click at [101, 112] on div "Code automation" at bounding box center [71, 117] width 117 height 13
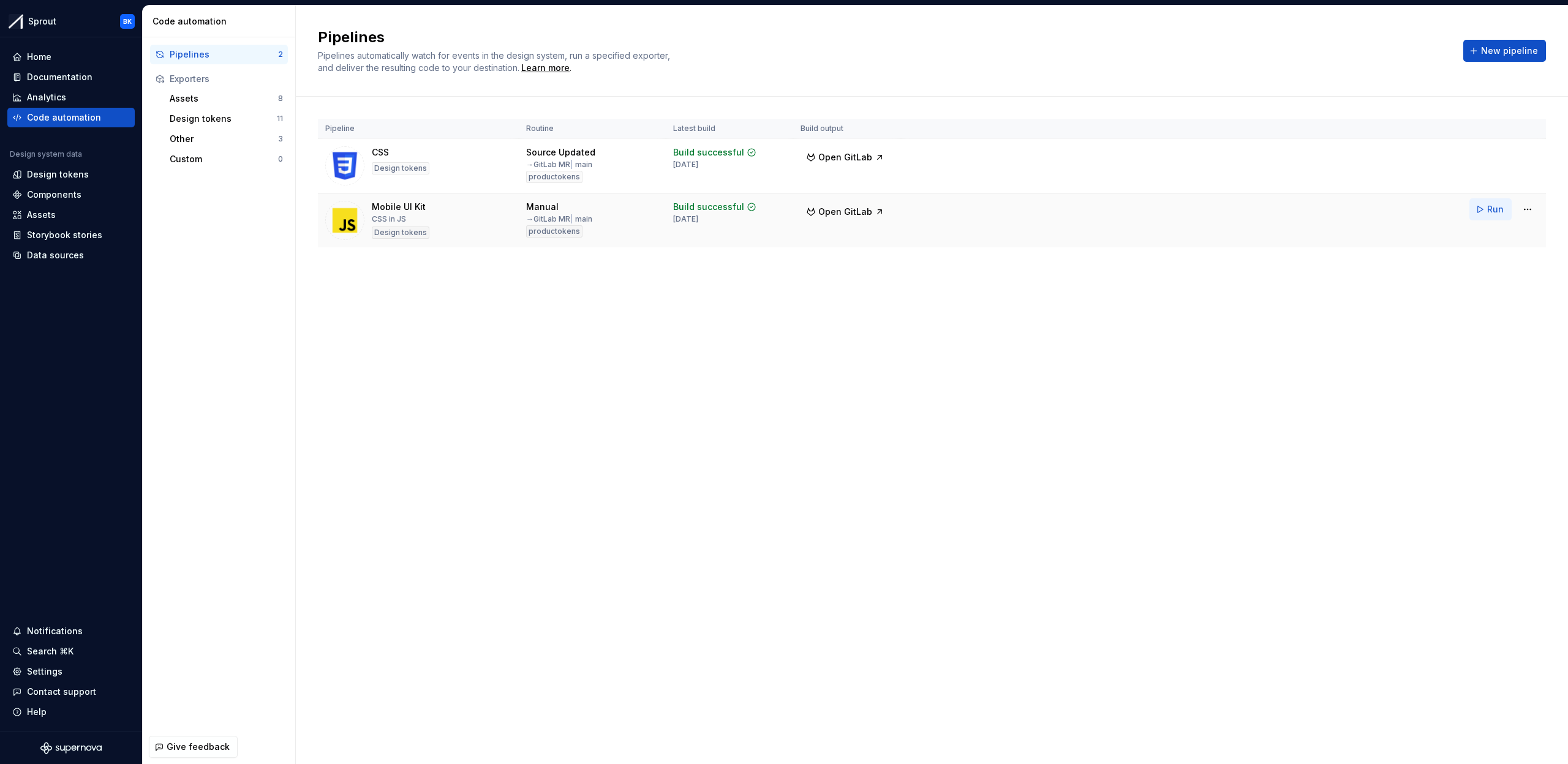
click at [1493, 210] on span "Run" at bounding box center [1496, 209] width 17 height 13
click at [82, 78] on div "Documentation" at bounding box center [60, 77] width 65 height 13
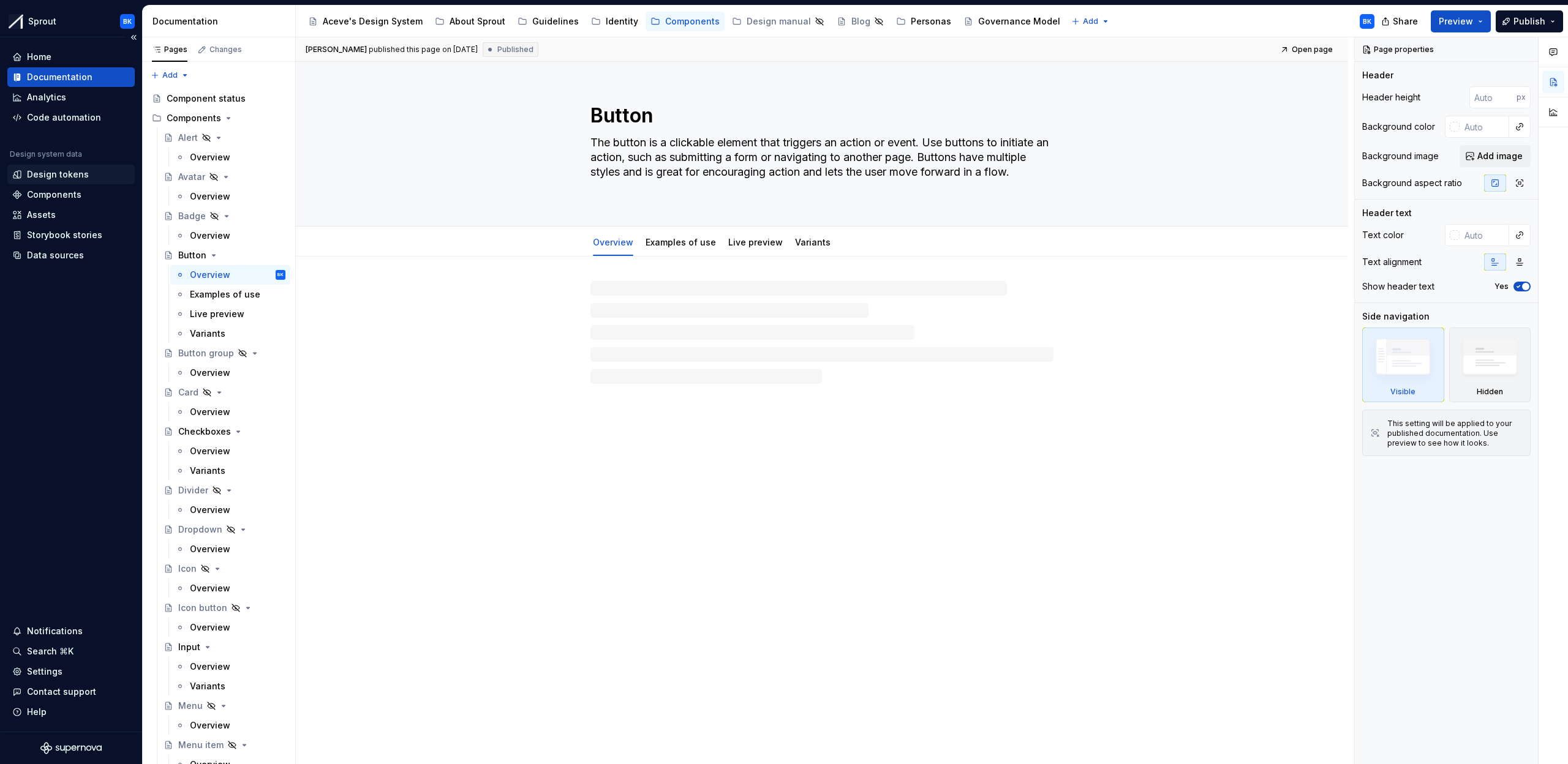
click at [88, 174] on div "Design tokens" at bounding box center [71, 174] width 117 height 13
type textarea "*"
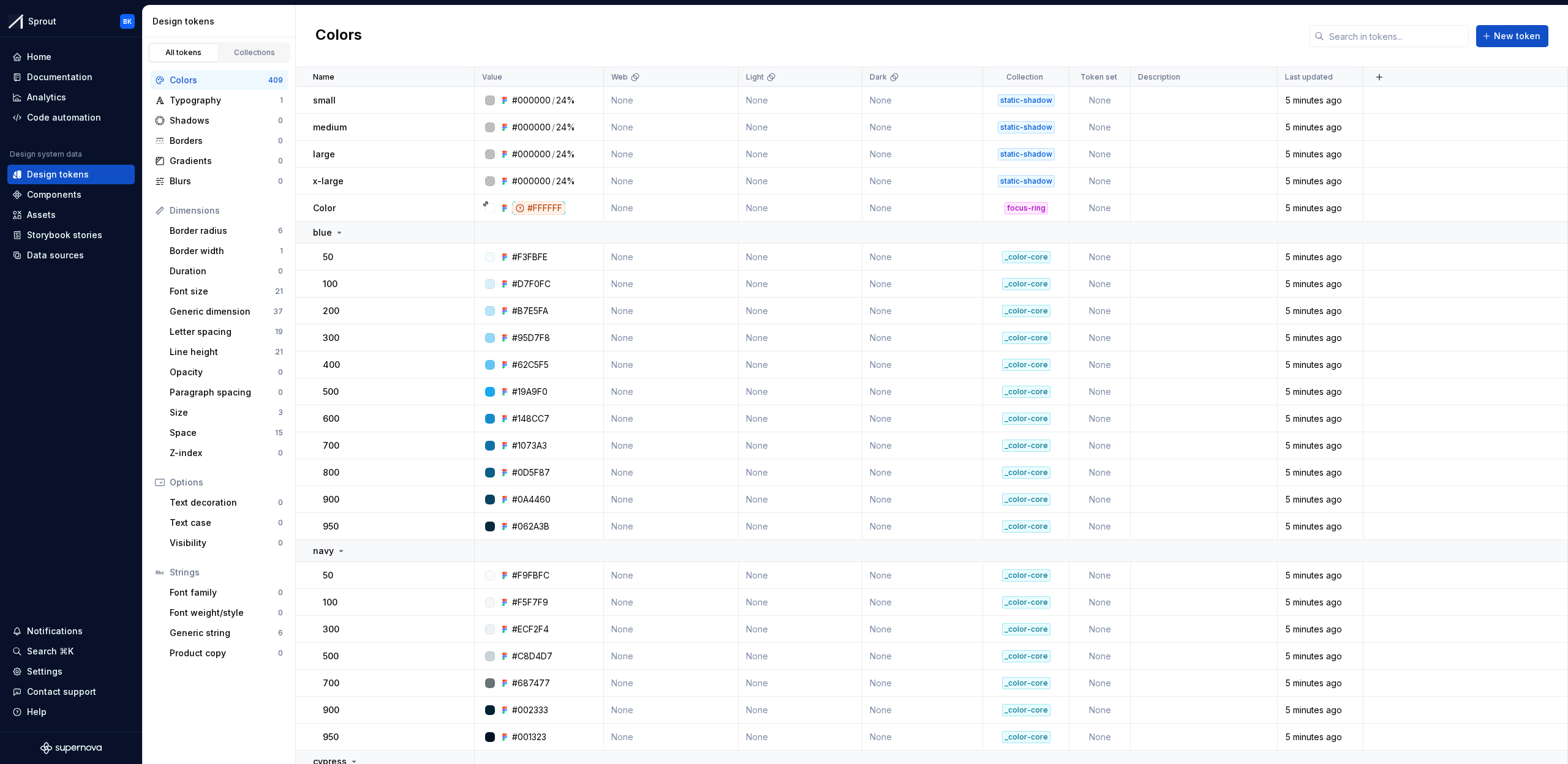
click at [1352, 52] on div "Colors New token" at bounding box center [932, 37] width 1273 height 62
click at [1352, 43] on input "text" at bounding box center [1397, 36] width 144 height 22
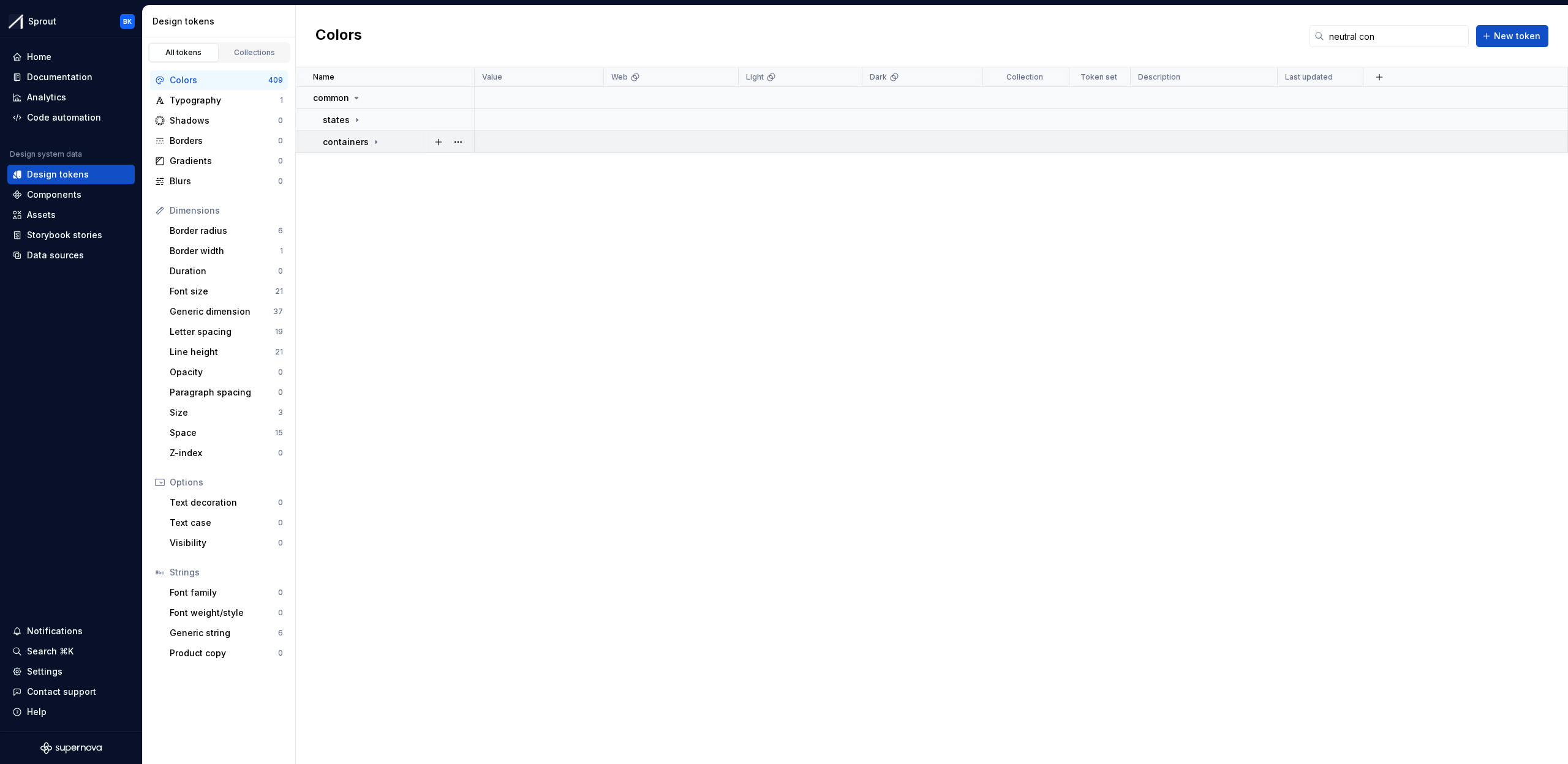
click at [383, 138] on div "containers" at bounding box center [399, 142] width 151 height 13
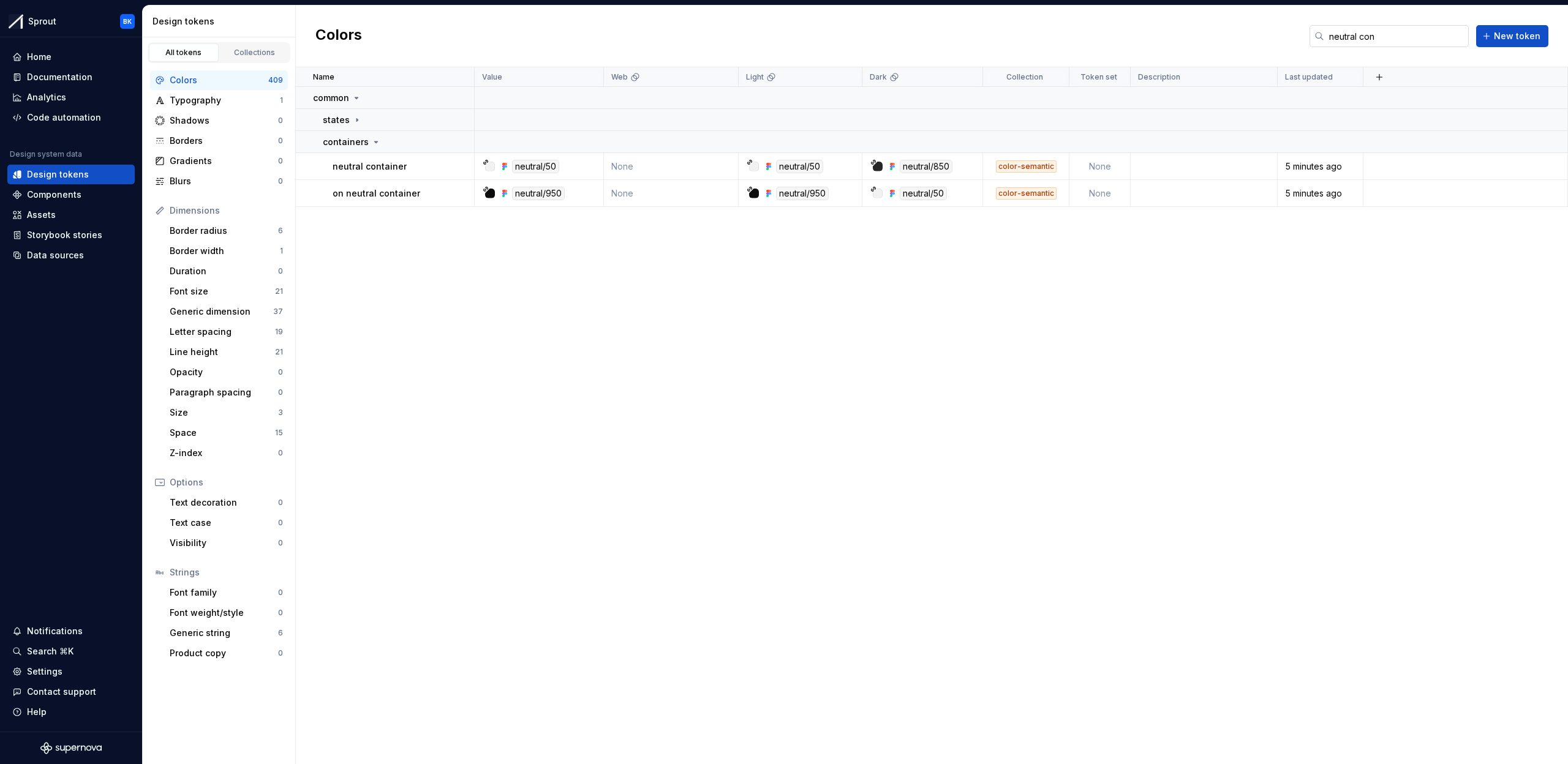
click at [1341, 39] on input "neutral con" at bounding box center [1397, 36] width 144 height 22
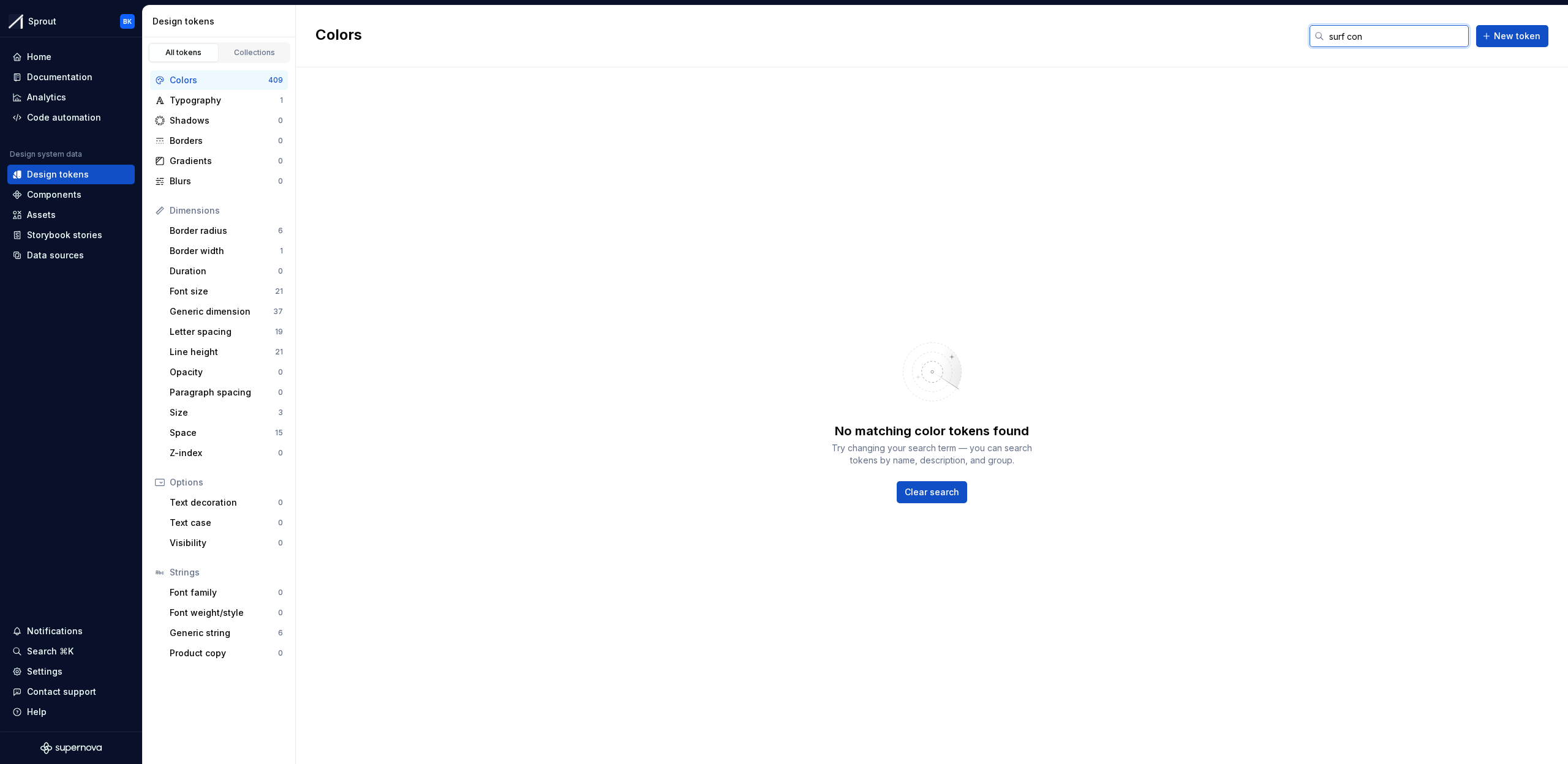
click at [1366, 39] on input "surf con" at bounding box center [1397, 36] width 144 height 22
click at [1368, 40] on input "surf var" at bounding box center [1397, 36] width 144 height 22
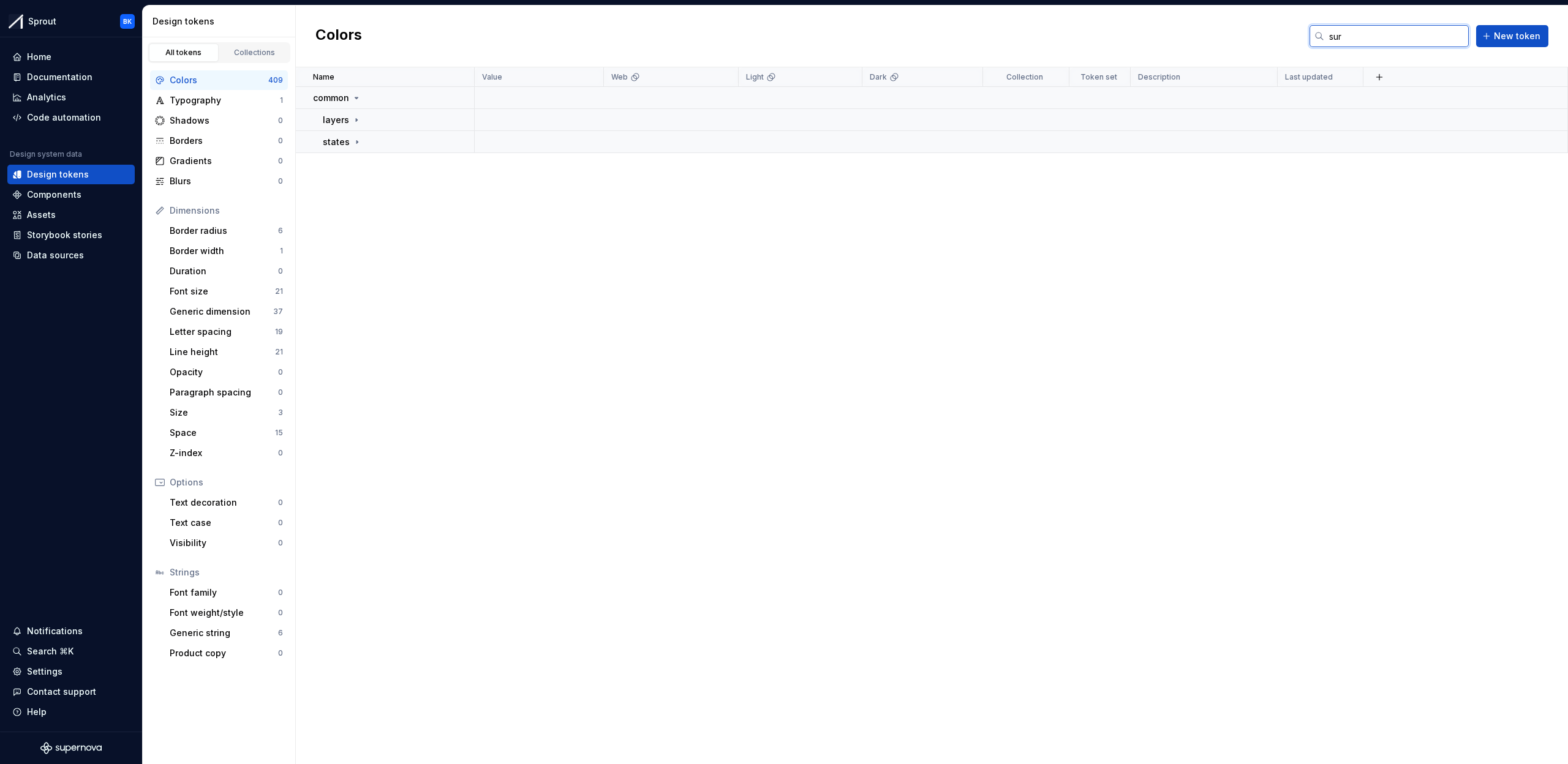
type input "sur"
click at [643, 153] on div "Name Value Web Light Dark Collection Token set Description Last updated common …" at bounding box center [932, 415] width 1273 height 697
click at [495, 128] on td at bounding box center [1021, 120] width 1093 height 22
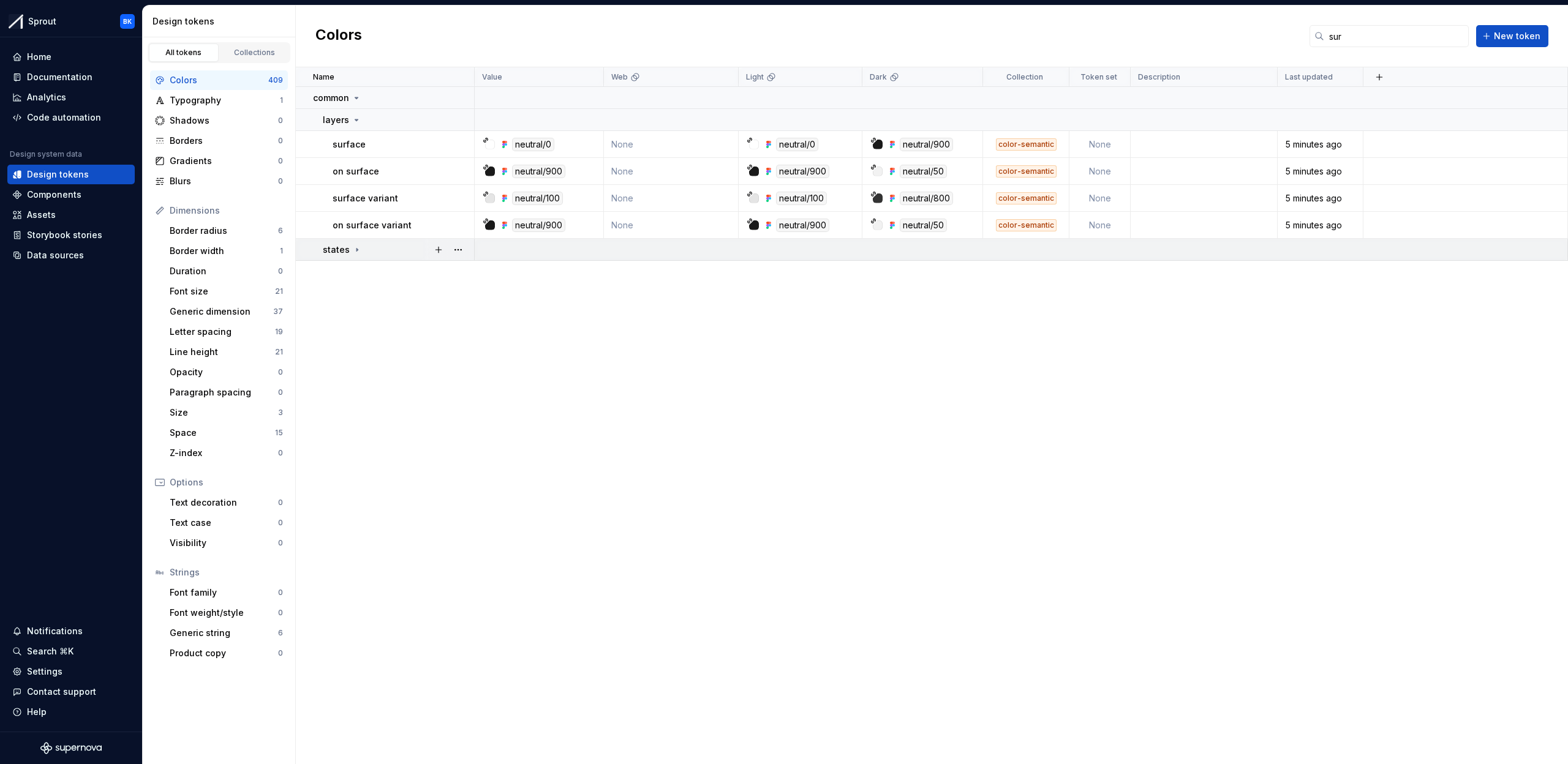
click at [383, 244] on div "states" at bounding box center [399, 250] width 151 height 13
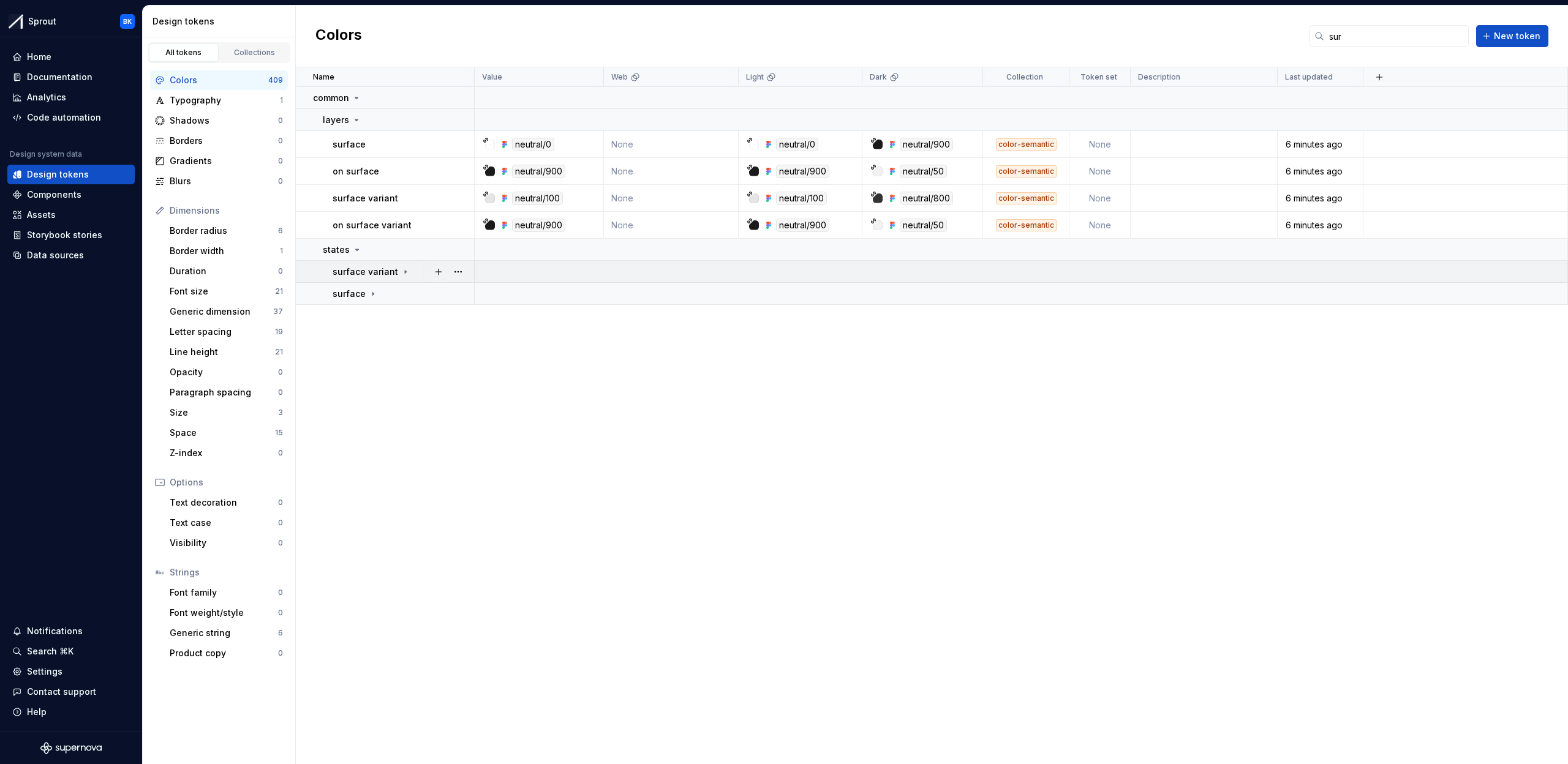
click at [393, 278] on td "surface variant" at bounding box center [385, 272] width 179 height 22
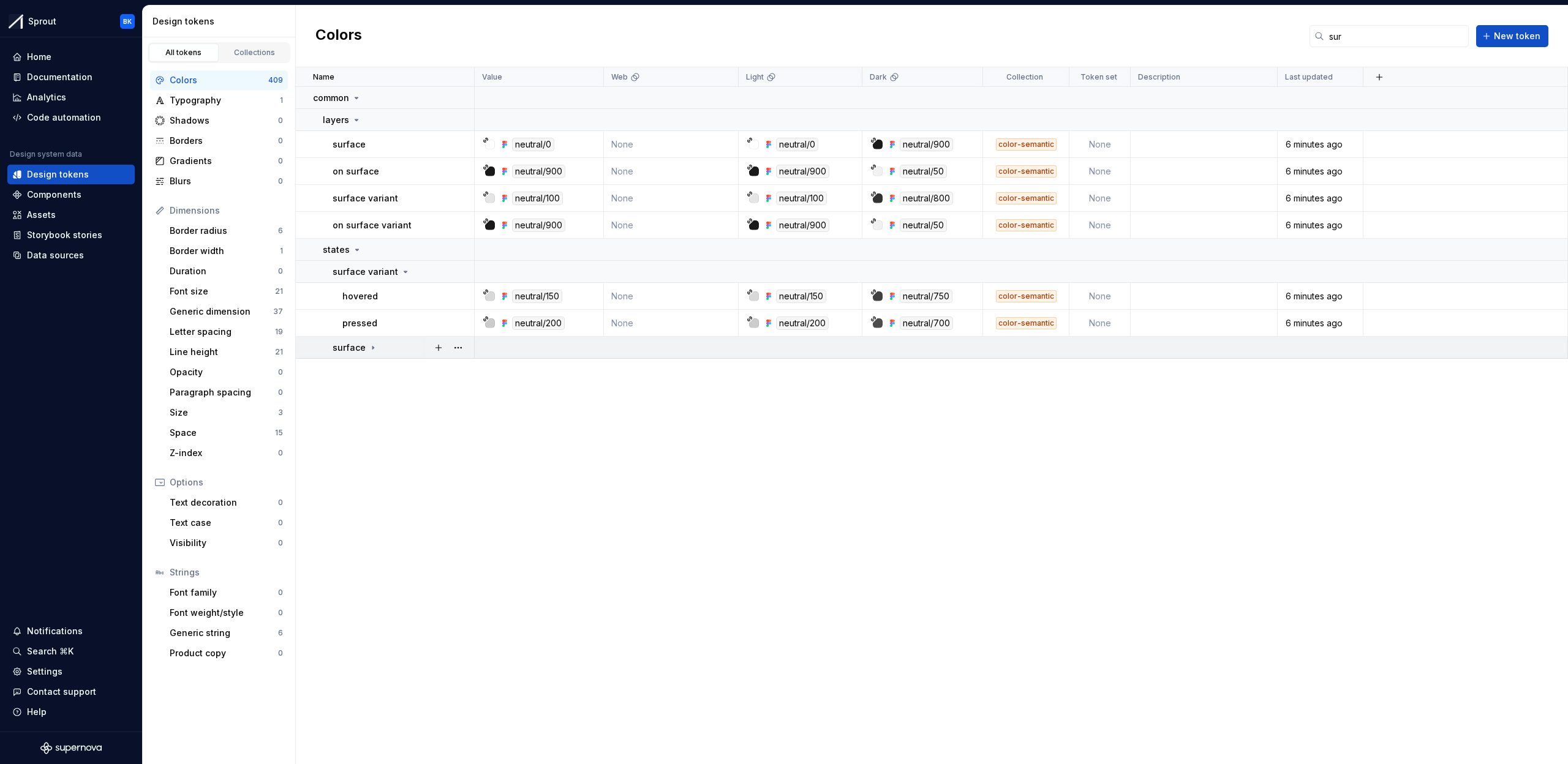
click at [399, 341] on div "surface" at bounding box center [404, 347] width 141 height 13
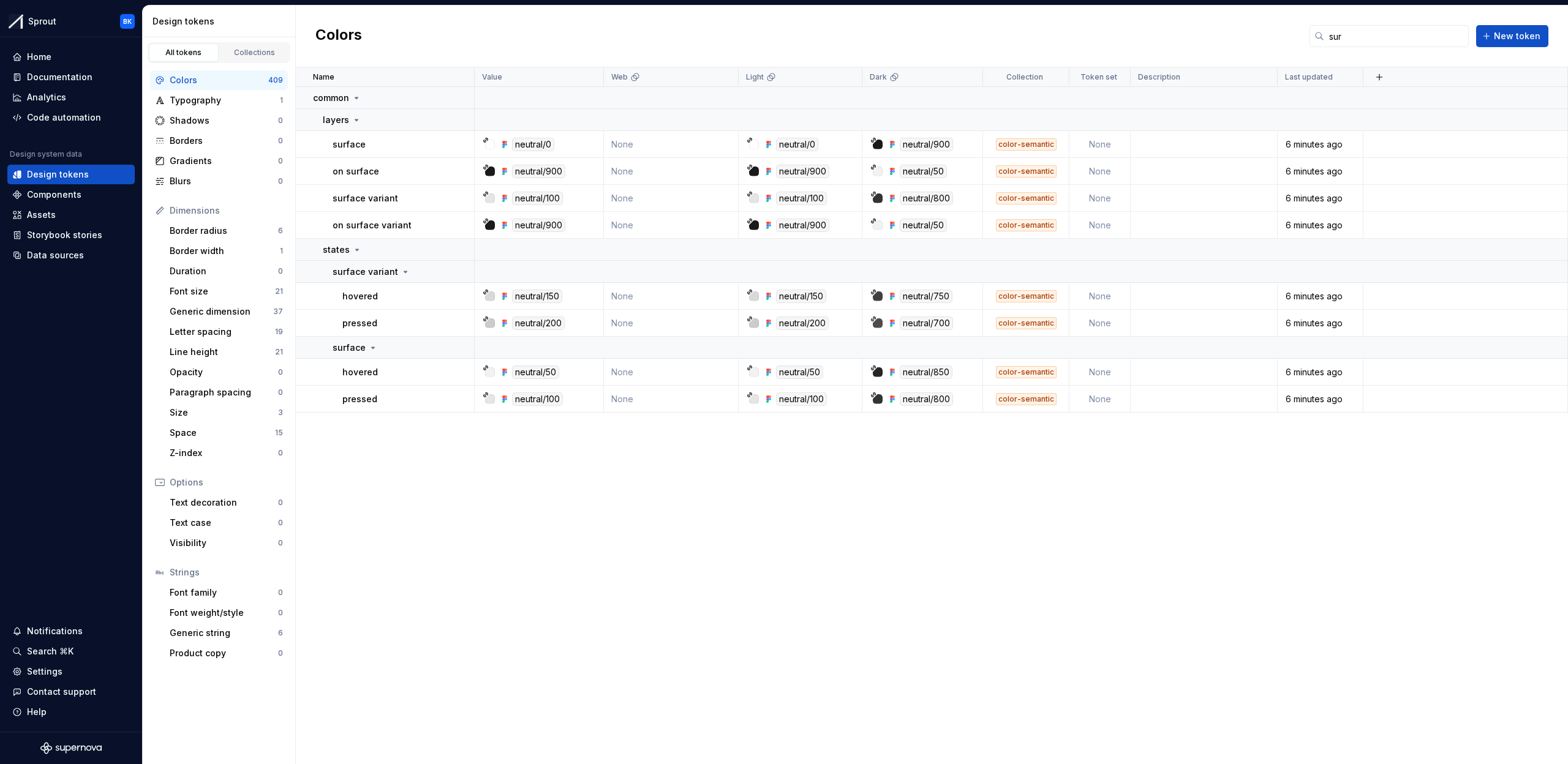
click at [571, 473] on div "Name Value Web Light Dark Collection Token set Description Last updated common …" at bounding box center [932, 415] width 1273 height 697
